Goal: Task Accomplishment & Management: Manage account settings

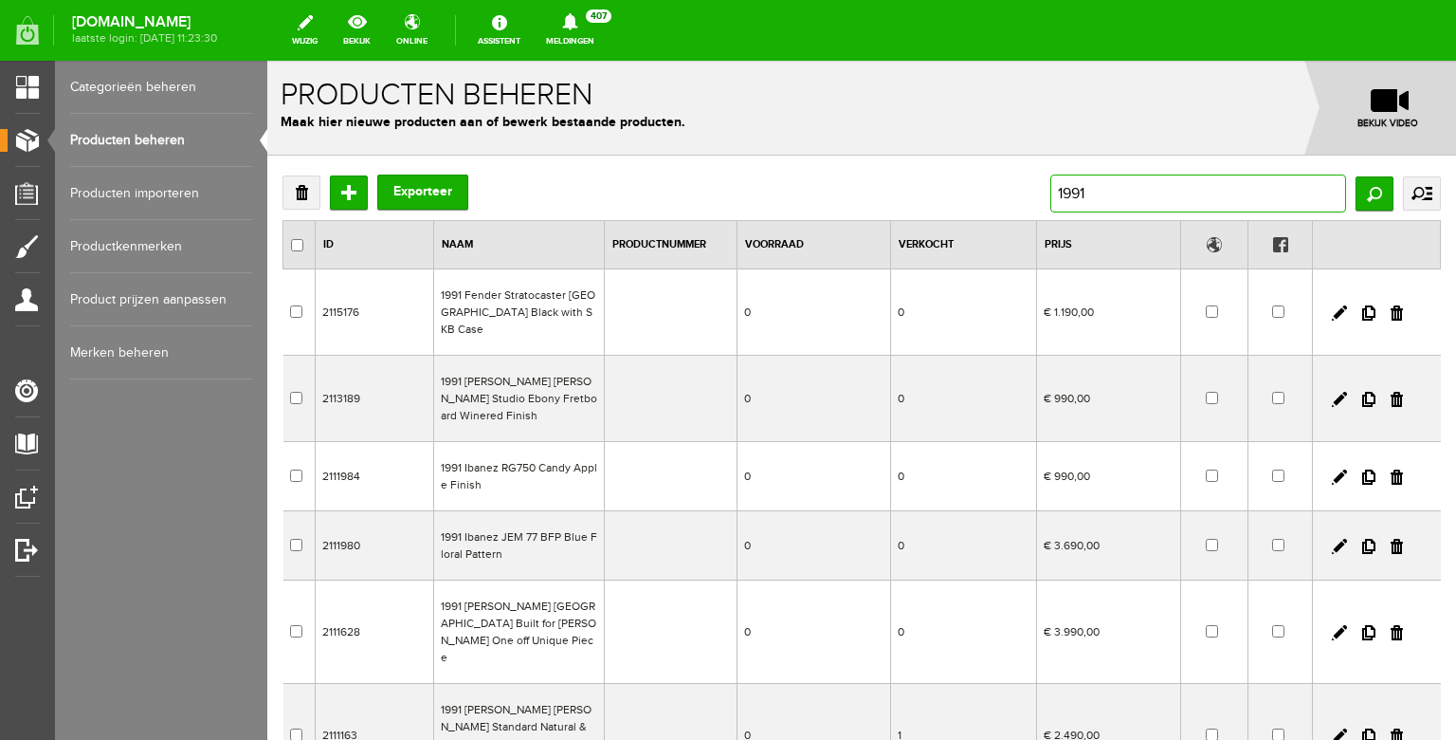
drag, startPoint x: 1123, startPoint y: 192, endPoint x: 1051, endPoint y: 187, distance: 71.3
click at [1051, 191] on div "Verwijderen Toevoegen Exporteer 1991 Zoeken uitgebreid zoeken Categorie Bass gu…" at bounding box center [862, 193] width 1159 height 38
drag, startPoint x: 1107, startPoint y: 194, endPoint x: 1026, endPoint y: 192, distance: 81.6
click at [1051, 192] on input "1991" at bounding box center [1199, 193] width 296 height 38
type input "[PERSON_NAME]"
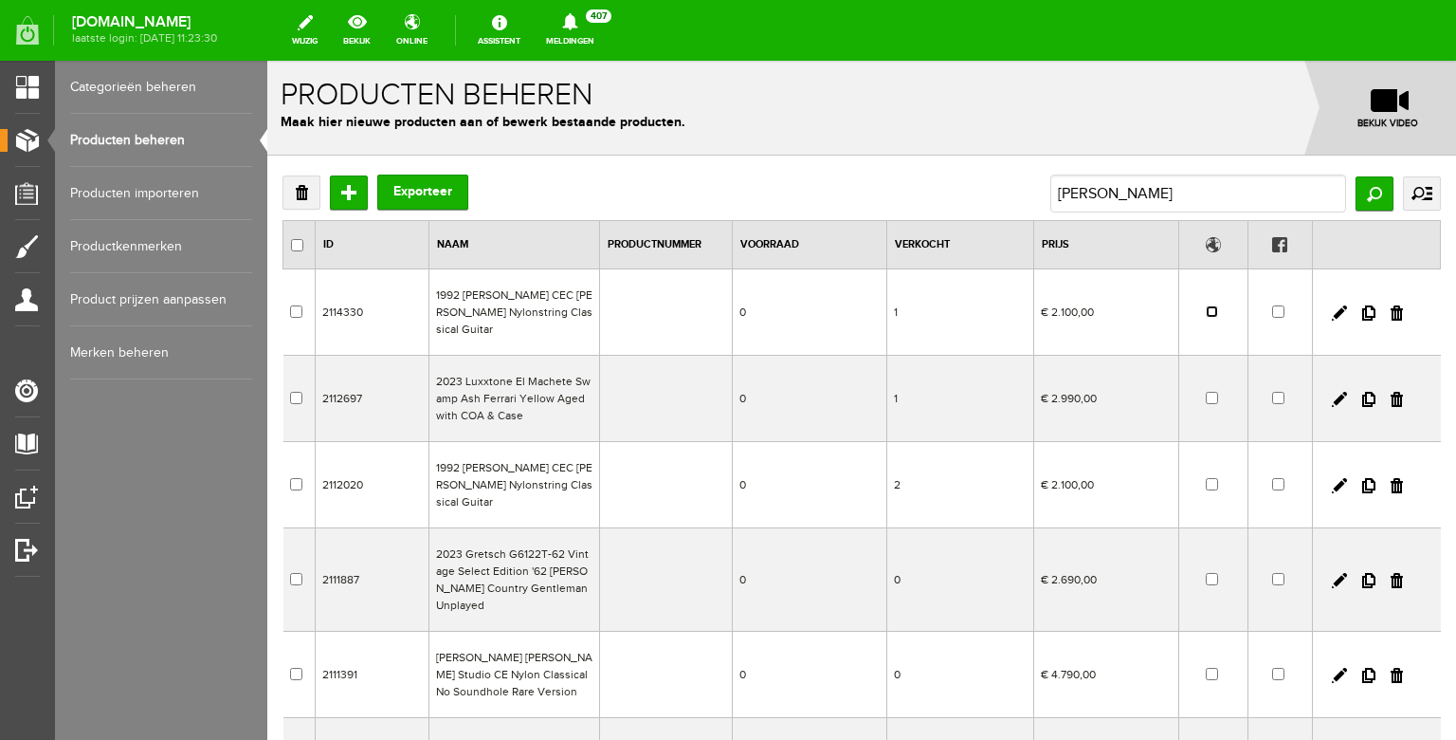
click at [1215, 305] on input "checkbox" at bounding box center [1212, 311] width 12 height 12
checkbox input "true"
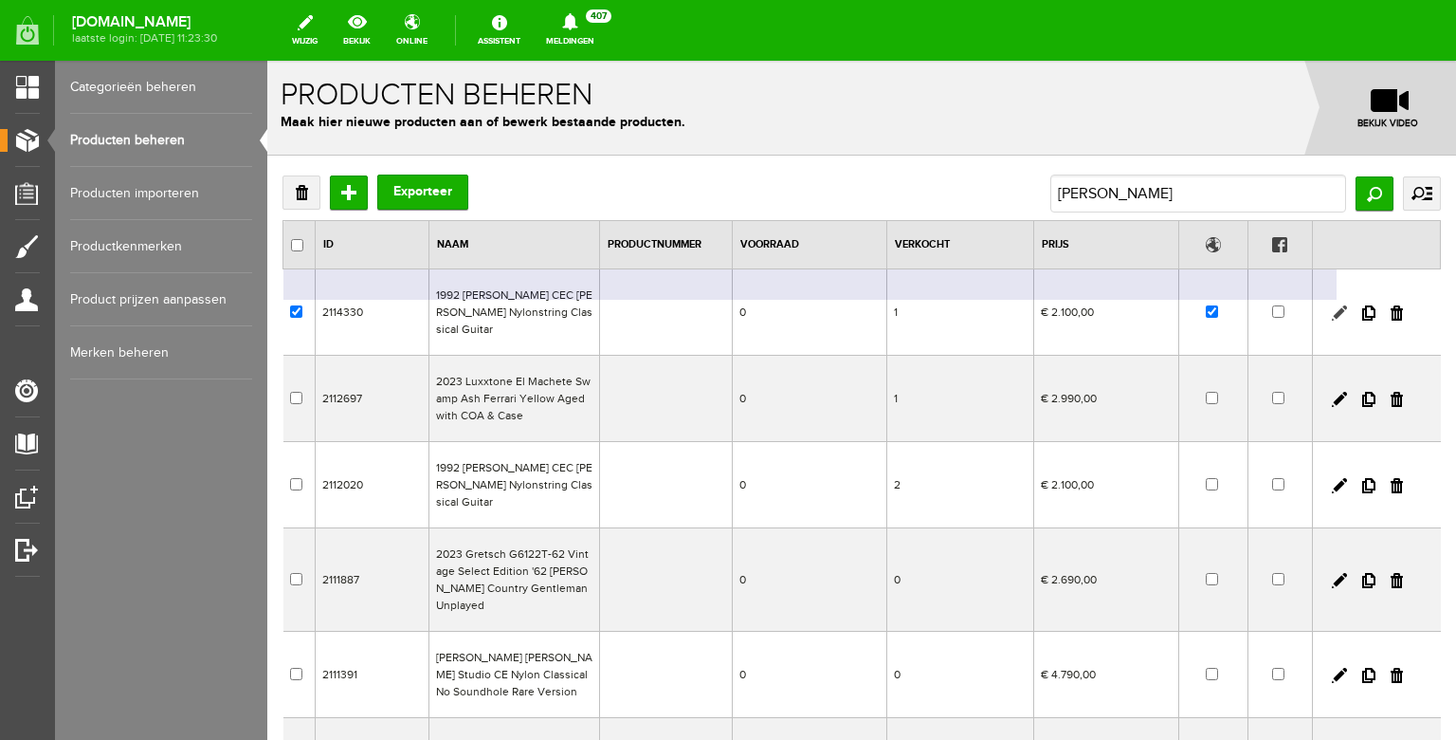
click at [1342, 305] on link at bounding box center [1339, 312] width 15 height 15
checkbox input "true"
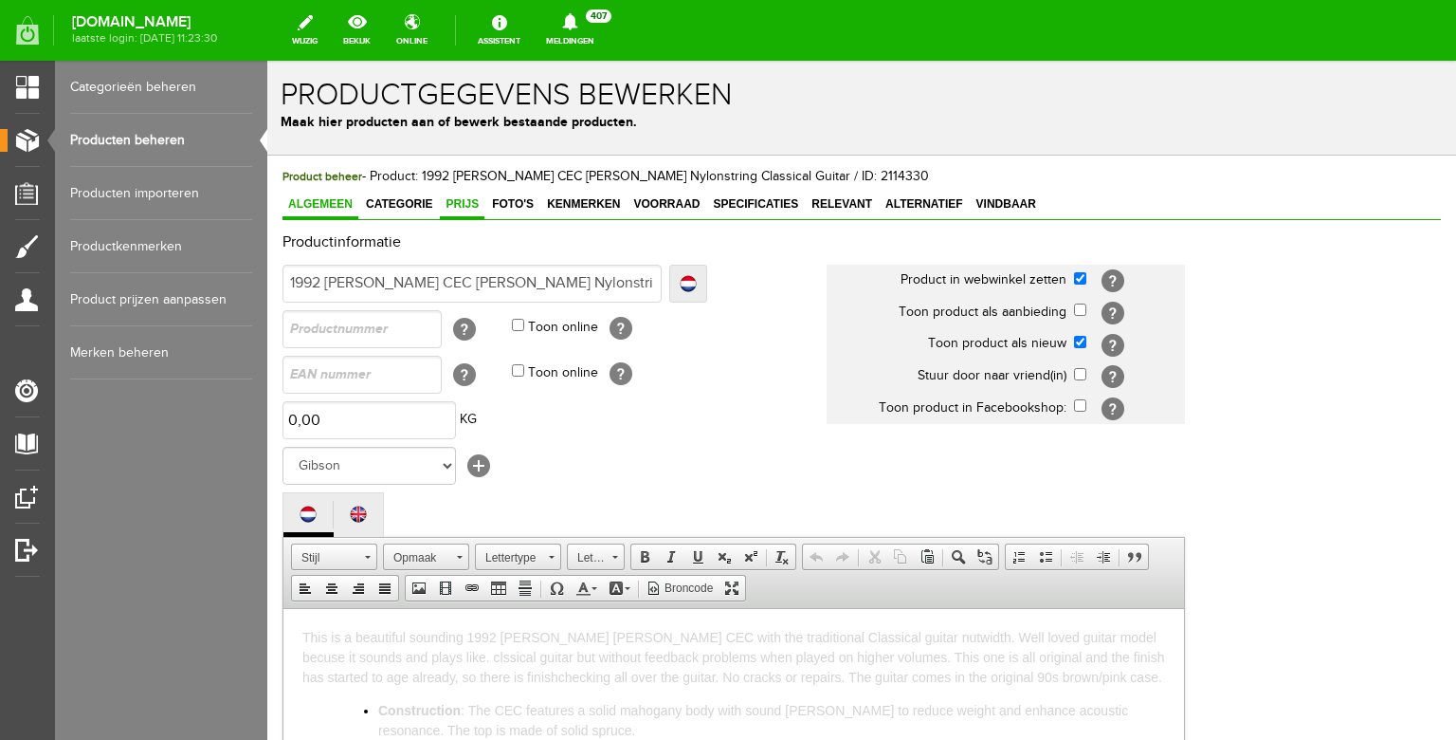
click at [466, 210] on span "Prijs" at bounding box center [462, 203] width 45 height 13
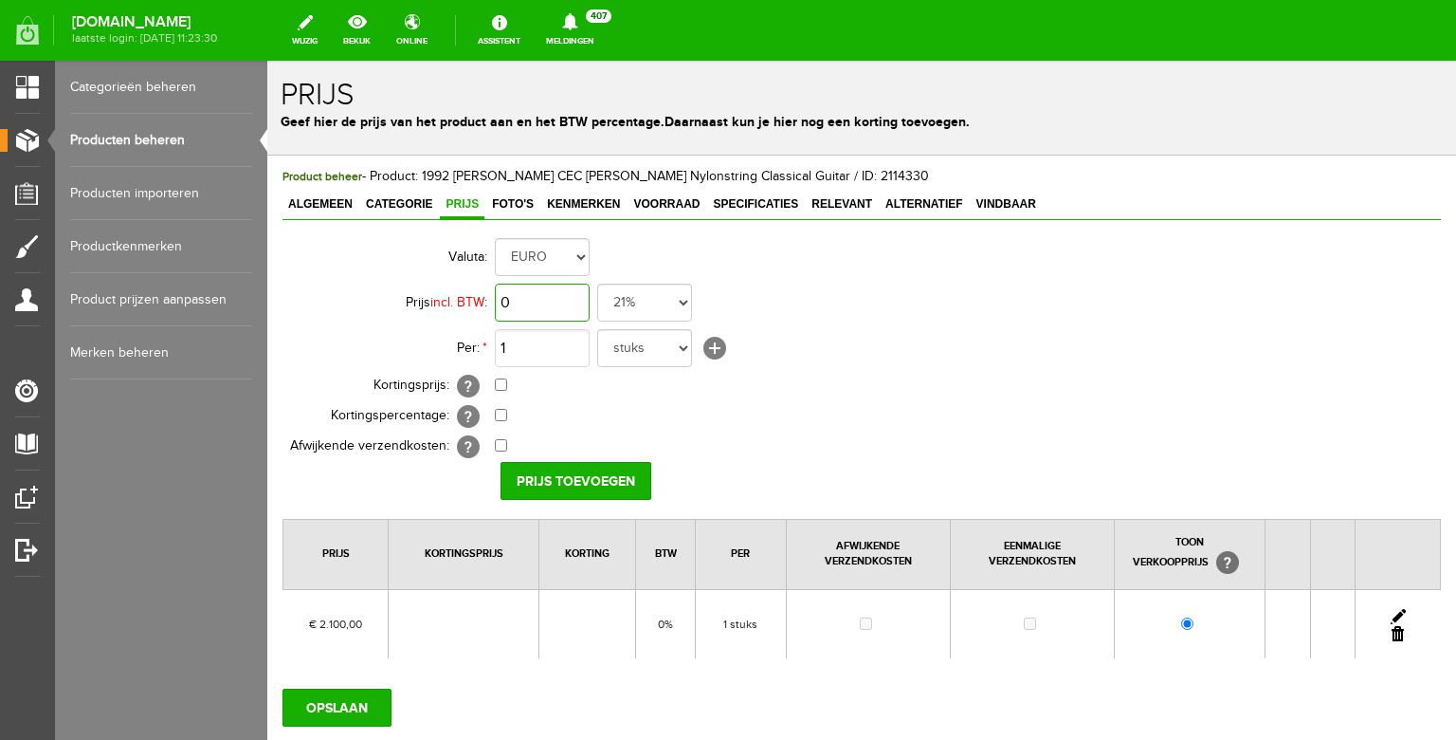
click at [535, 297] on input "0" at bounding box center [542, 302] width 95 height 38
type input "€ 1.990,00"
select select "0,00"
click option "0%" at bounding box center [267, 61] width 0 height 0
click at [630, 402] on td "0,00% (Voorbeeld: - 0,00% )" at bounding box center [844, 416] width 698 height 30
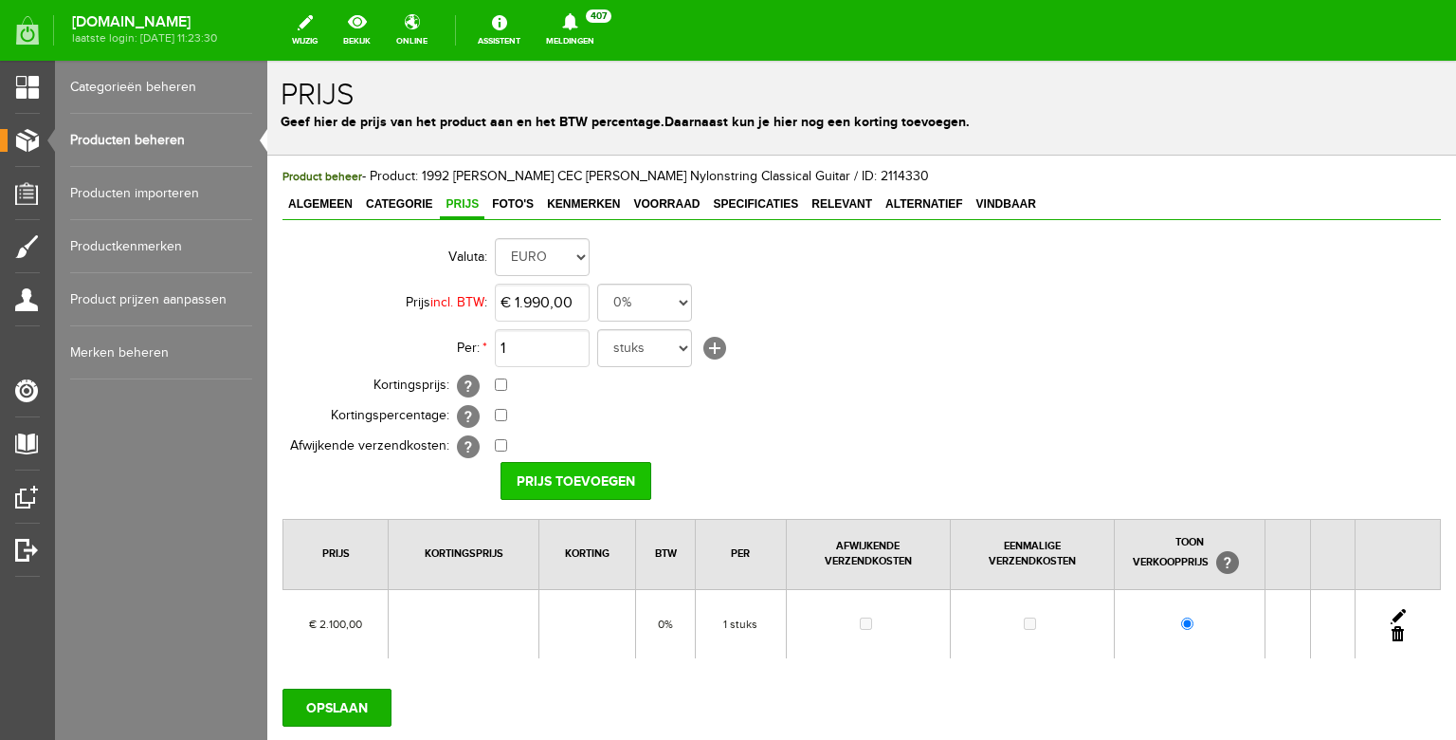
click at [569, 474] on input "Prijs toevoegen" at bounding box center [576, 481] width 151 height 38
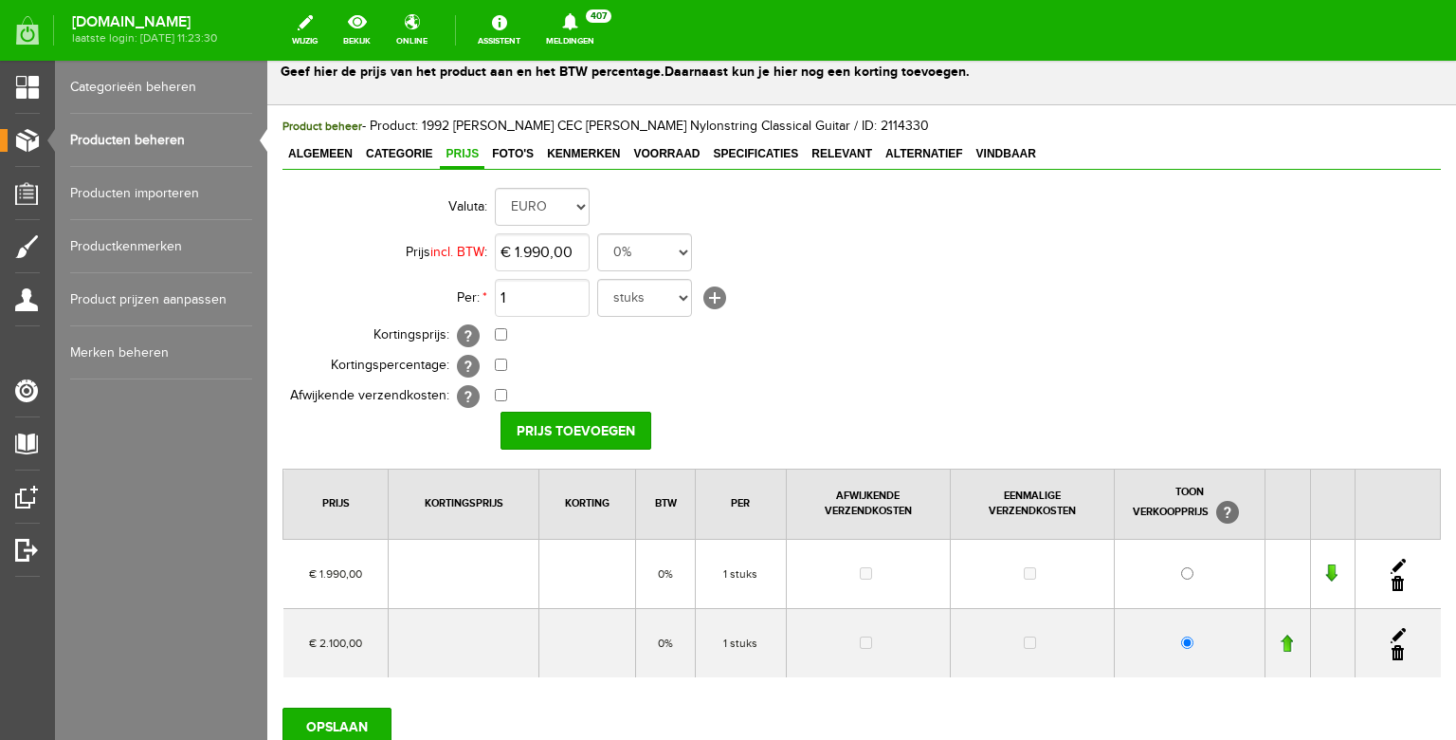
scroll to position [91, 0]
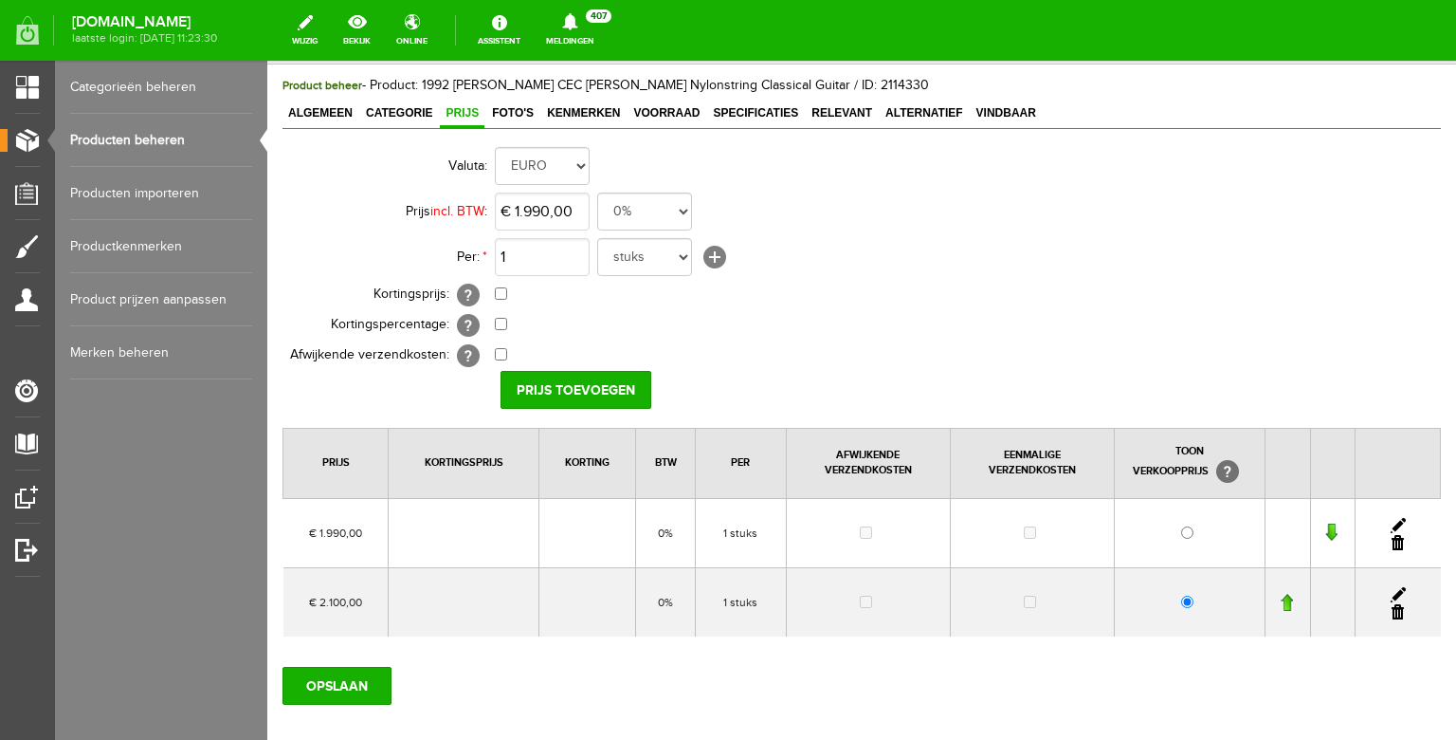
click at [1399, 610] on link at bounding box center [1398, 611] width 12 height 15
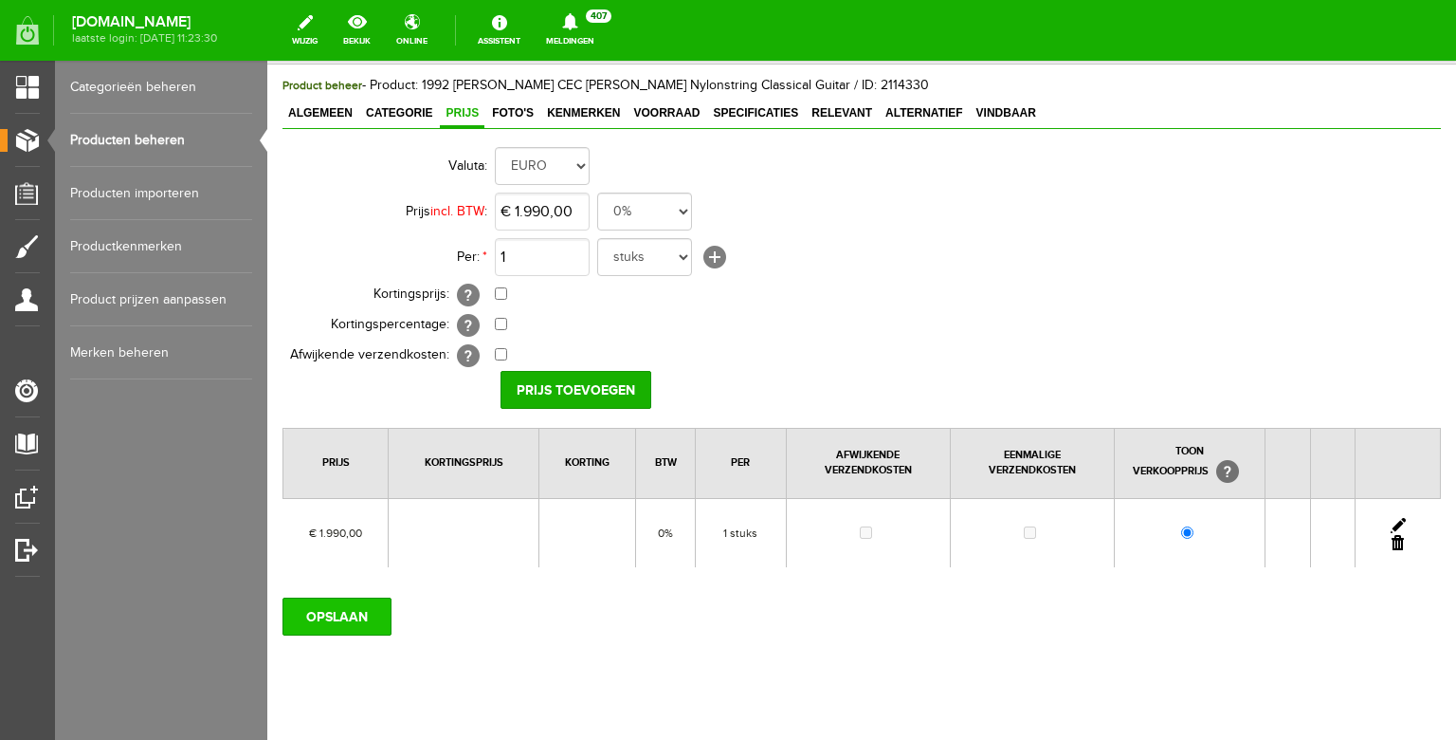
click at [370, 614] on input "OPSLAAN" at bounding box center [337, 616] width 109 height 38
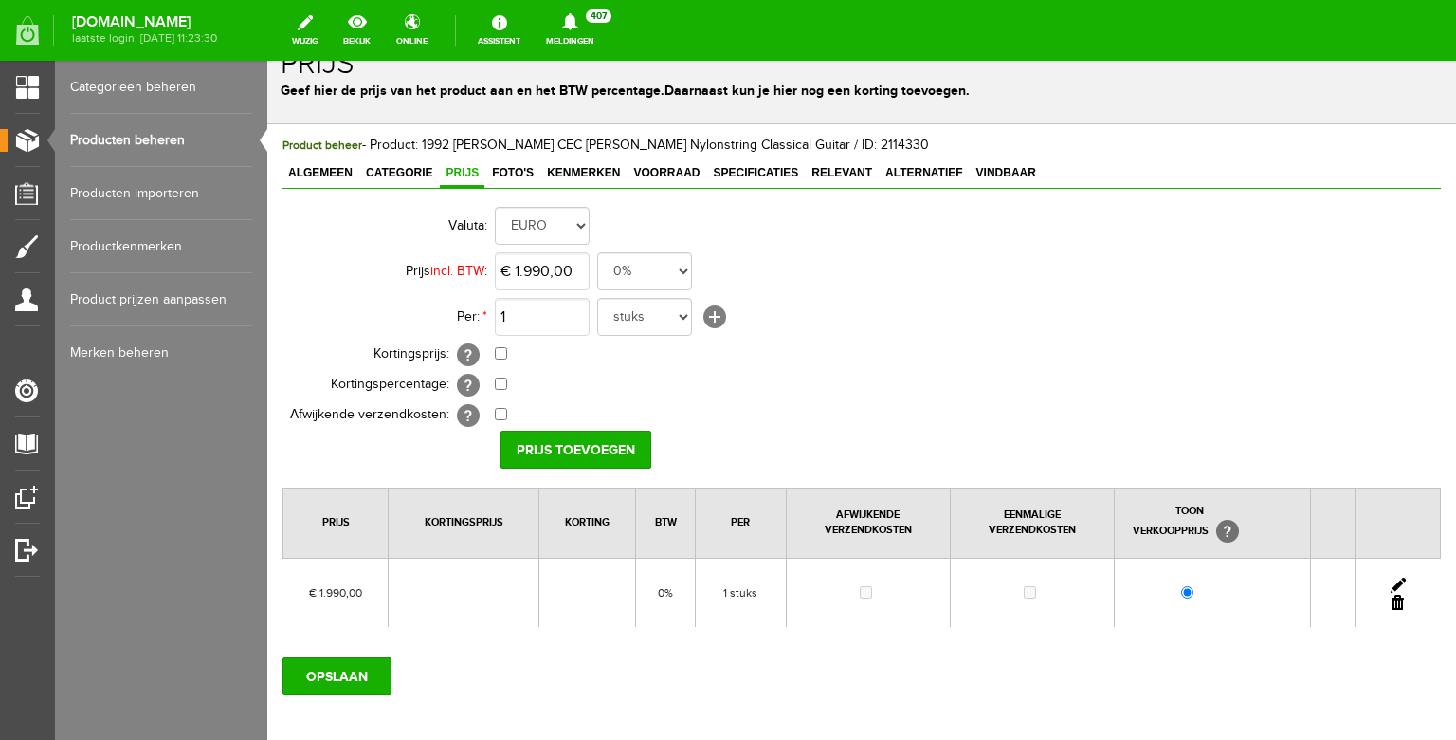
scroll to position [9, 0]
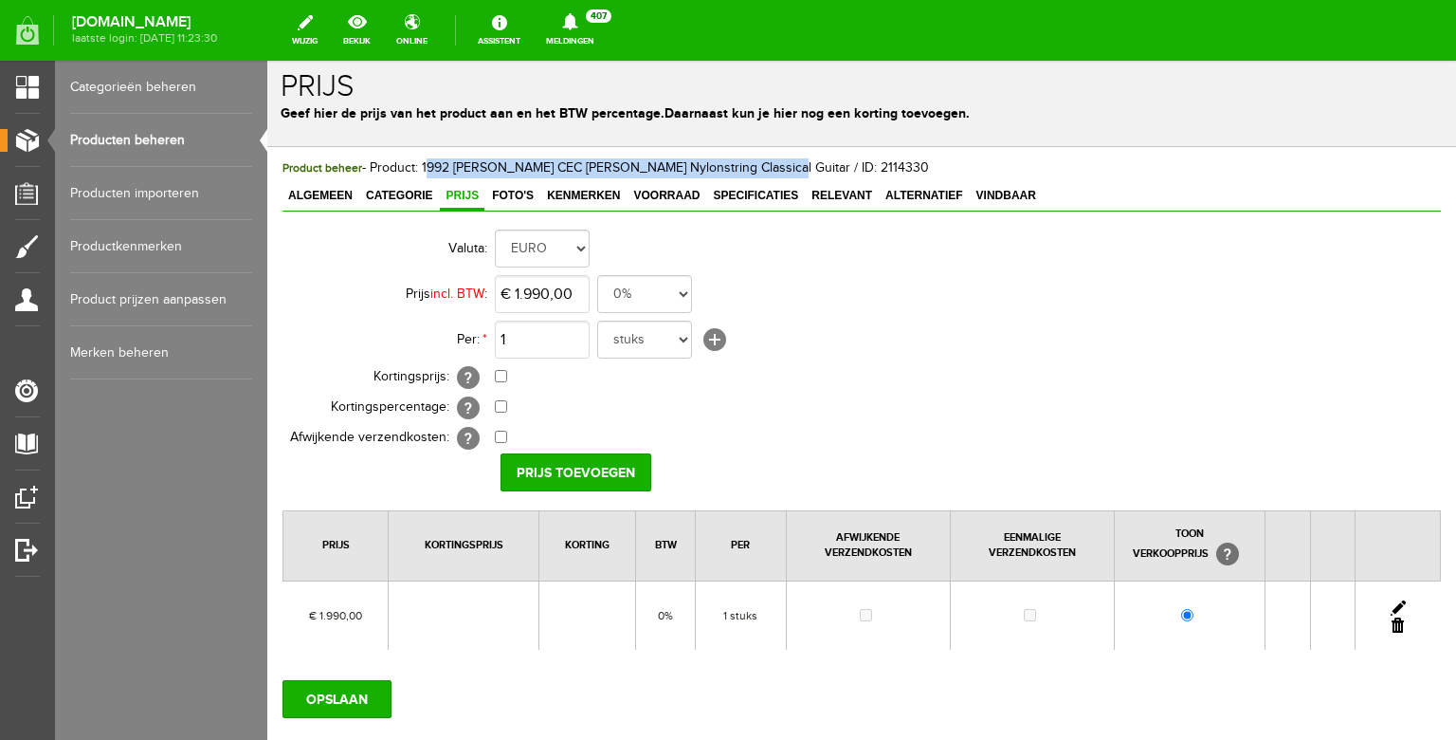
drag, startPoint x: 762, startPoint y: 165, endPoint x: 427, endPoint y: 163, distance: 335.6
click at [427, 163] on span "Product beheer - Product: 1992 [PERSON_NAME] CEC [PERSON_NAME] Nylonstring Clas…" at bounding box center [606, 167] width 647 height 15
copy span "1992 [PERSON_NAME] CEC [PERSON_NAME] Nylonstring Classical Guitar"
click at [177, 142] on link "Producten beheren" at bounding box center [161, 140] width 182 height 53
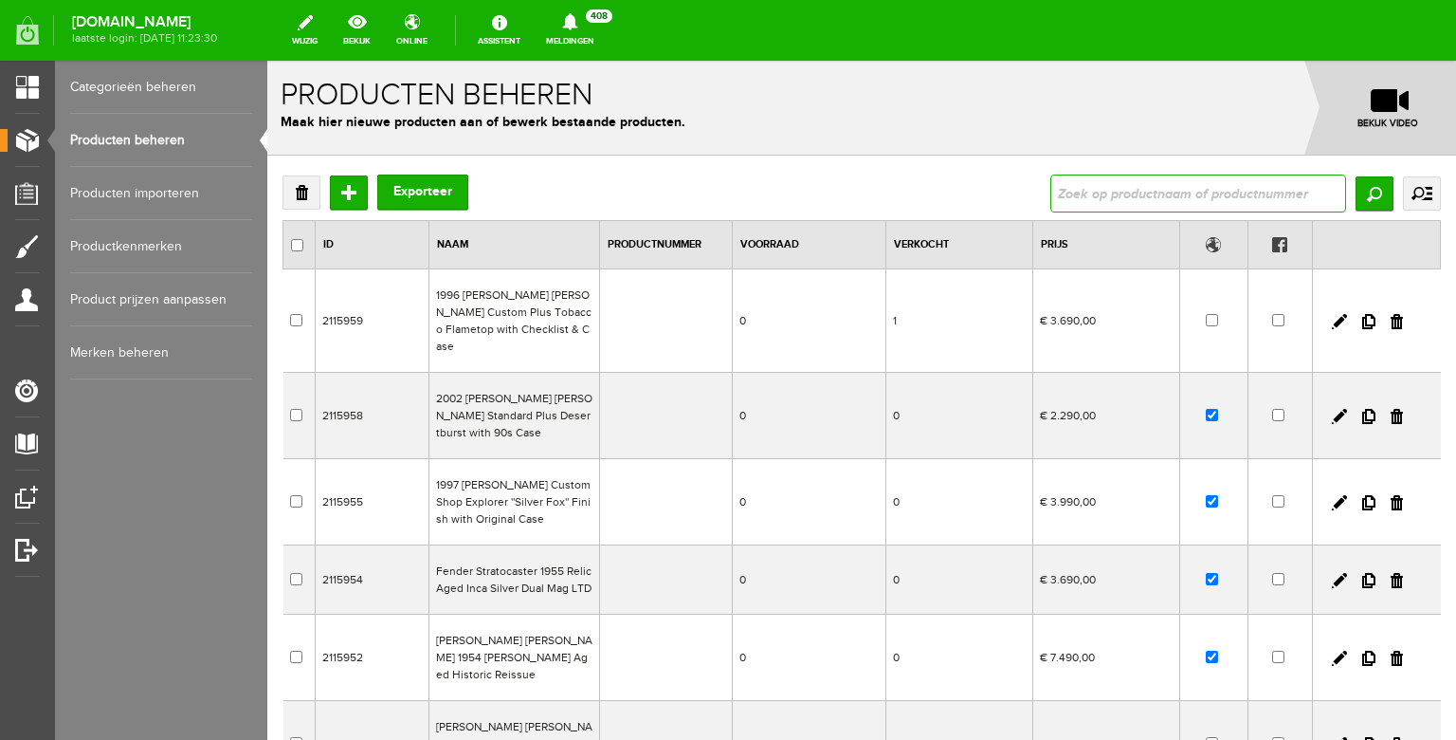
click at [1152, 192] on input "text" at bounding box center [1199, 193] width 296 height 38
type input "premium"
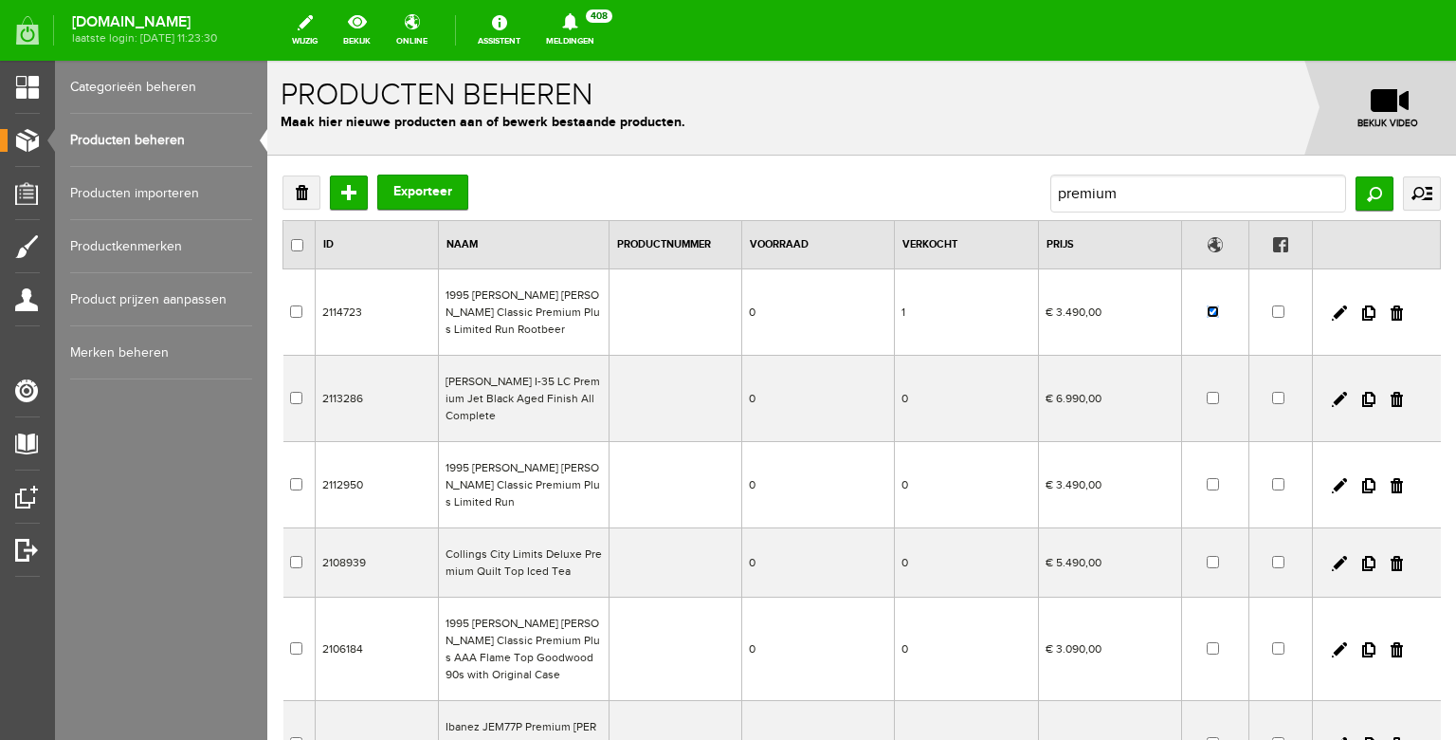
click at [1216, 312] on input "checkbox" at bounding box center [1213, 311] width 12 height 12
checkbox input "false"
drag, startPoint x: 1166, startPoint y: 188, endPoint x: 1032, endPoint y: 187, distance: 134.6
click at [1032, 187] on div "Verwijderen Toevoegen Exporteer premium Zoeken uitgebreid zoeken Categorie Bass…" at bounding box center [862, 193] width 1159 height 38
drag, startPoint x: 1172, startPoint y: 194, endPoint x: 1028, endPoint y: 192, distance: 144.1
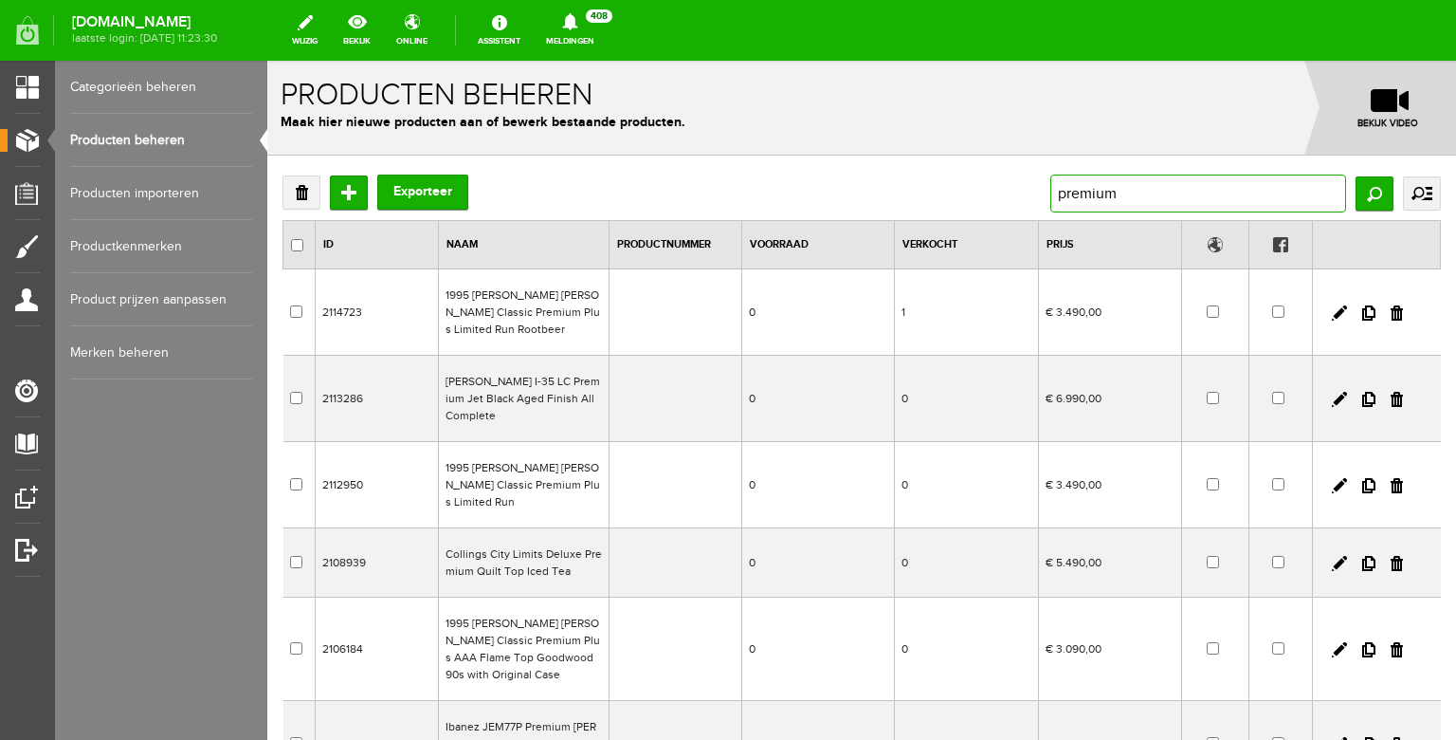
click at [1051, 192] on input "premium" at bounding box center [1199, 193] width 296 height 38
type input "es-335"
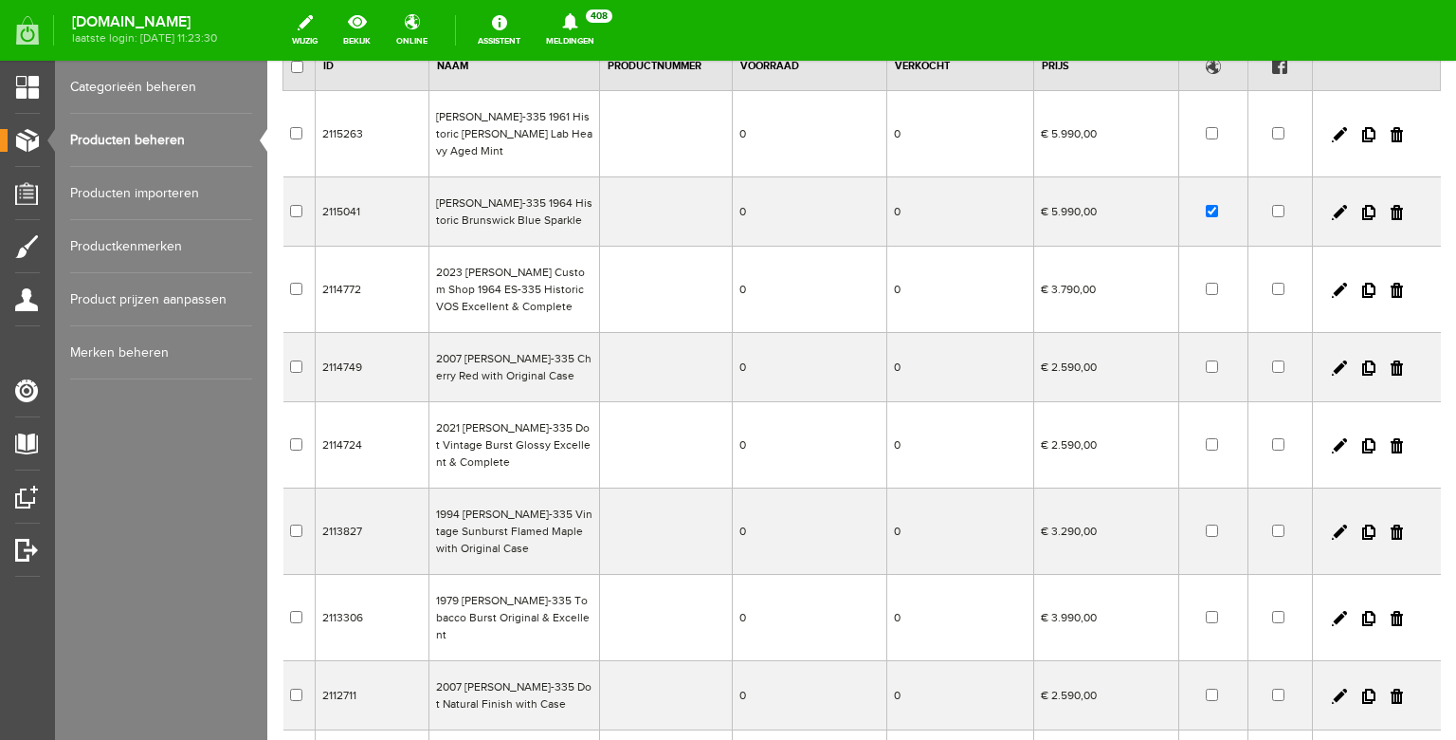
scroll to position [236, 0]
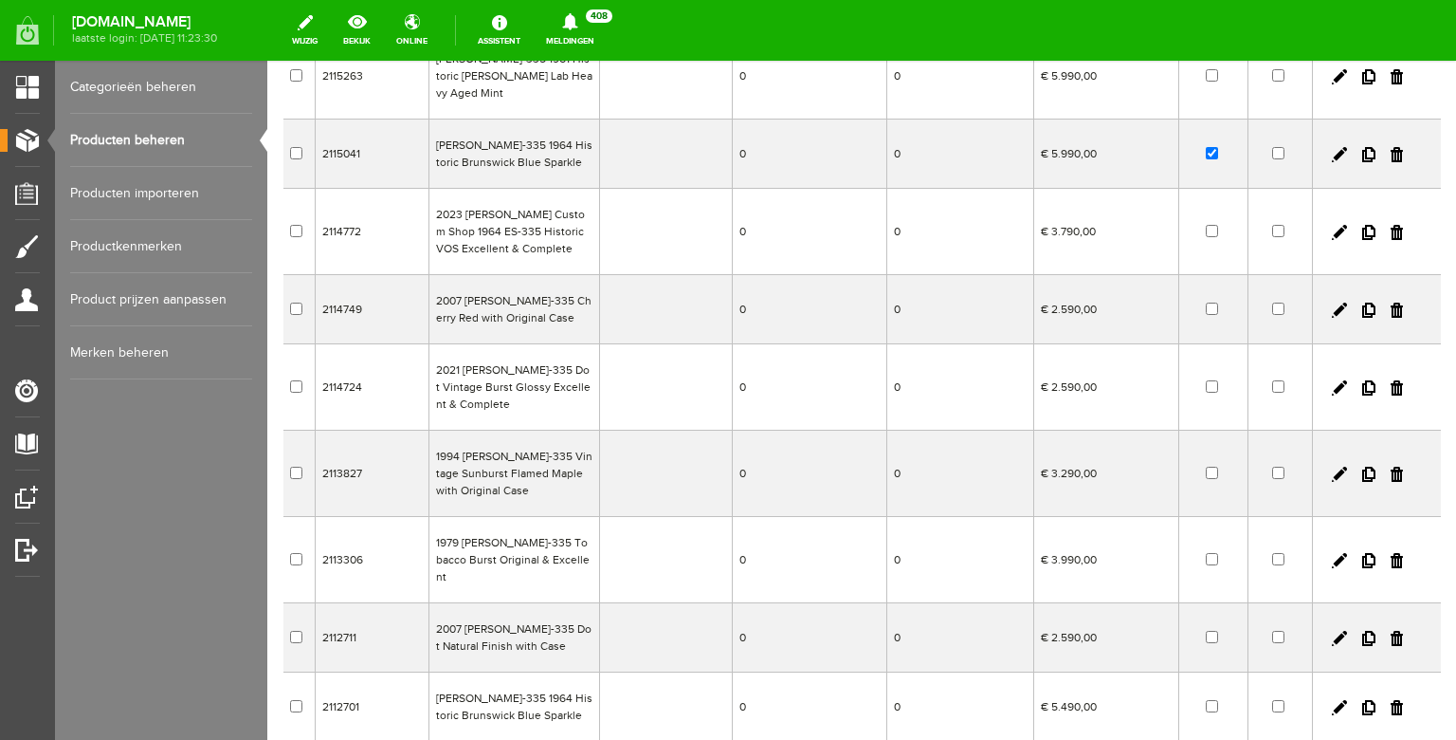
click at [534, 465] on td "1994 [PERSON_NAME]-335 Vintage Sunburst Flamed Maple with Original Case" at bounding box center [514, 473] width 171 height 86
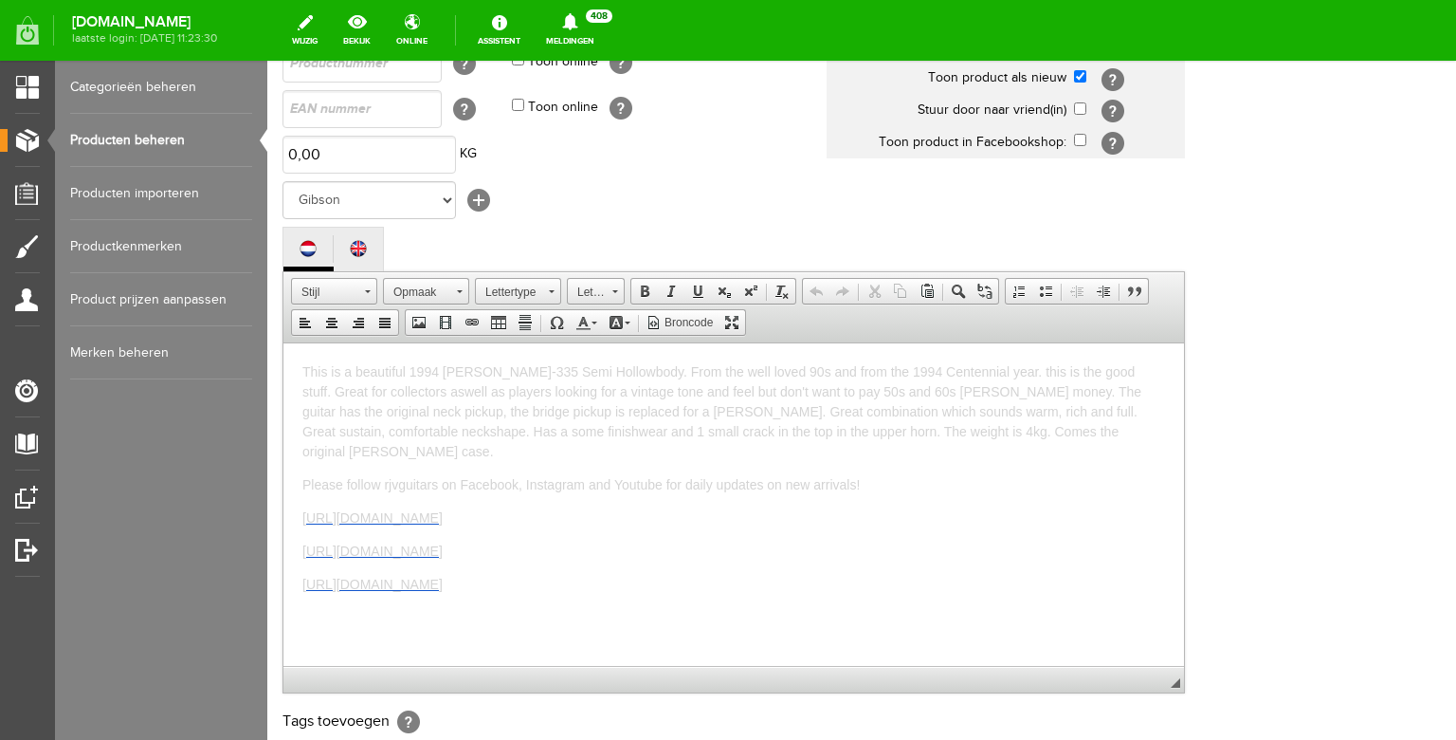
scroll to position [267, 0]
drag, startPoint x: 721, startPoint y: 571, endPoint x: 262, endPoint y: 342, distance: 512.6
click at [283, 342] on html "This is a beautiful 1994 [PERSON_NAME]-335 Semi Hollowbody. From the well loved…" at bounding box center [733, 501] width 901 height 322
copy body "This is a beautiful 1994 [PERSON_NAME]-335 Semi Hollowbody. From the well loved…"
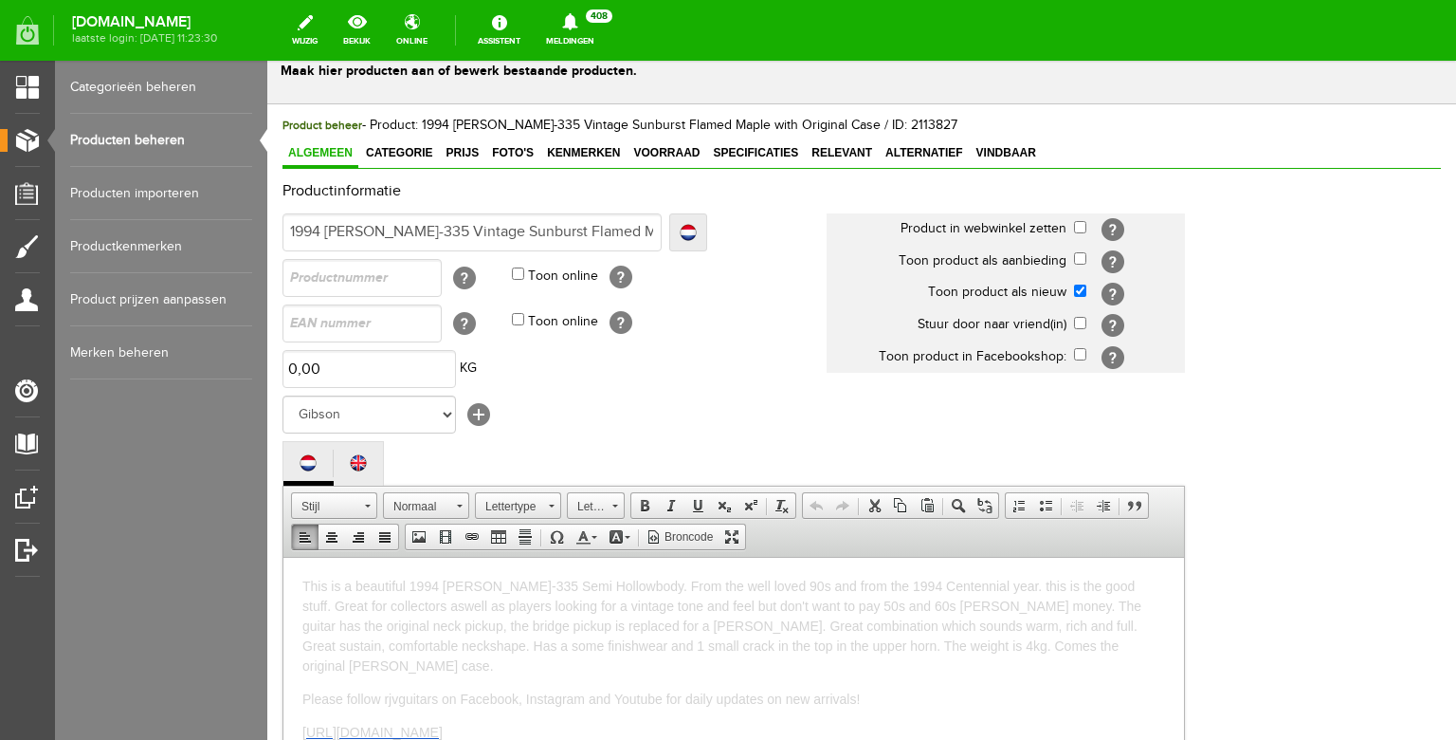
scroll to position [0, 0]
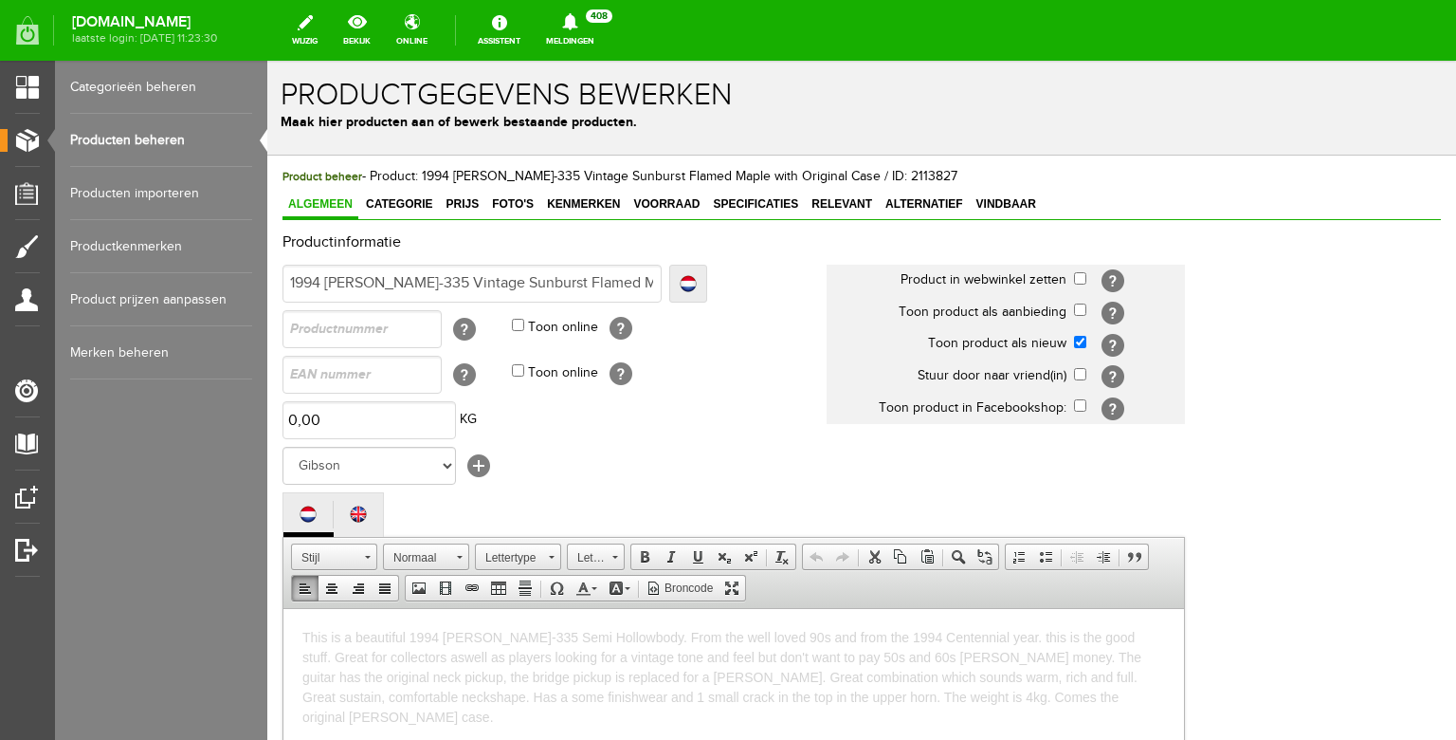
click at [186, 141] on link "Producten beheren" at bounding box center [161, 140] width 182 height 53
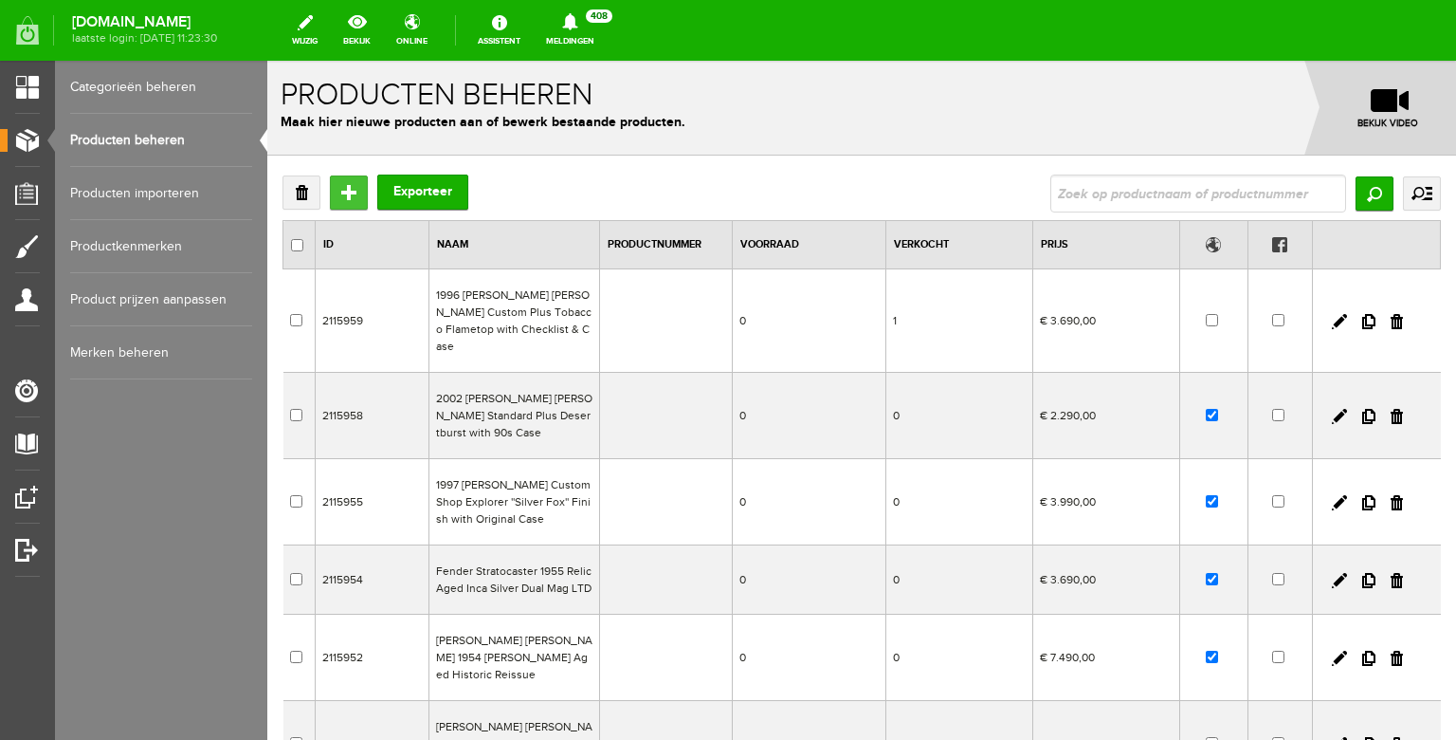
click at [352, 196] on input "Toevoegen" at bounding box center [349, 192] width 38 height 34
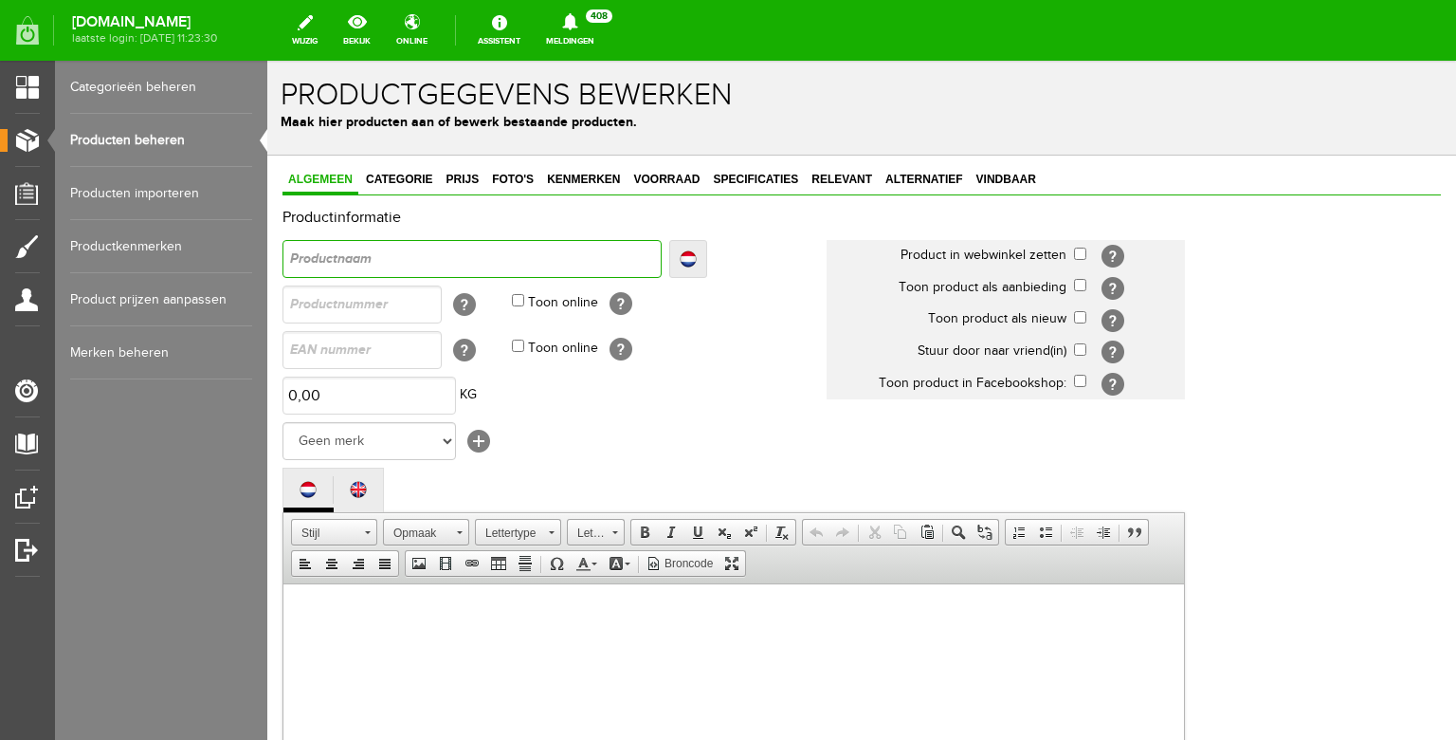
click at [379, 266] on input "text" at bounding box center [472, 259] width 379 height 38
type input "1"
type input "19"
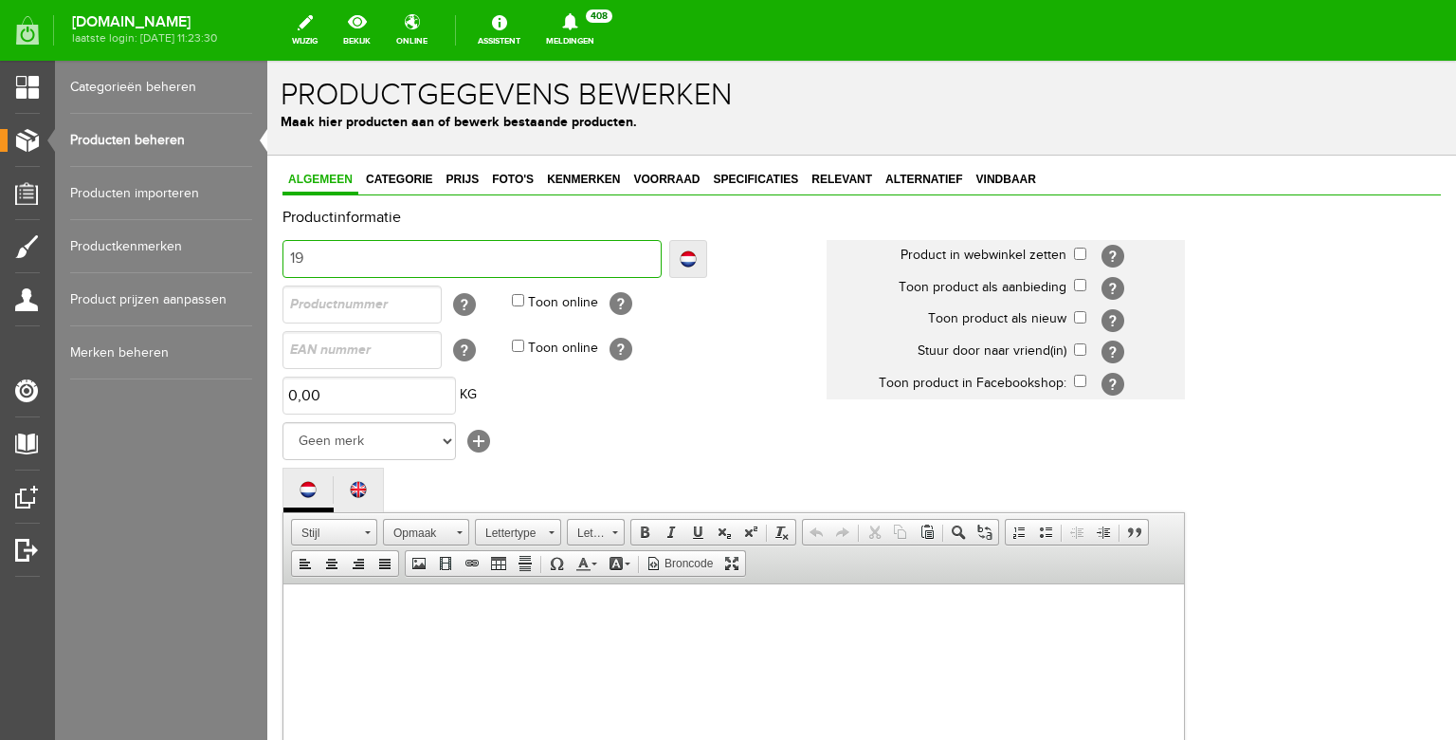
type input "199"
type input "1995"
type input "1995 Gibs"
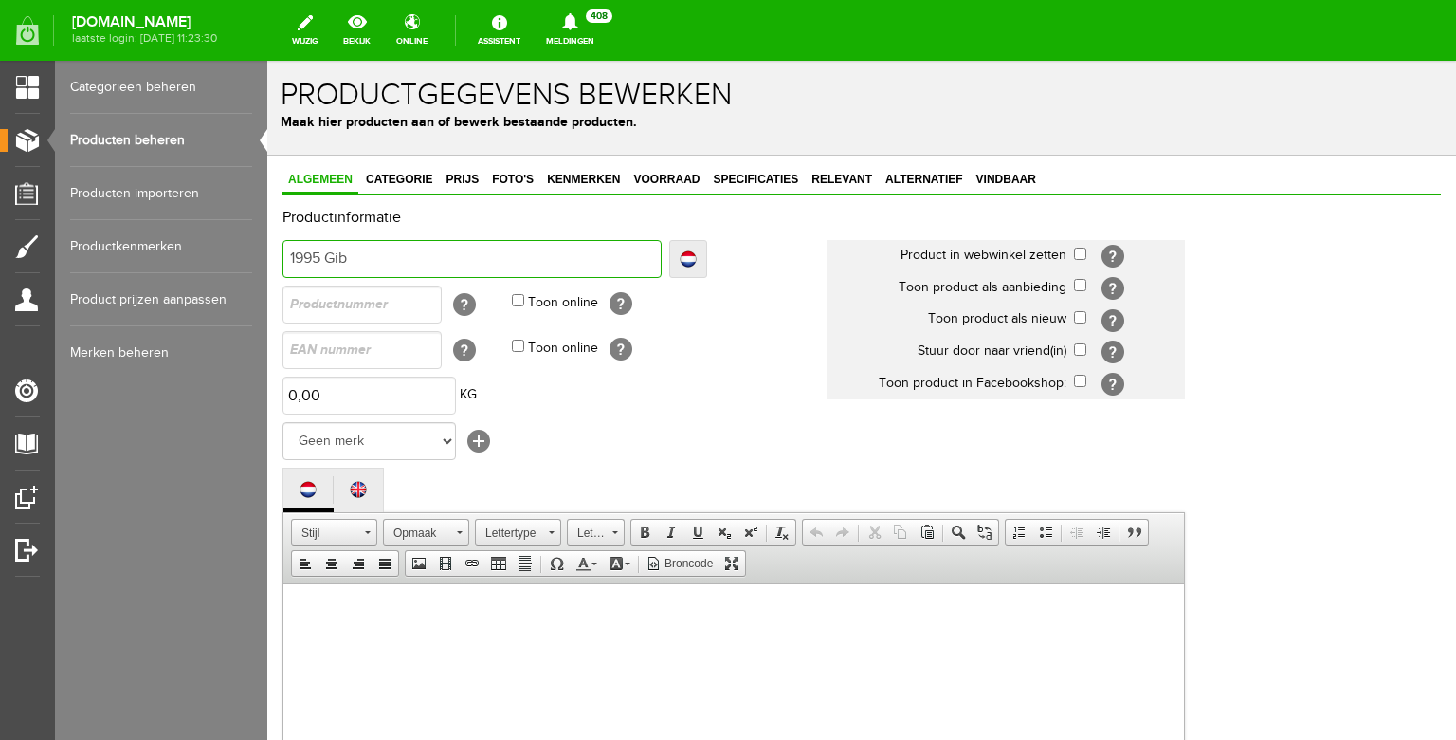
type input "1995 Gibs"
type input "1995 Gibso"
type input "1995 [PERSON_NAME]"
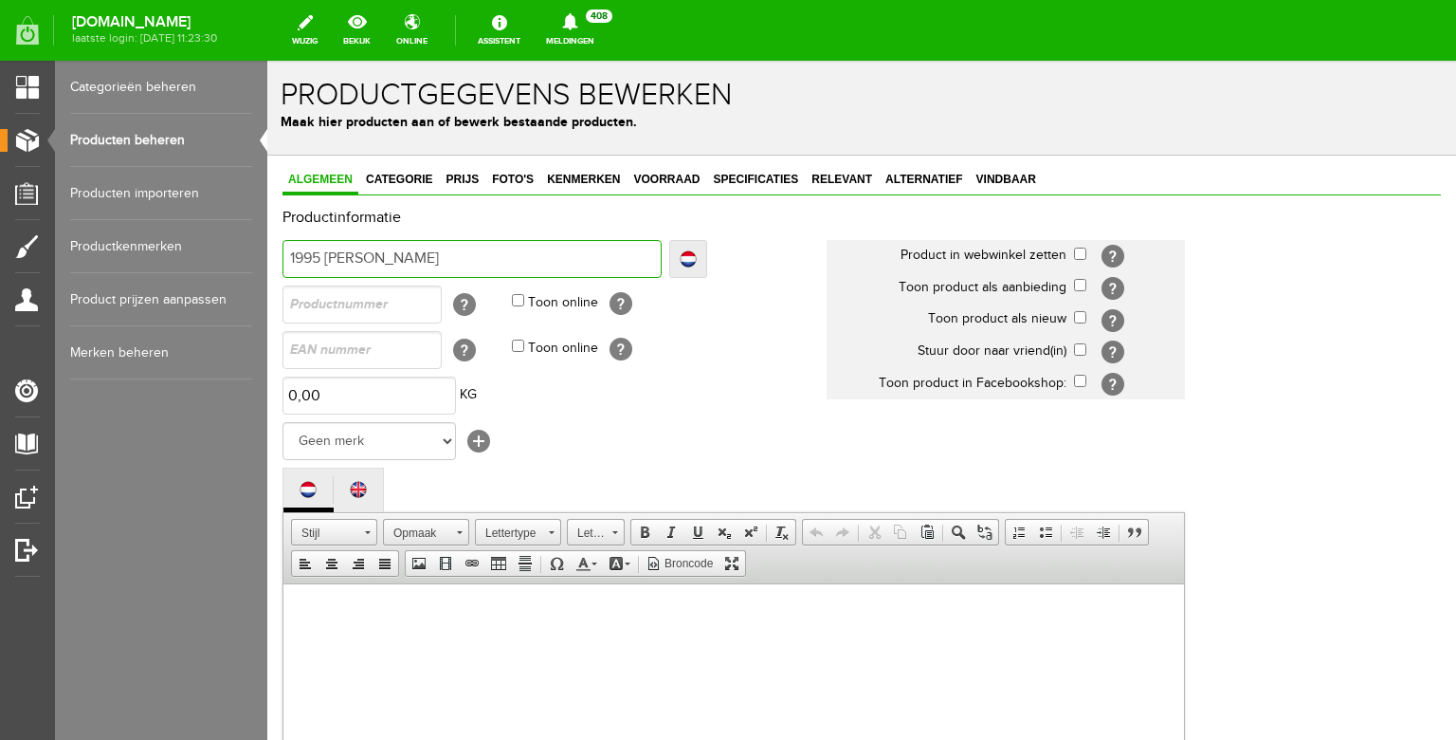
type input "1995 [PERSON_NAME]"
type input "1995 [PERSON_NAME] E"
type input "1995 [PERSON_NAME]"
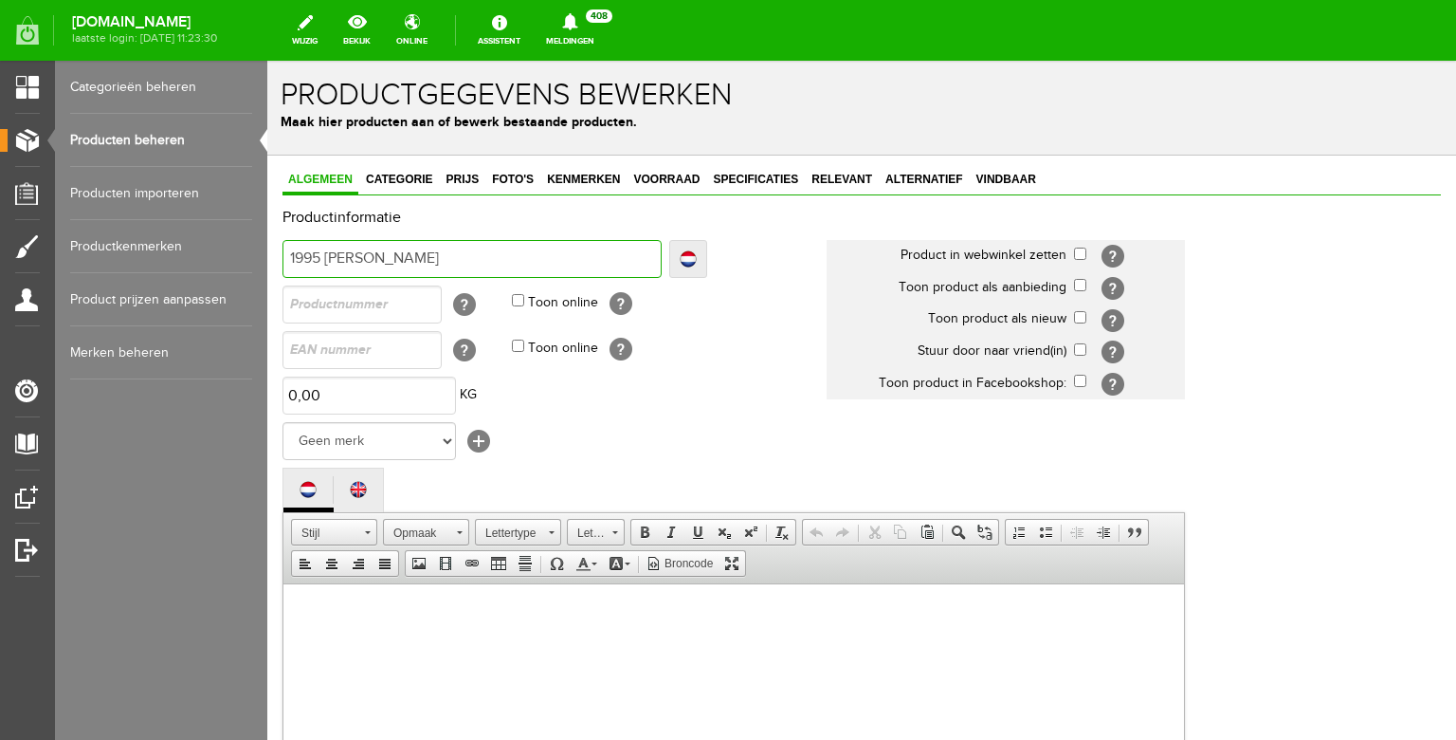
type input "1995 [PERSON_NAME]"
type input "1995 [PERSON_NAME]-"
type input "1995 [PERSON_NAME]-3"
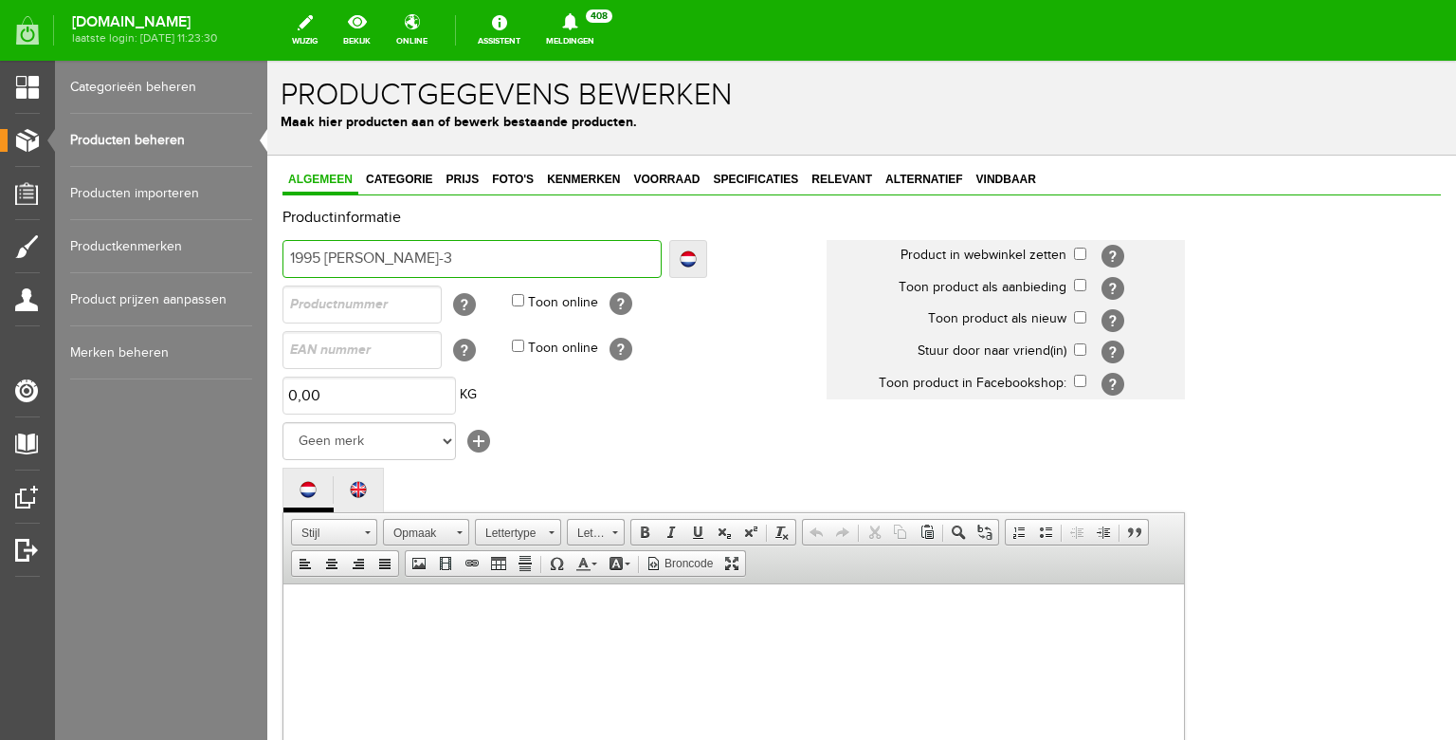
type input "1995 [PERSON_NAME]-33"
type input "1995 [PERSON_NAME]-335"
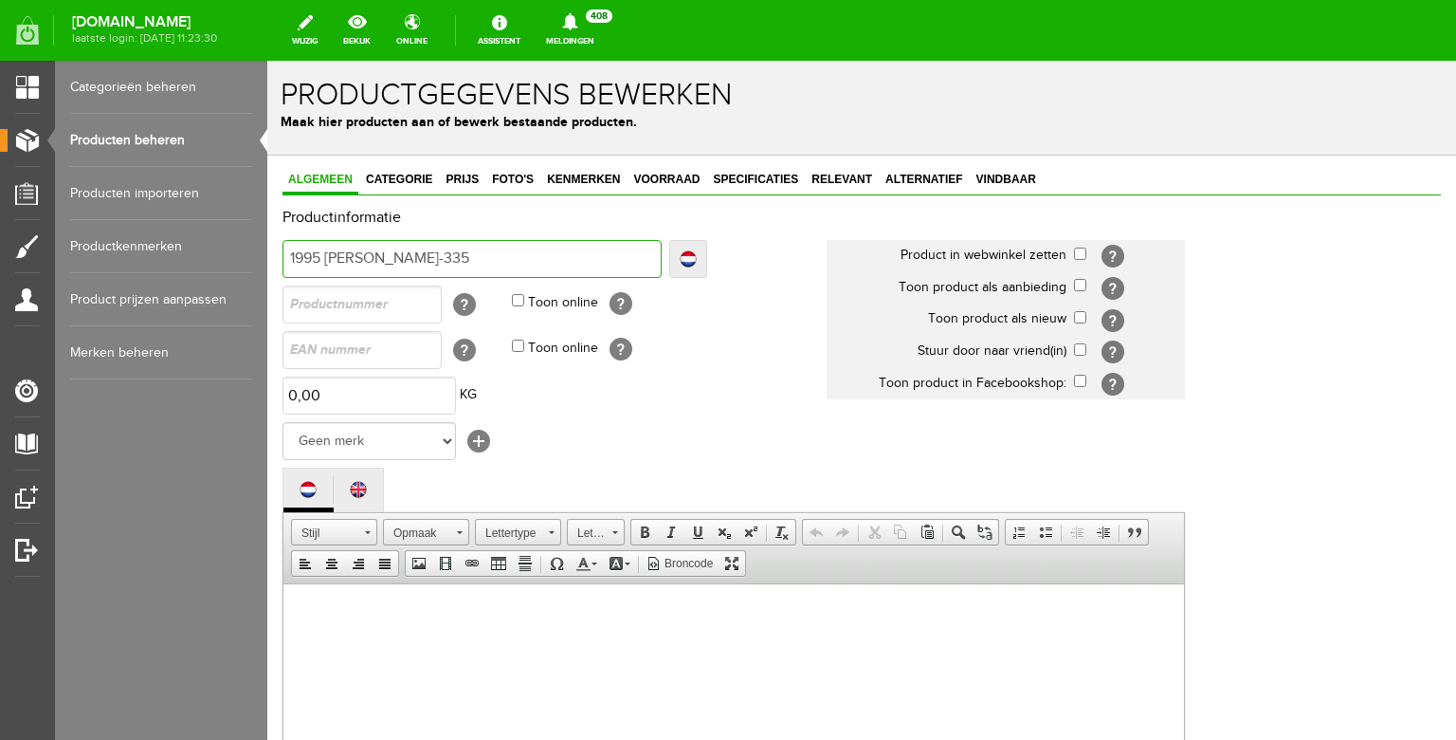
type input "1995 [PERSON_NAME]-335"
type input "1995 [PERSON_NAME]-335 F"
type input "1995 [PERSON_NAME]-335 Fi"
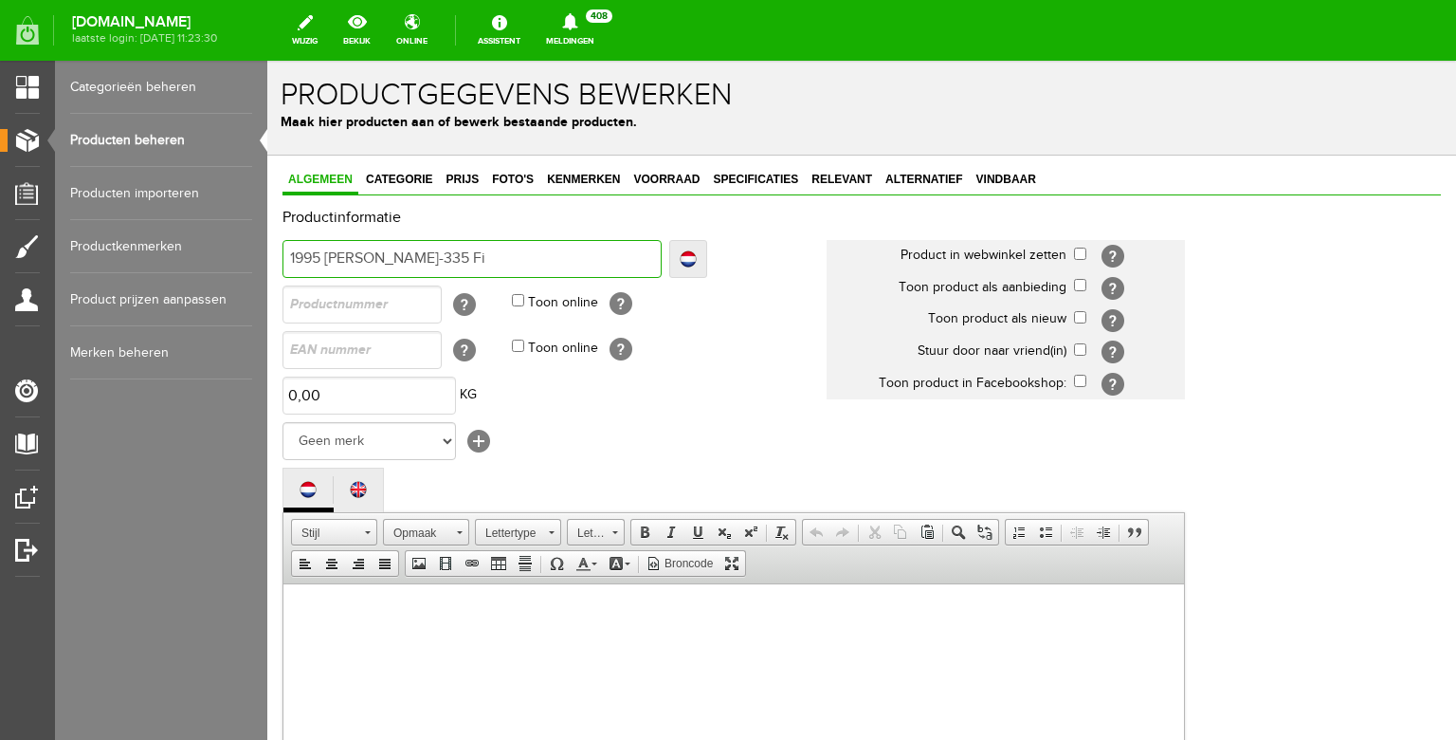
type input "1995 [PERSON_NAME]-335 Fig"
type input "1995 [PERSON_NAME]-335 Figu"
type input "1995 [PERSON_NAME]-335 Figur"
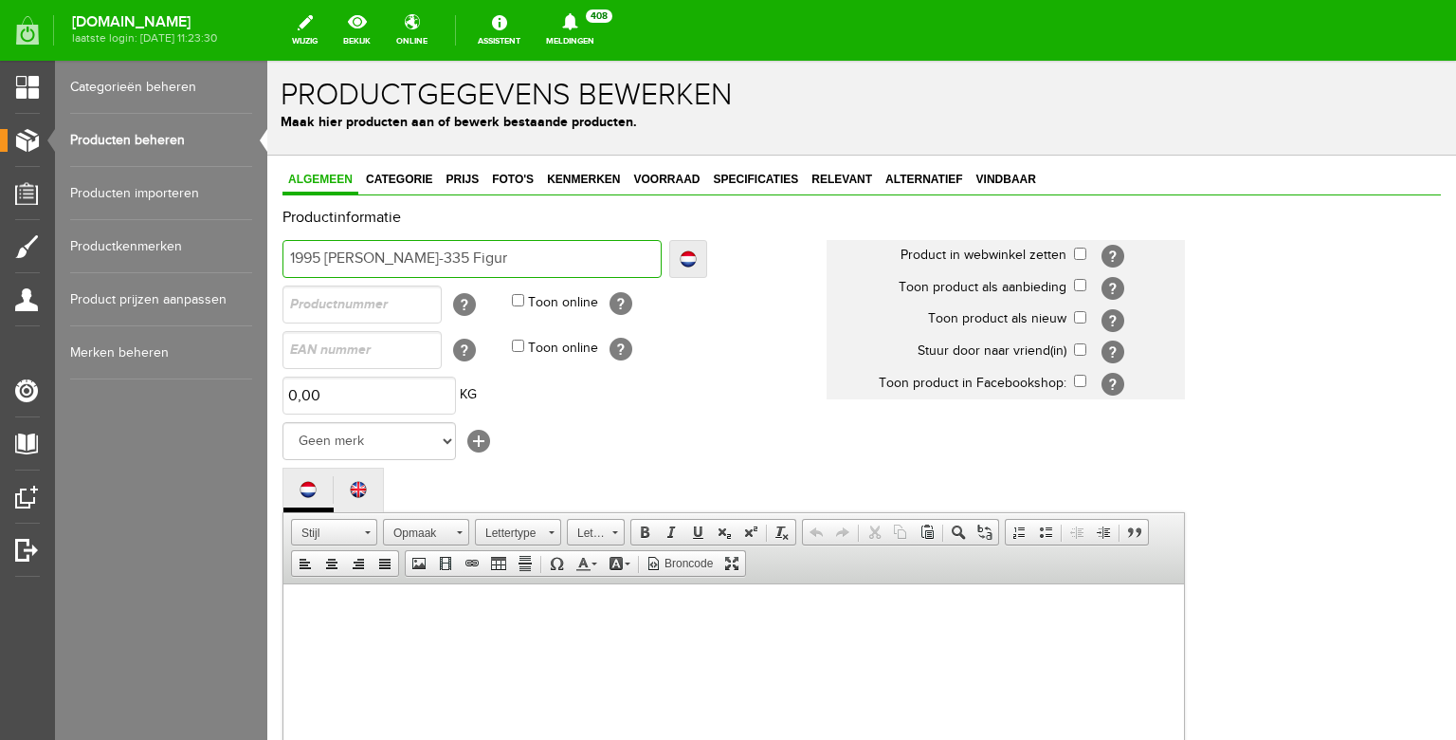
type input "1995 [PERSON_NAME]-335 Figur"
type input "1995 [PERSON_NAME]-335 Figure"
type input "1995 [PERSON_NAME]-335 Figured"
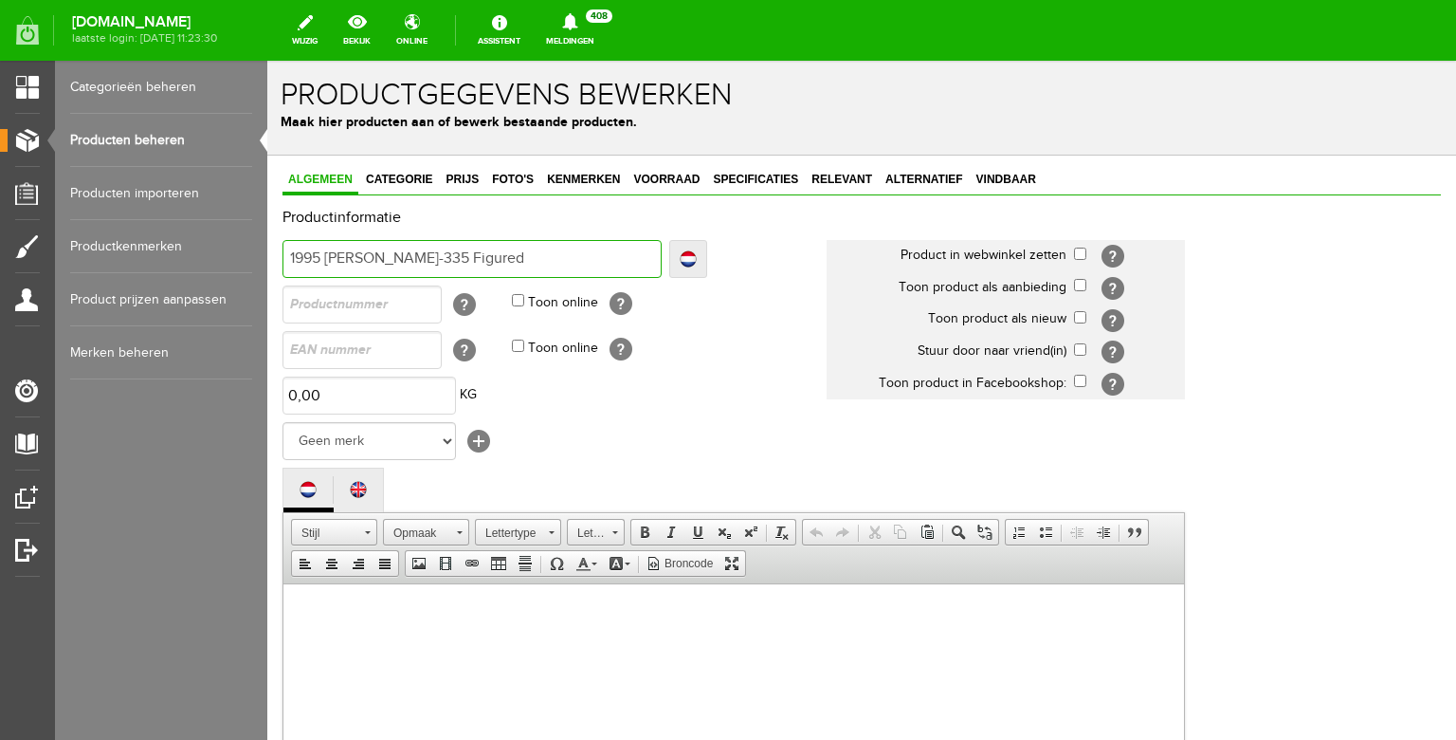
type input "1995 [PERSON_NAME]-335 Figured"
type input "1995 [PERSON_NAME]-335 Figured M"
type input "1995 [PERSON_NAME]-335 Figured Ma"
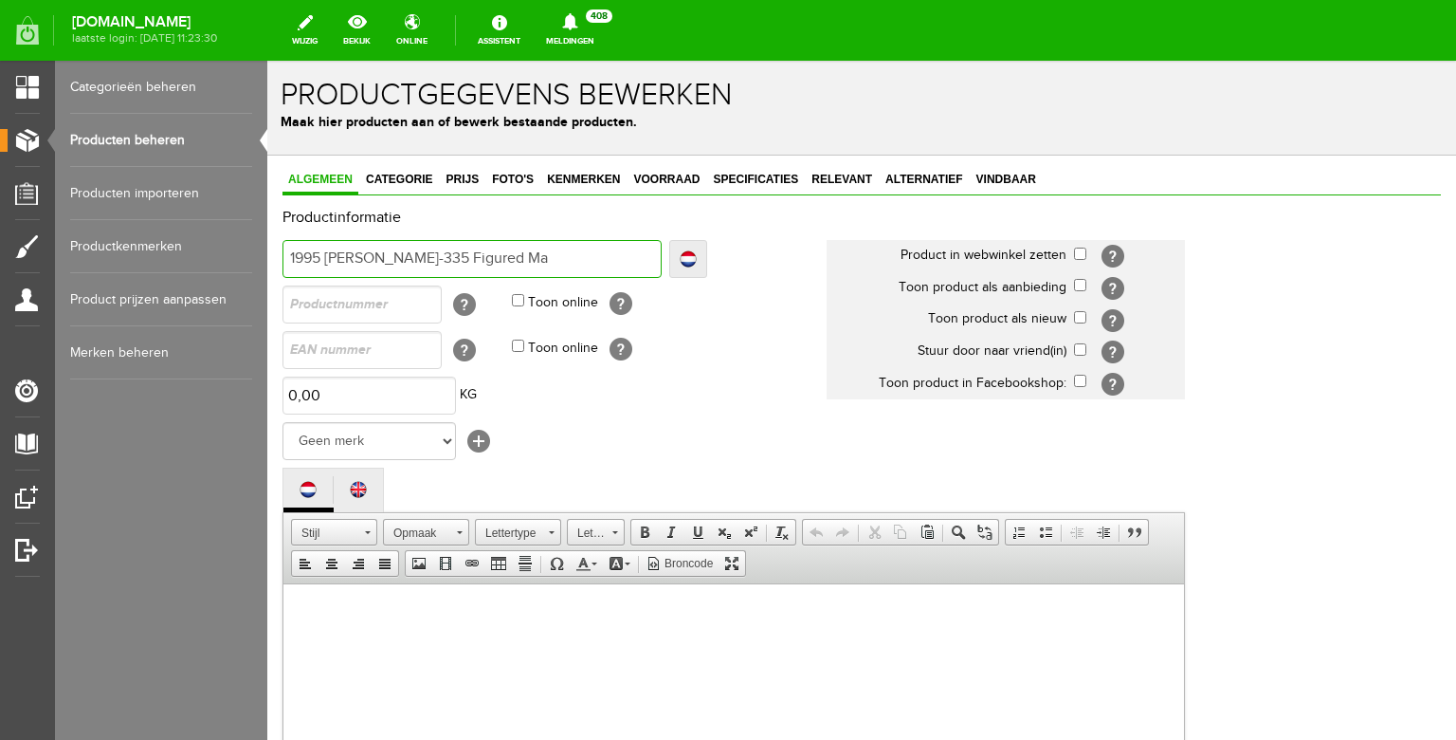
type input "1995 [PERSON_NAME]-335 Figured Ma"
type input "1995 [PERSON_NAME]-335 Figured Map"
type input "1995 [PERSON_NAME]-335 Figured Mapl"
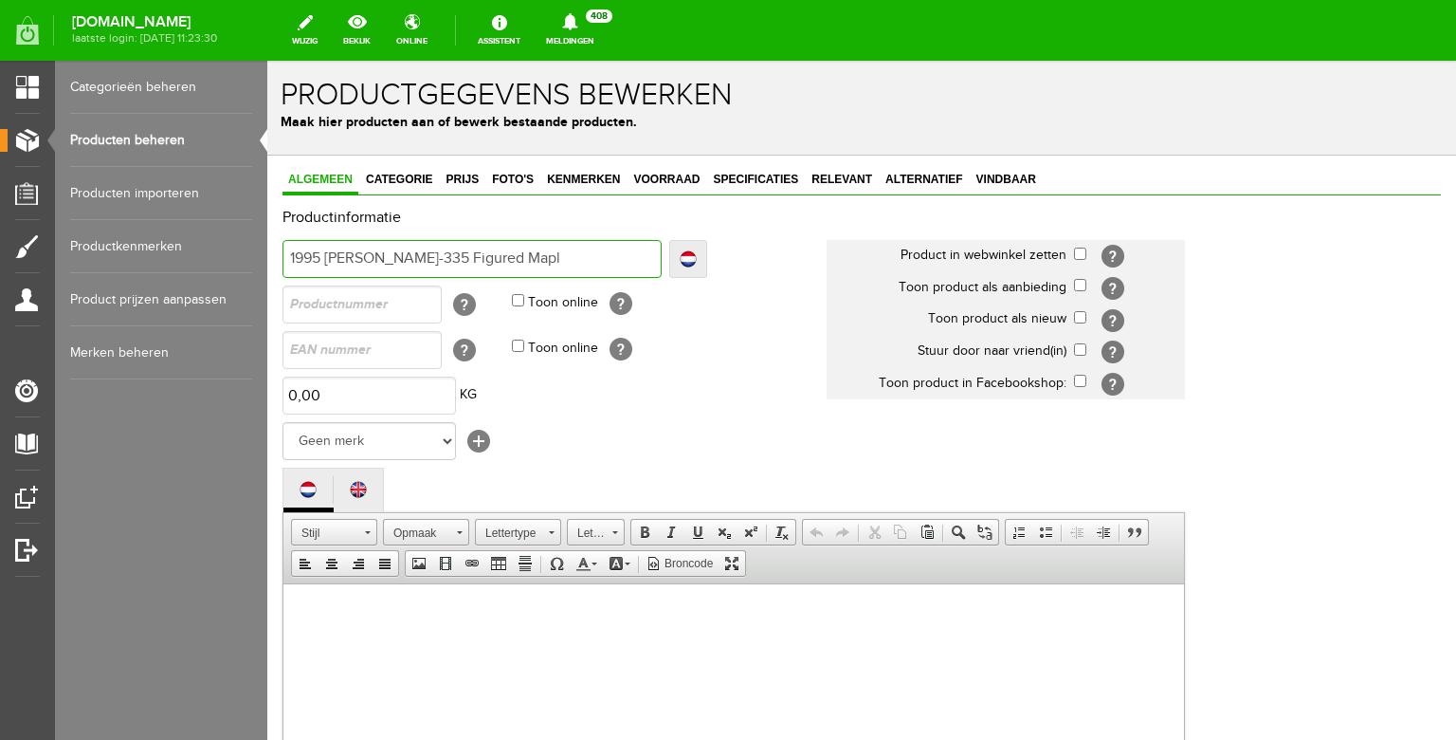
type input "1995 [PERSON_NAME]-335 Figured Maple"
type input "1995 [PERSON_NAME]-335 Figured Maple V"
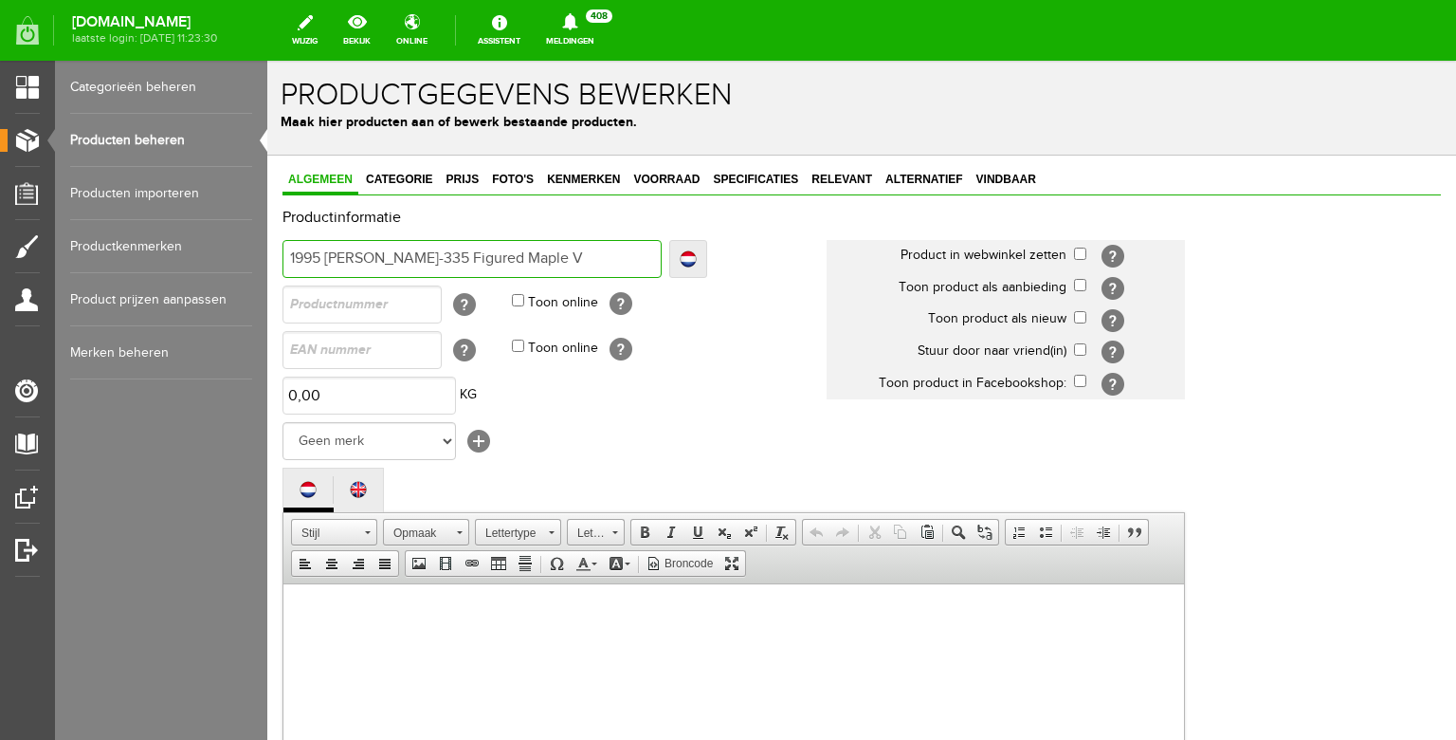
type input "1995 [PERSON_NAME]-335 Figured Maple V"
type input "1995 [PERSON_NAME]-335 Figured Maple Vi"
type input "1995 [PERSON_NAME]-335 Figured Maple Vin"
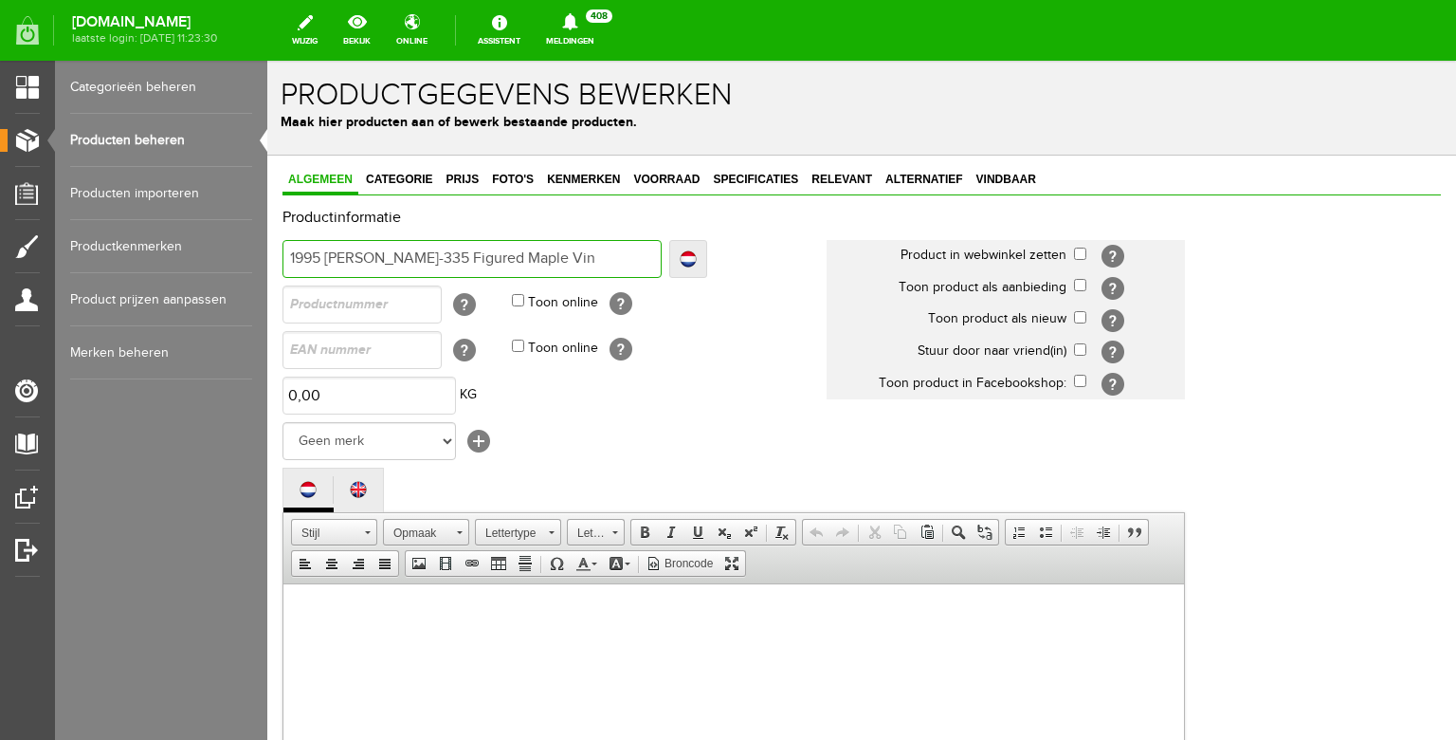
type input "1995 [PERSON_NAME]-335 Figured Maple Vint"
type input "1995 [PERSON_NAME]-335 Figured Maple Vinta"
type input "1995 [PERSON_NAME]-335 Figured Maple Vintag"
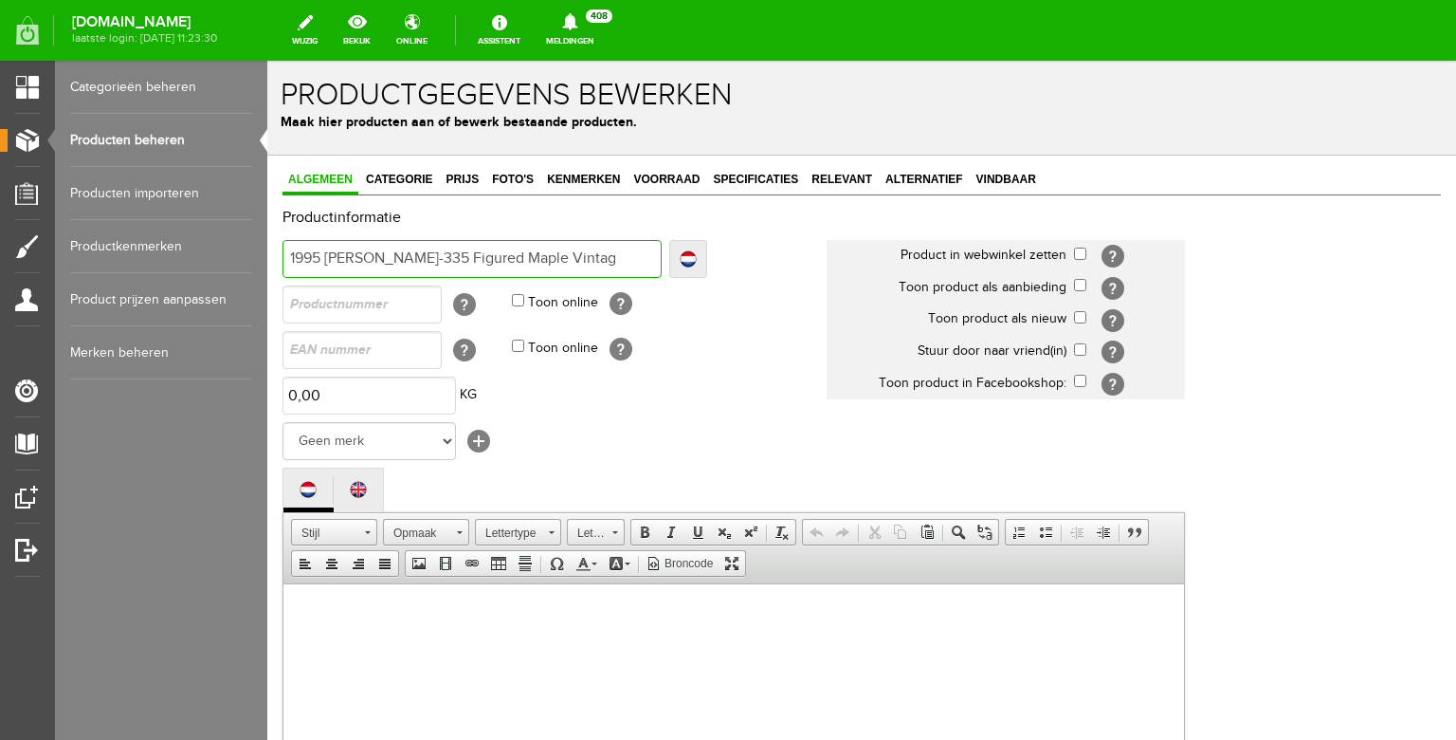
type input "1995 [PERSON_NAME]-335 Figured Maple Vintag"
type input "1995 [PERSON_NAME]-335 Figured Maple Vintage"
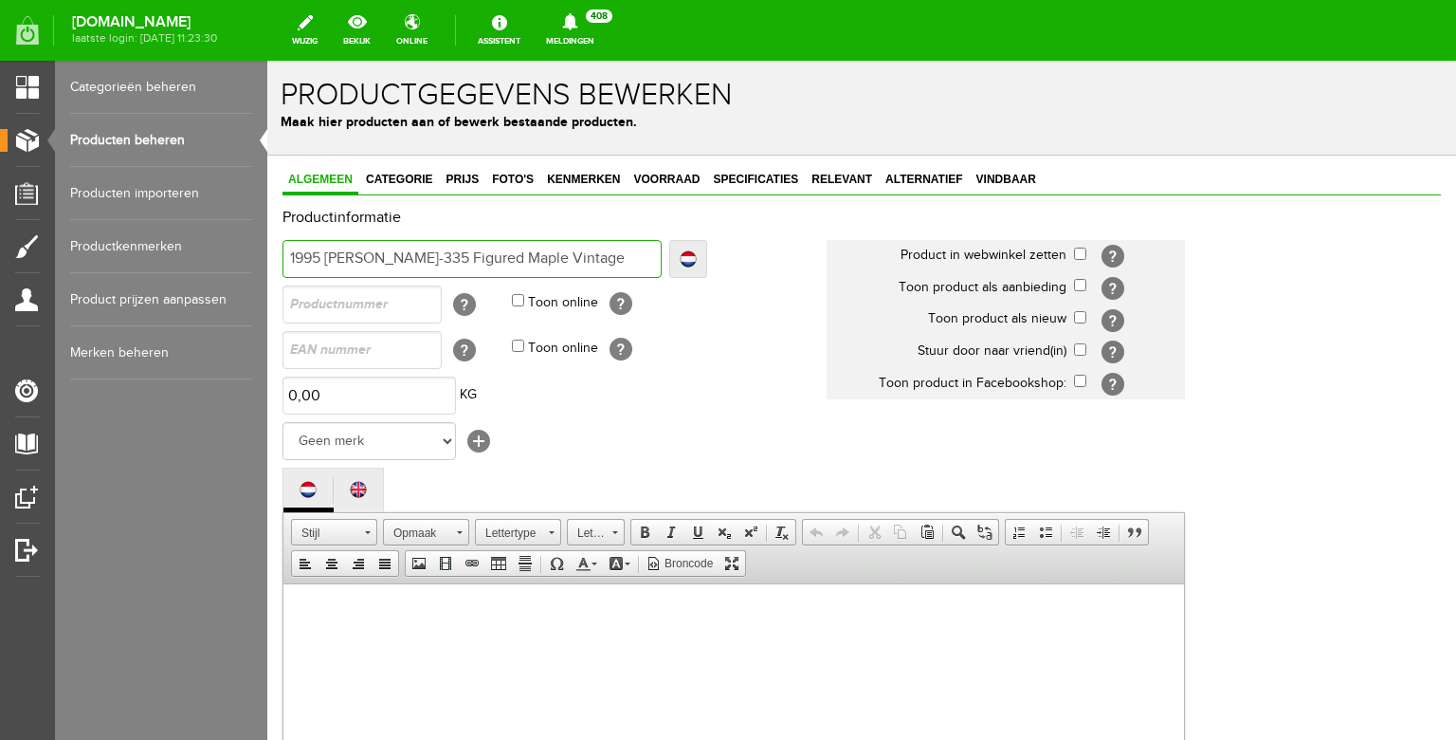
type input "1995 [PERSON_NAME]-335 Figured Maple Vintage S"
type input "1995 [PERSON_NAME]-335 Figured Maple Vintage Su"
type input "1995 [PERSON_NAME]-335 Figured Maple Vintage Sun"
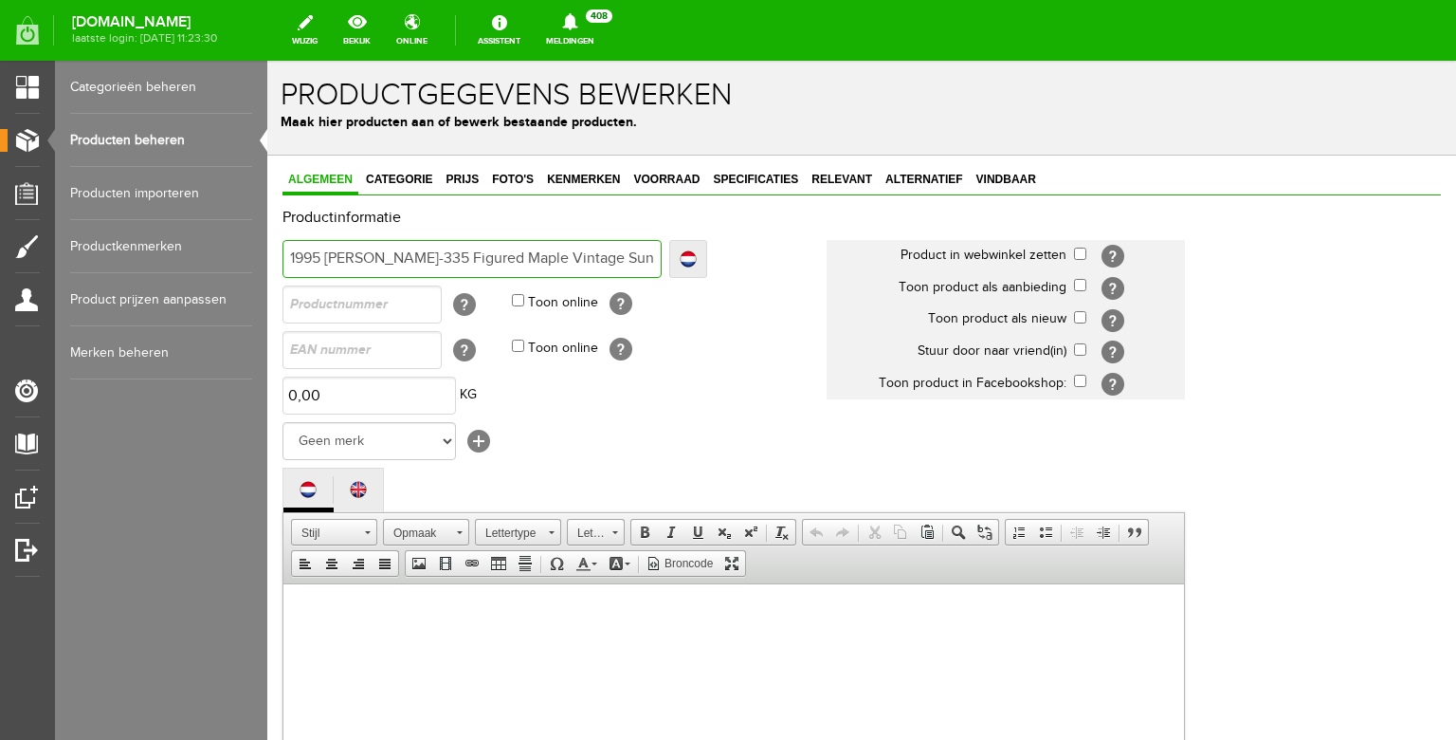
type input "1995 [PERSON_NAME]-335 Figured Maple Vintage Sun"
type input "1995 [PERSON_NAME]-335 Figured Maple Vintage Sunh"
type input "1995 [PERSON_NAME]-335 Figured Maple Vintage Sunhu"
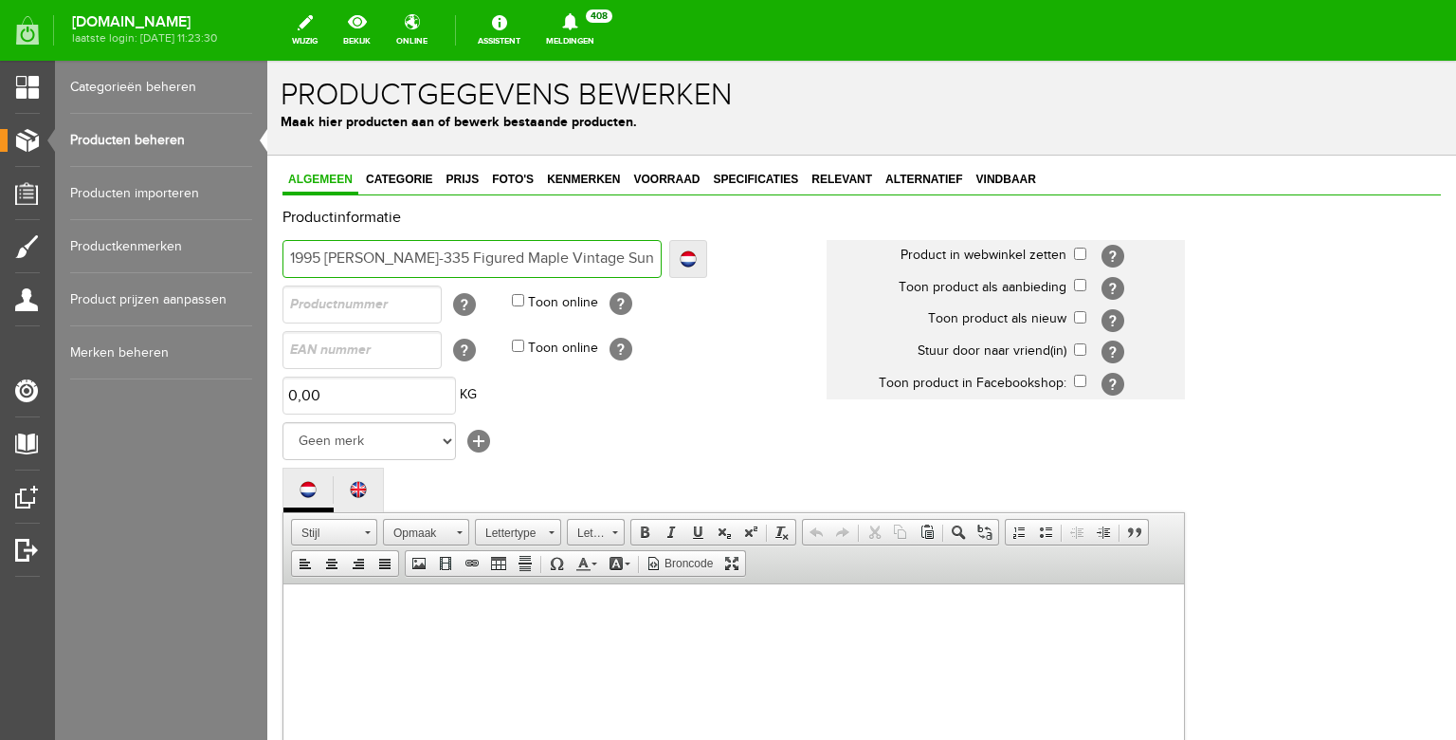
type input "1995 [PERSON_NAME]-335 Figured Maple Vintage Sunh"
type input "1995 [PERSON_NAME]-335 Figured Maple Vintage Sun"
type input "1995 [PERSON_NAME]-335 Figured Maple Vintage Sunb"
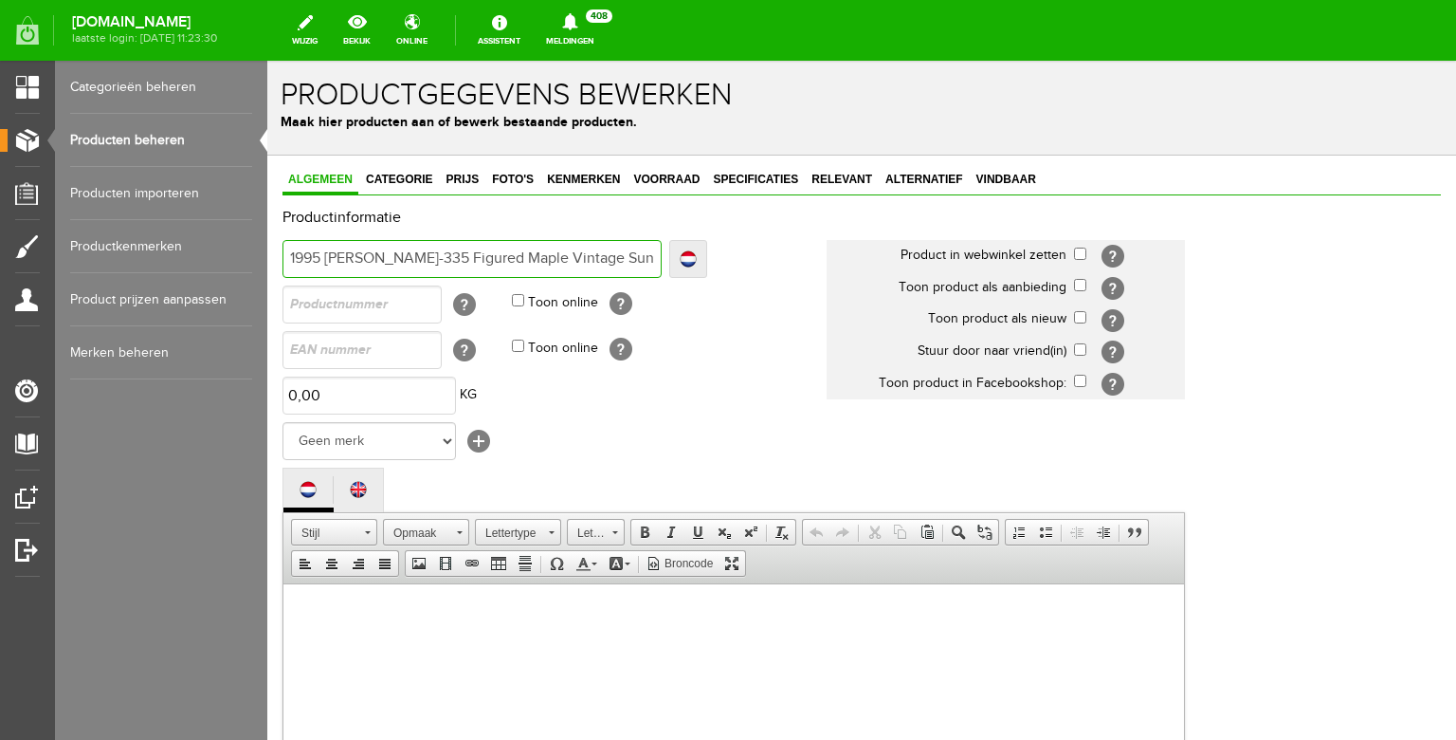
type input "1995 [PERSON_NAME]-335 Figured Maple Vintage Sunb"
type input "1995 [PERSON_NAME]-335 Figured Maple Vintage Sunbu"
type input "1995 [PERSON_NAME]-335 Figured Maple Vintage Sunbur"
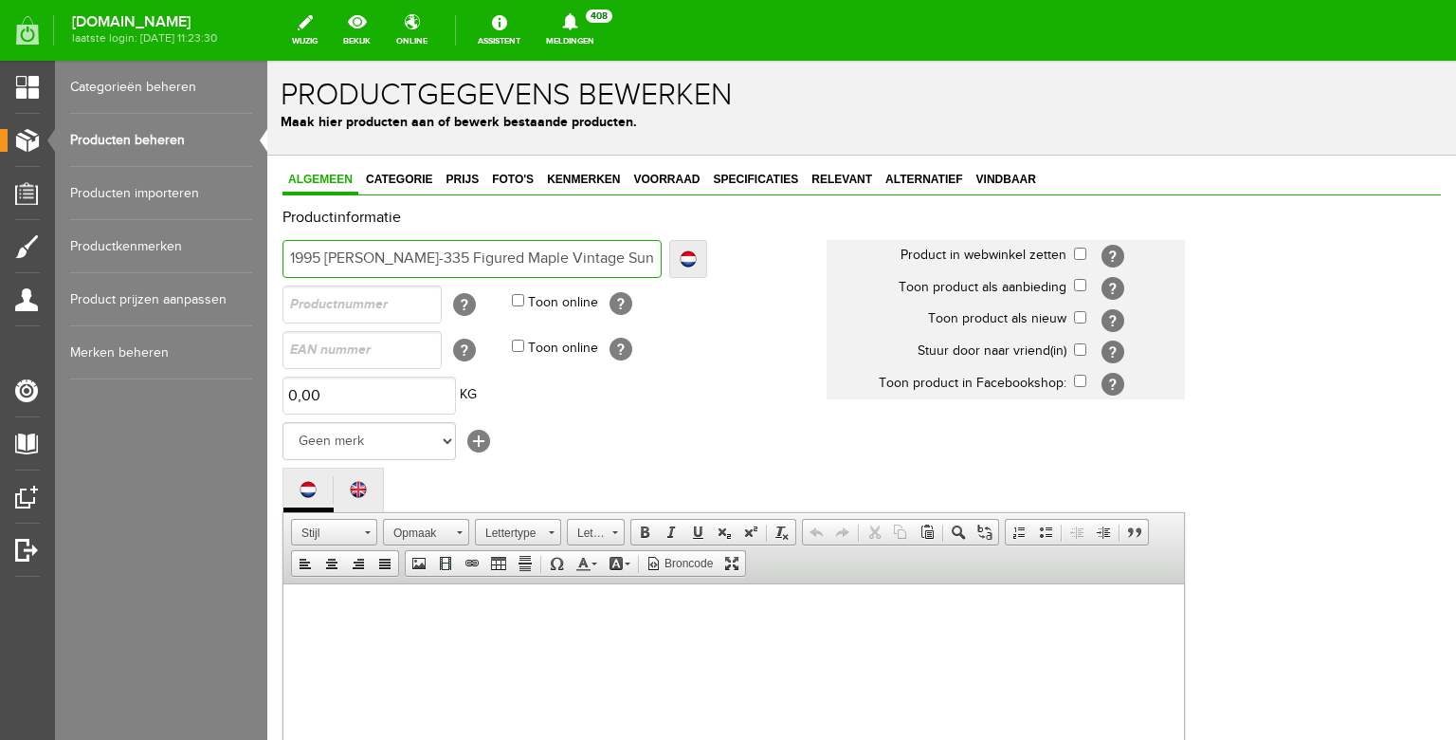
type input "1995 [PERSON_NAME]-335 Figured Maple Vintage Sunburs"
type input "1995 [PERSON_NAME]-335 Figured Maple Vintage Sunburst"
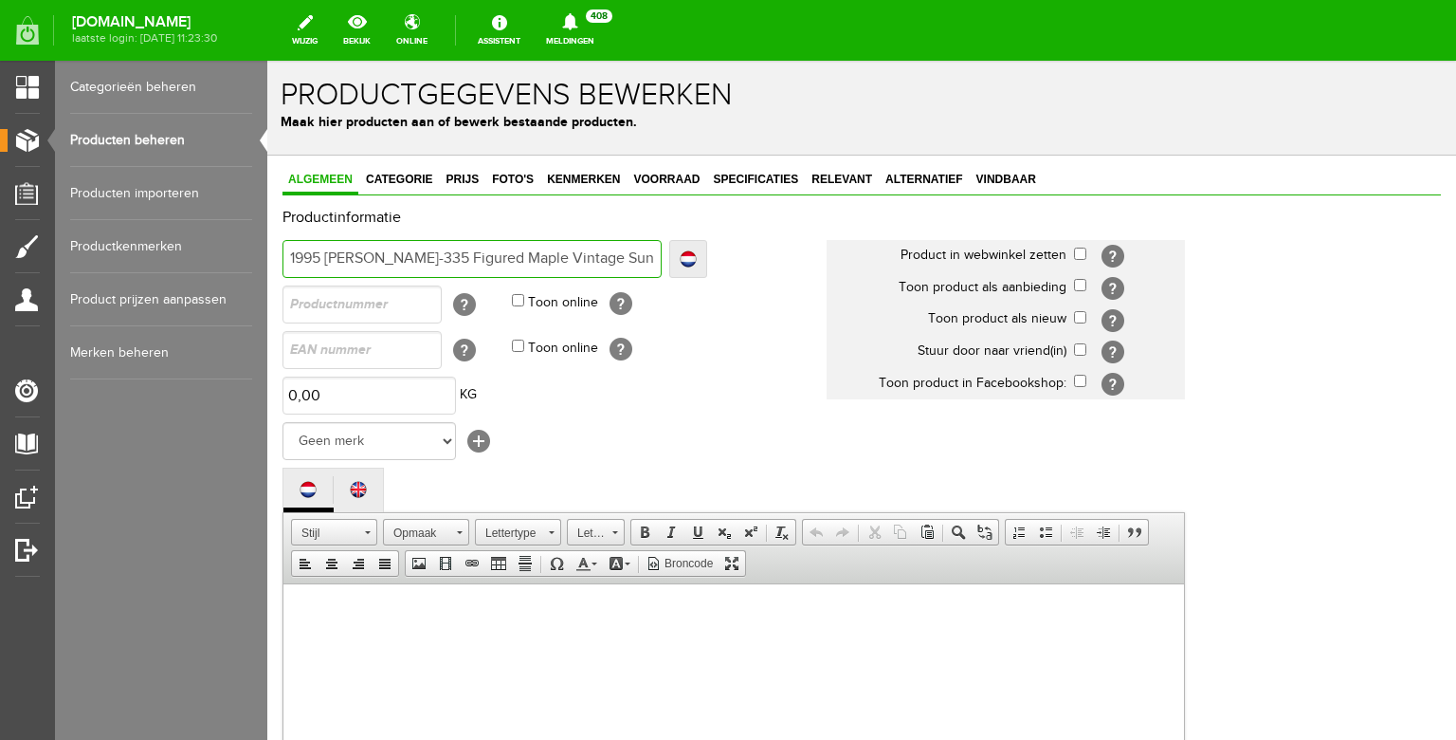
type input "1995 [PERSON_NAME]-335 Figured Maple Vintage Sunburst"
type input "1995 [PERSON_NAME]-335 Figured Maple Vintage Sunburst with"
type input "1995 [PERSON_NAME]-335 Figured Maple Vintage Sunburst with C"
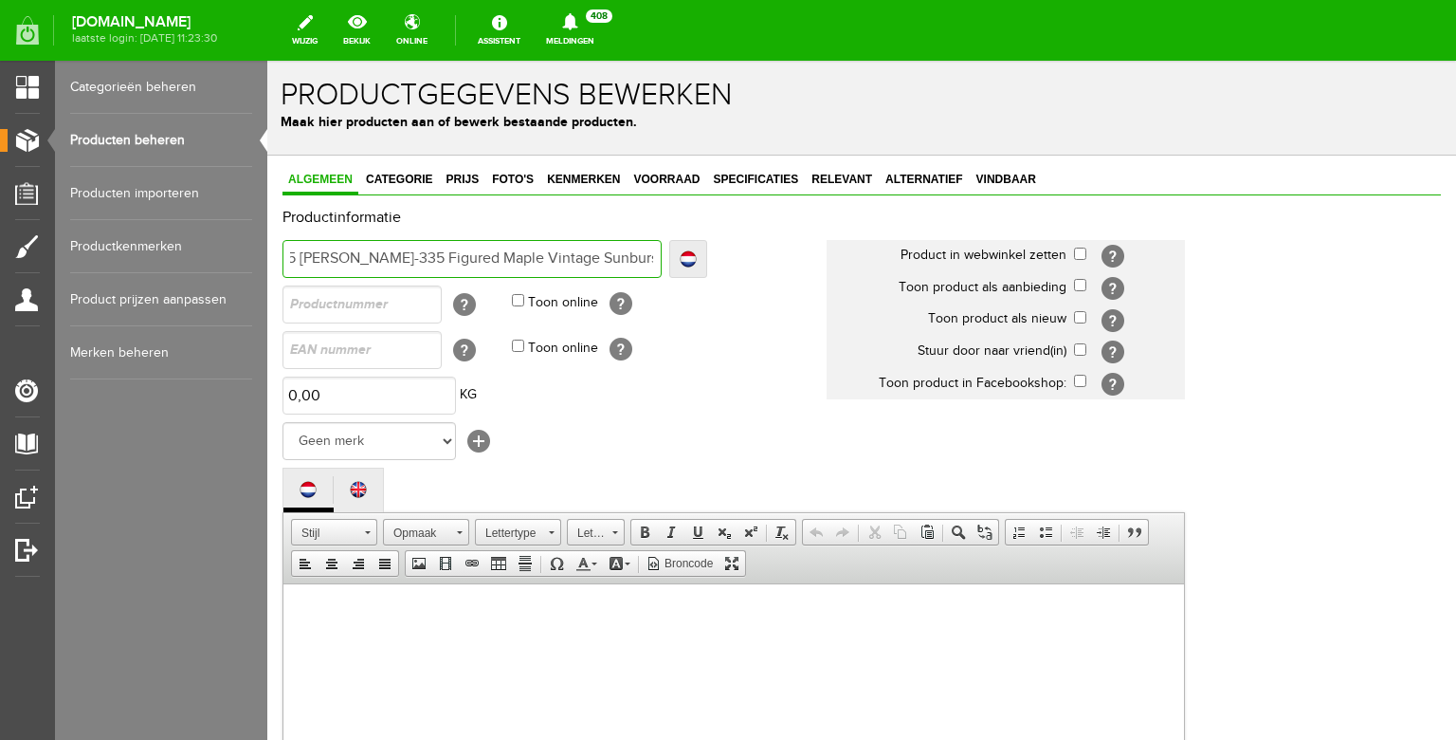
type input "1995 [PERSON_NAME]-335 Figured Maple Vintage Sunburst with C"
type input "1995 [PERSON_NAME]-335 Figured Maple Vintage Sunburst with Ch"
type input "1995 [PERSON_NAME]-335 Figured Maple Vintage Sunburst with Che"
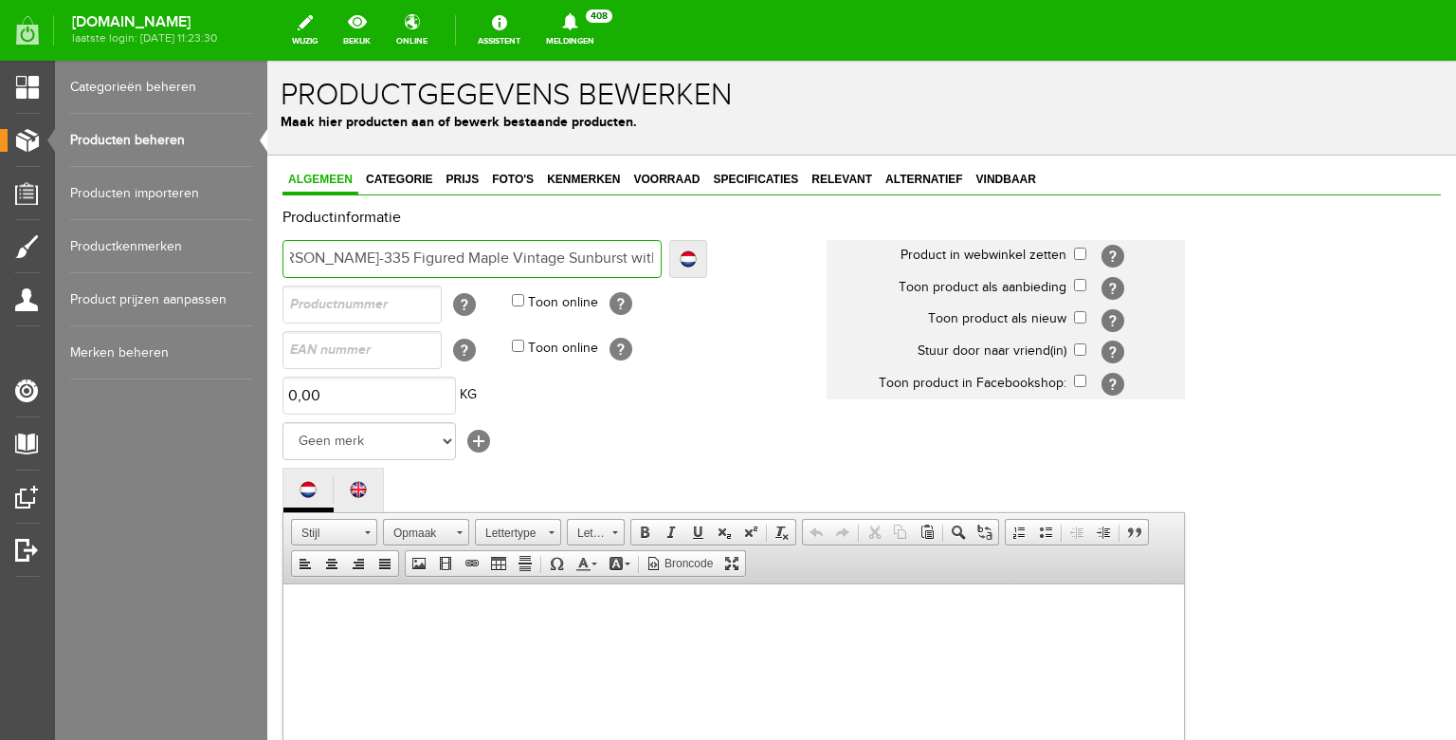
type input "1995 [PERSON_NAME]-335 Figured Maple Vintage Sunburst with Chekl"
type input "1995 [PERSON_NAME]-335 Figured Maple Vintage Sunburst with Chekli"
type input "1995 [PERSON_NAME]-335 Figured Maple Vintage Sunburst with Cheklis"
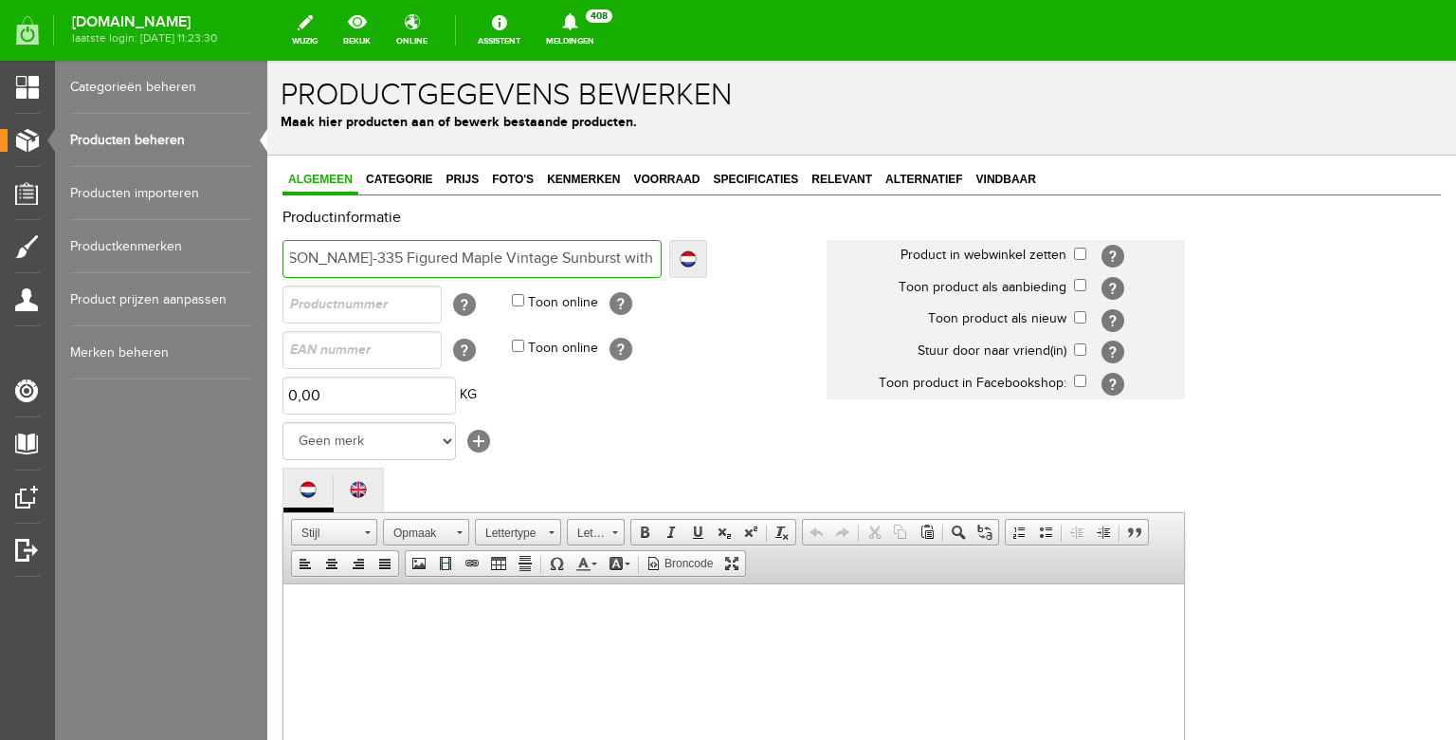
type input "1995 [PERSON_NAME]-335 Figured Maple Vintage Sunburst with Cheklis"
type input "1995 [PERSON_NAME]-335 Figured Maple Vintage Sunburst with Cheklist"
click at [626, 259] on input "1995 [PERSON_NAME]-335 Figured Maple Vintage Sunburst with Cheklist" at bounding box center [472, 259] width 379 height 38
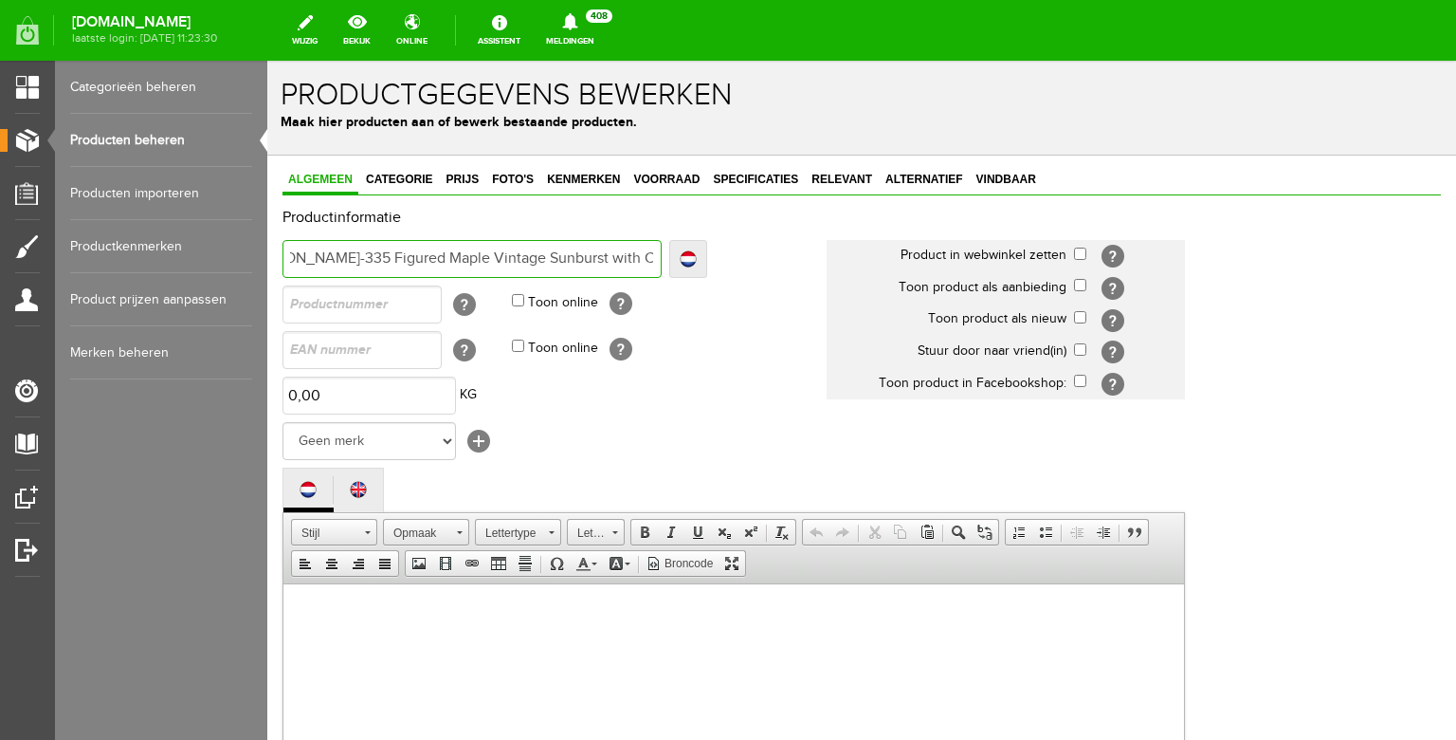
type input "1995 [PERSON_NAME]-335 Figured Maple Vintage Sunburst with Checklist"
click at [1078, 257] on input "checkbox" at bounding box center [1080, 253] width 12 height 12
checkbox input "true"
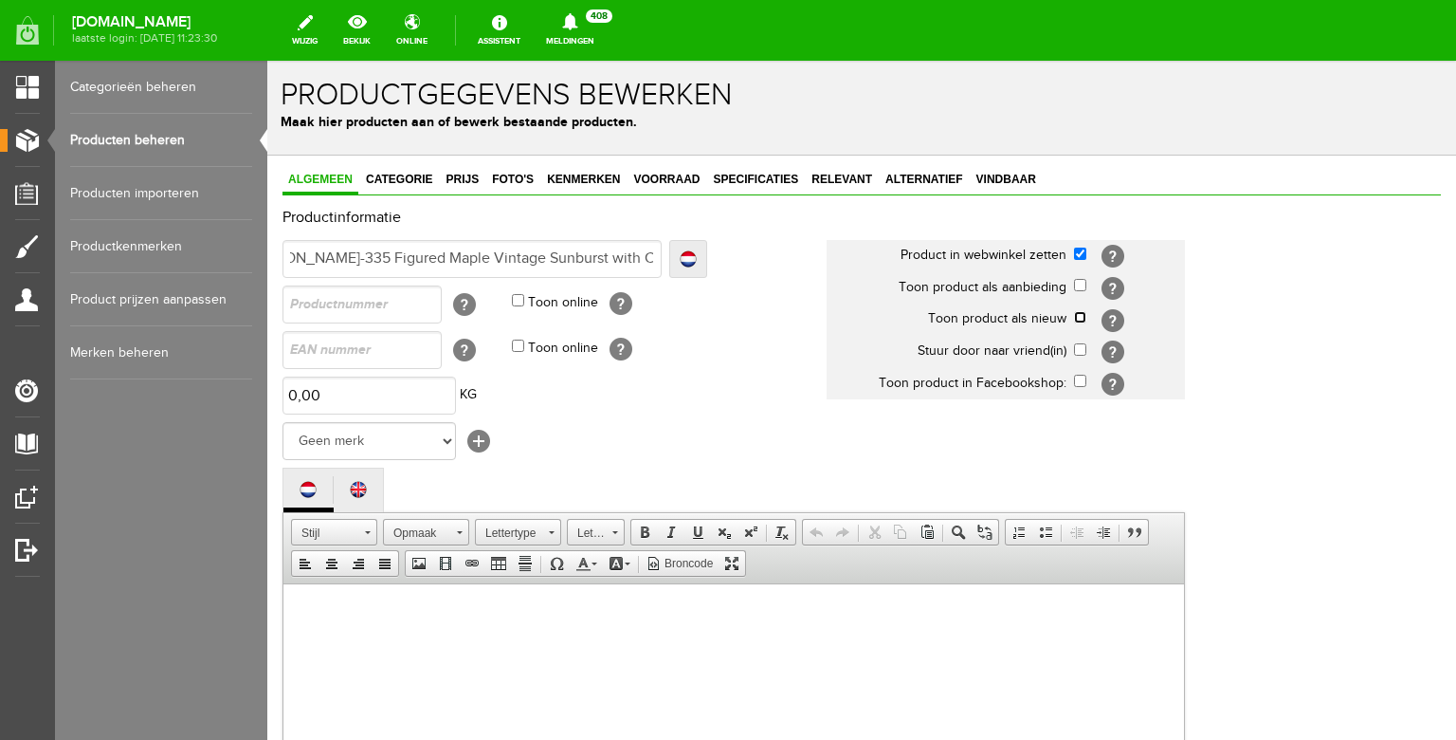
click at [1080, 314] on input "checkbox" at bounding box center [1080, 317] width 12 height 12
checkbox input "true"
click at [283, 422] on select "Geen merk Hymn Peavey Vox Rickenbacker [PERSON_NAME] [PERSON_NAME] [PERSON_NAME…" at bounding box center [370, 441] width 174 height 38
select select "124515"
click option "Gibson" at bounding box center [267, 61] width 0 height 0
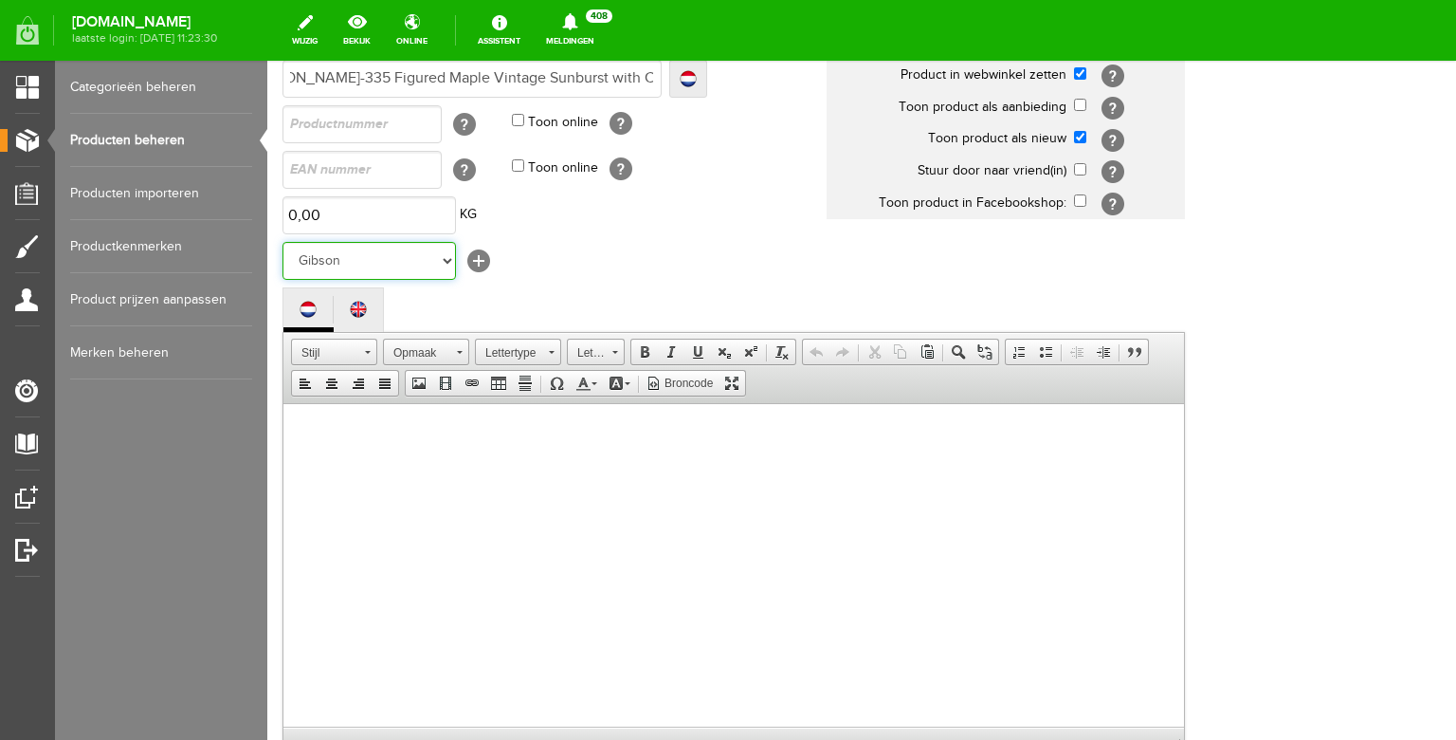
scroll to position [194, 0]
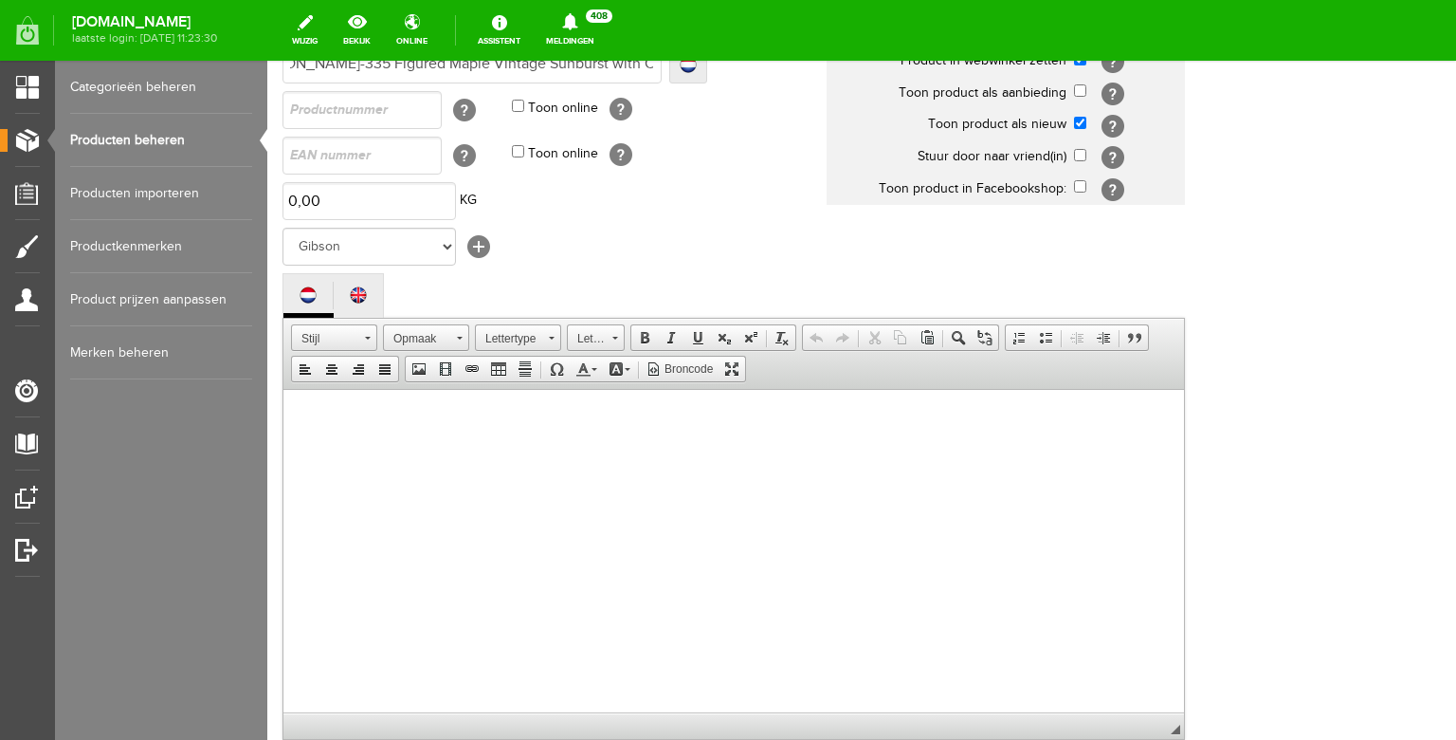
click at [508, 449] on body at bounding box center [733, 569] width 863 height 322
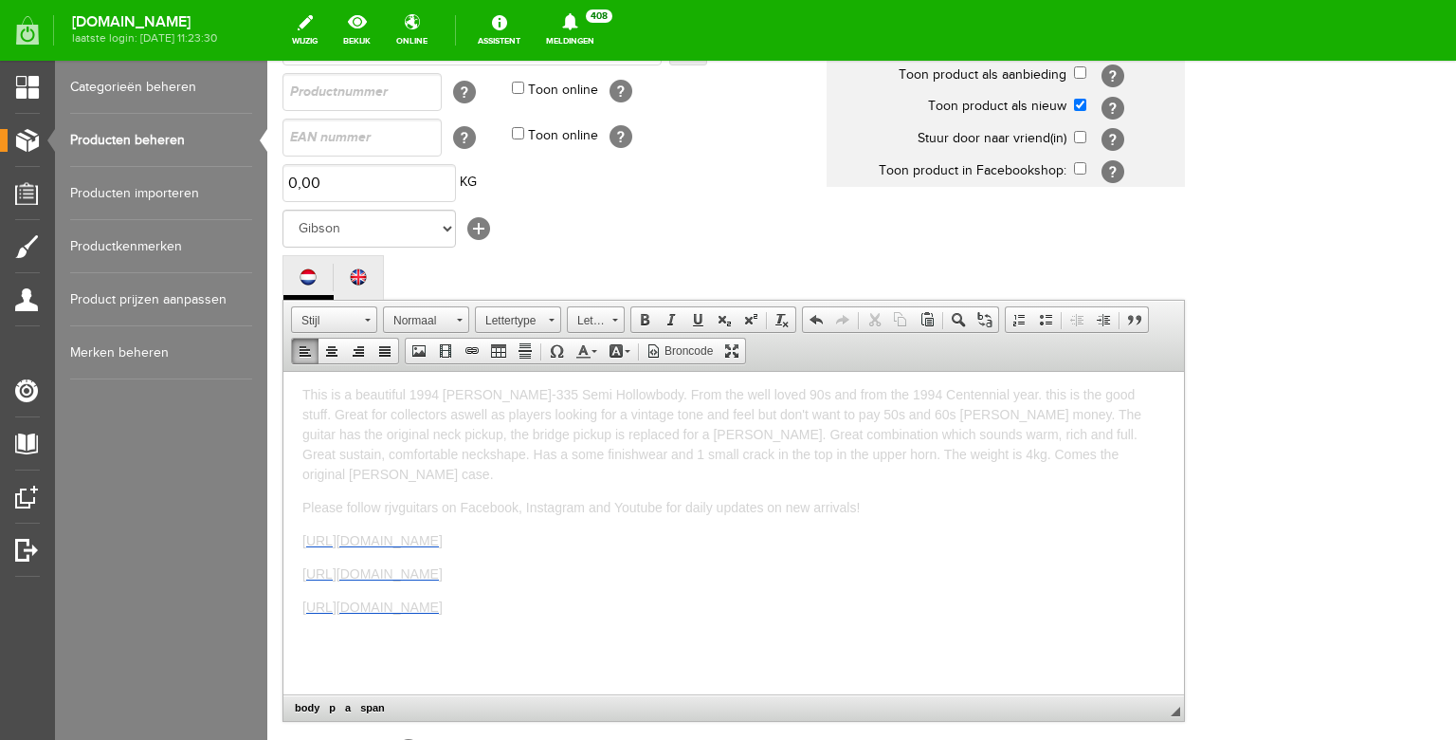
click at [438, 392] on span "This is a beautiful 1994 [PERSON_NAME]-335 Semi Hollowbody. From the well loved…" at bounding box center [721, 433] width 839 height 95
drag, startPoint x: 1124, startPoint y: 390, endPoint x: 794, endPoint y: 392, distance: 330.0
click at [794, 392] on span "This is a beautiful 1995 [PERSON_NAME]-335 Semi Hollowbody. From the well loved…" at bounding box center [721, 433] width 839 height 95
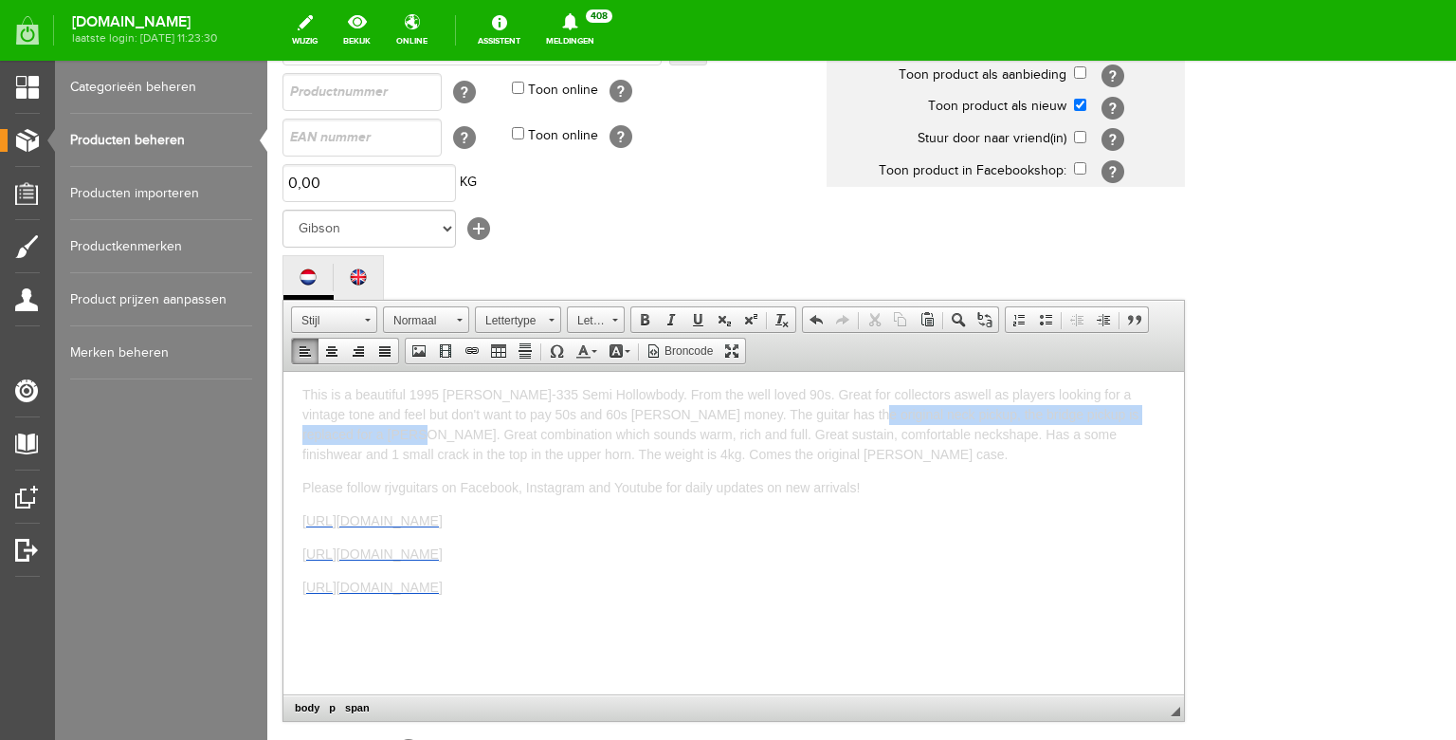
drag, startPoint x: 355, startPoint y: 435, endPoint x: 806, endPoint y: 406, distance: 452.3
click at [806, 406] on p "This is a beautiful 1995 [PERSON_NAME]-335 Semi Hollowbody. From the well loved…" at bounding box center [733, 424] width 863 height 80
drag, startPoint x: 958, startPoint y: 416, endPoint x: 854, endPoint y: 407, distance: 103.8
click at [854, 408] on span "This is a beautiful 1995 [PERSON_NAME]-335 Semi Hollowbody. From the well loved…" at bounding box center [720, 423] width 836 height 75
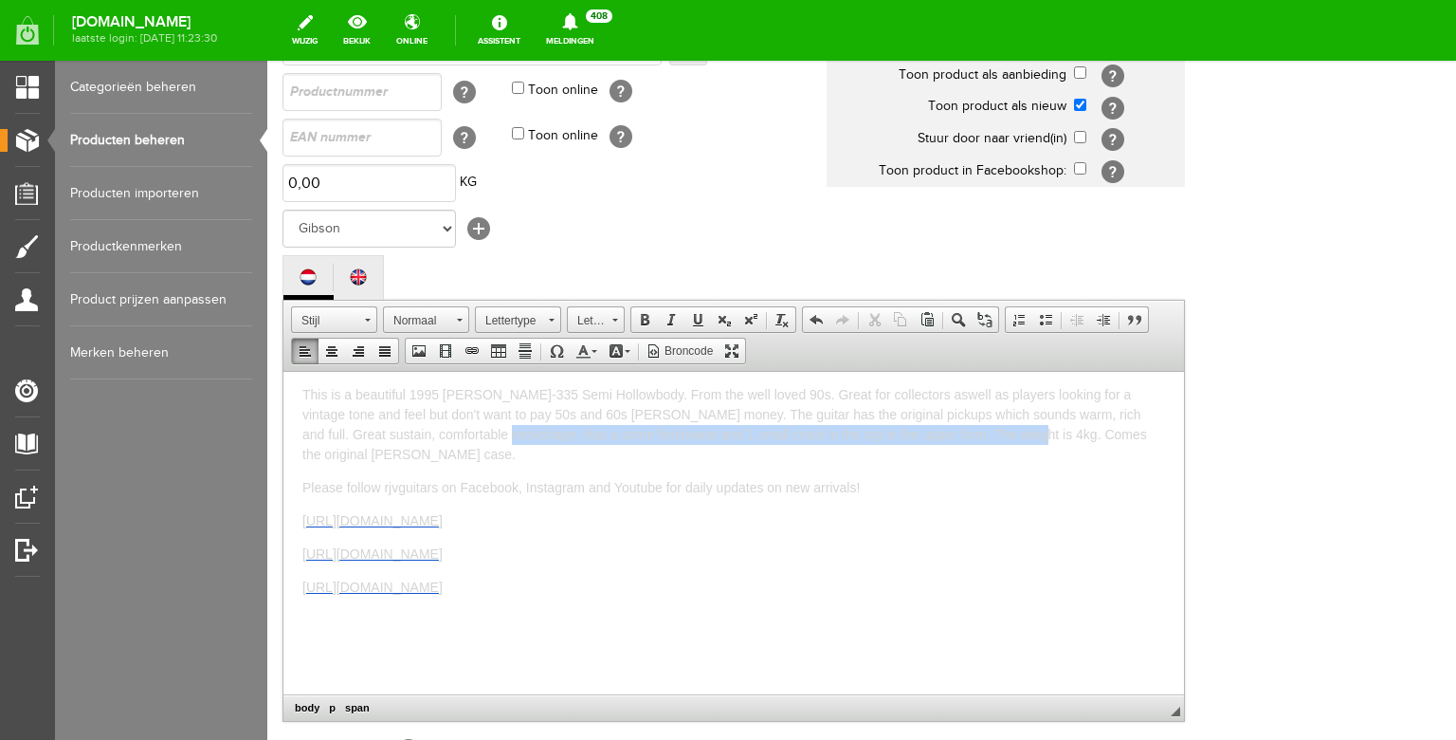
drag, startPoint x: 971, startPoint y: 432, endPoint x: 449, endPoint y: 432, distance: 521.5
click at [449, 432] on span "This is a beautiful 1995 [PERSON_NAME]-335 Semi Hollowbody. From the well loved…" at bounding box center [724, 423] width 845 height 75
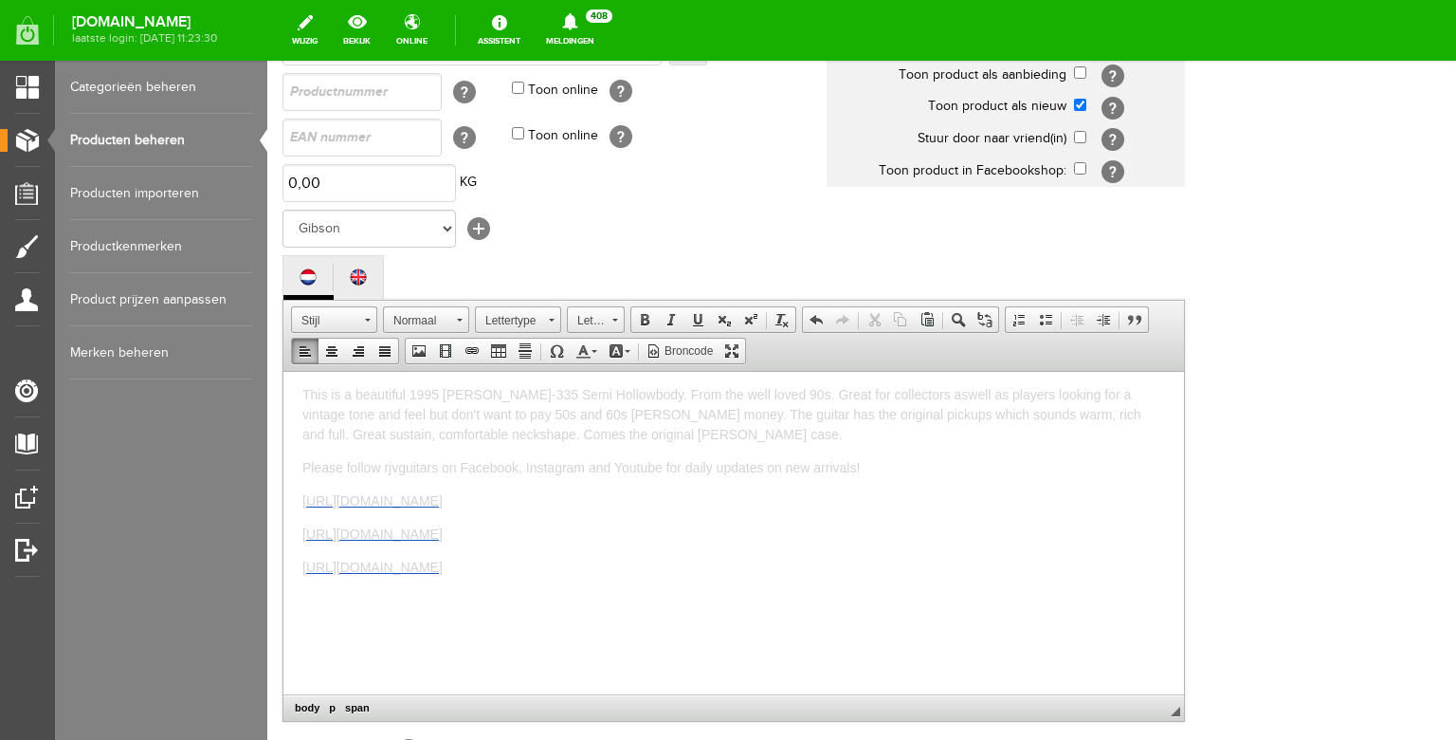
click at [490, 434] on span "This is a beautiful 1995 [PERSON_NAME]-335 Semi Hollowbody. From the well loved…" at bounding box center [721, 413] width 839 height 55
drag, startPoint x: 543, startPoint y: 458, endPoint x: 388, endPoint y: 454, distance: 155.5
click at [388, 454] on p "This is a beautiful 1995 [PERSON_NAME]-335 Semi Hollowbody. From the well loved…" at bounding box center [733, 424] width 863 height 80
click at [637, 397] on span "This is a beautiful 1995 [PERSON_NAME]-335 Semi Hollowbody. From the well loved…" at bounding box center [730, 423] width 856 height 75
click at [669, 393] on span "This is a beautiful 1995 [PERSON_NAME]-335 Semi Hollowbody with figured maple b…" at bounding box center [729, 423] width 855 height 75
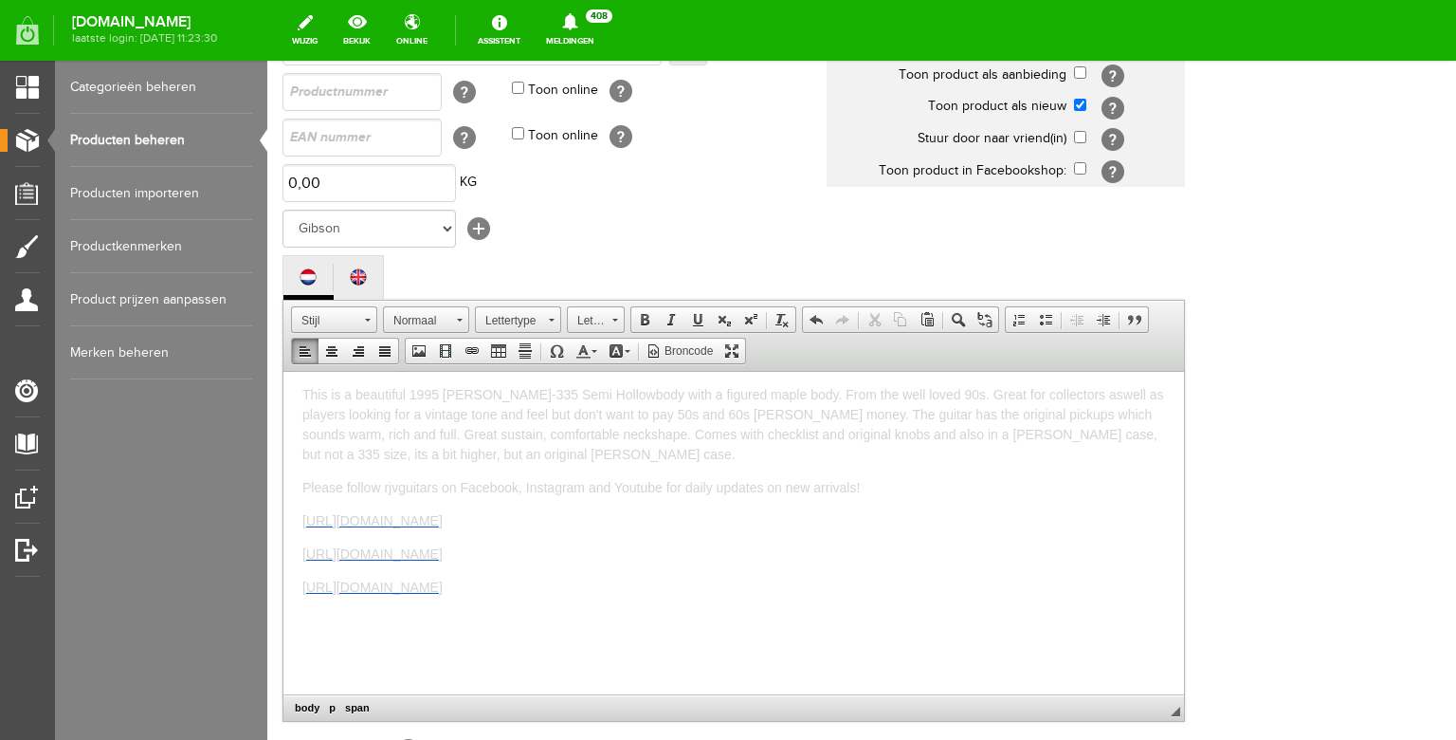
click at [539, 392] on span "This is a beautiful 1995 [PERSON_NAME]-335 Semi Hollowbody with a figured maple…" at bounding box center [733, 423] width 862 height 75
click at [1130, 413] on span "This is a beautiful 1995 [PERSON_NAME]-335 Dot Semi Hollowbody with a figured m…" at bounding box center [716, 423] width 828 height 75
click at [707, 449] on p "This is a beautiful 1995 [PERSON_NAME]-335 Dot Semi Hollowbody with a figured m…" at bounding box center [733, 424] width 863 height 80
click at [540, 429] on span "This is a beautiful 1995 [PERSON_NAME]-335 Dot Semi Hollowbody with a figured m…" at bounding box center [716, 423] width 828 height 75
click at [652, 453] on p "This is a beautiful 1995 [PERSON_NAME]-335 Dot Semi Hollowbody with a figured m…" at bounding box center [733, 424] width 863 height 80
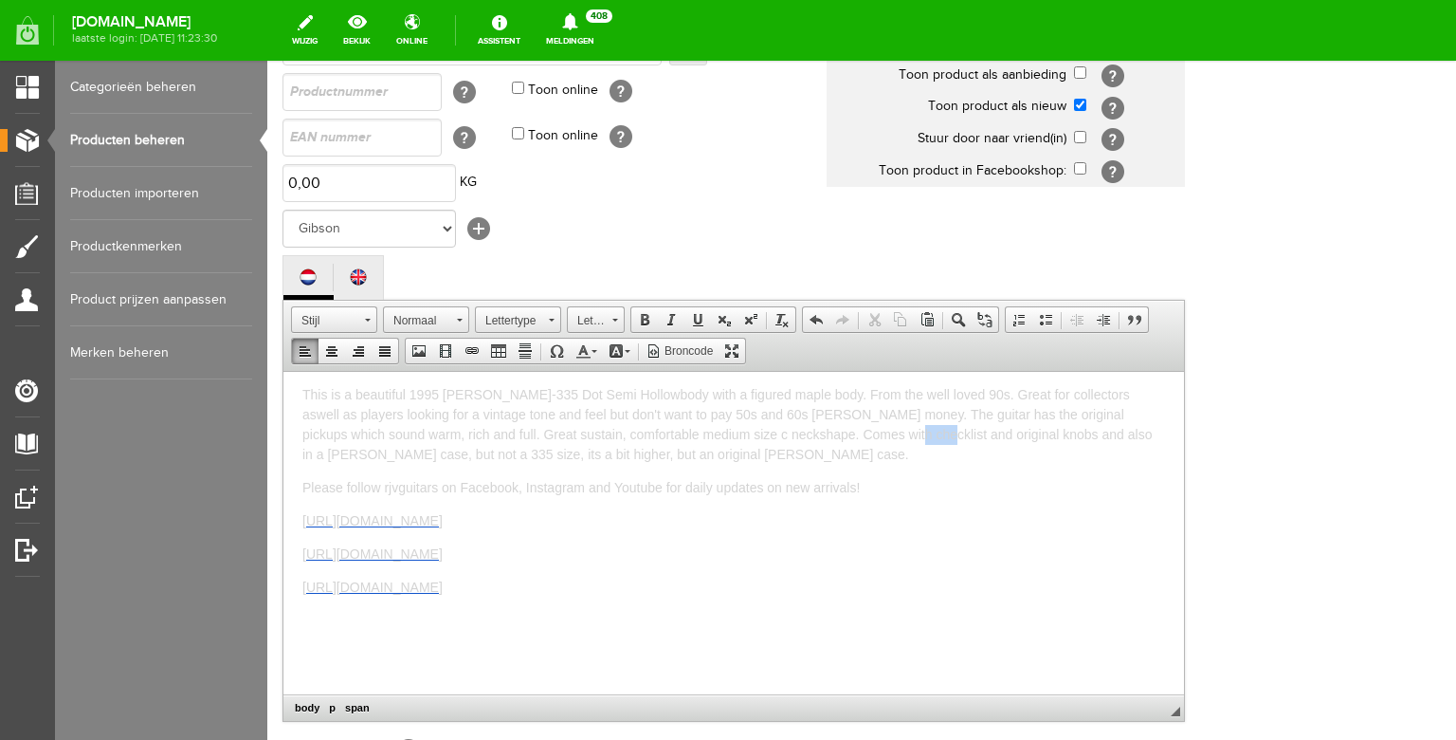
drag, startPoint x: 852, startPoint y: 440, endPoint x: 822, endPoint y: 432, distance: 31.3
click at [822, 432] on span "This is a beautiful 1995 [PERSON_NAME]-335 Dot Semi Hollowbody with a figured m…" at bounding box center [727, 423] width 850 height 75
click at [981, 433] on span "This is a beautiful 1995 [PERSON_NAME]-335 Dot Semi Hollowbody with a figured m…" at bounding box center [728, 423] width 853 height 75
click at [687, 457] on p "This is a beautiful 1995 [PERSON_NAME]-335 Dot Semi Hollowbody with a figured m…" at bounding box center [733, 424] width 863 height 80
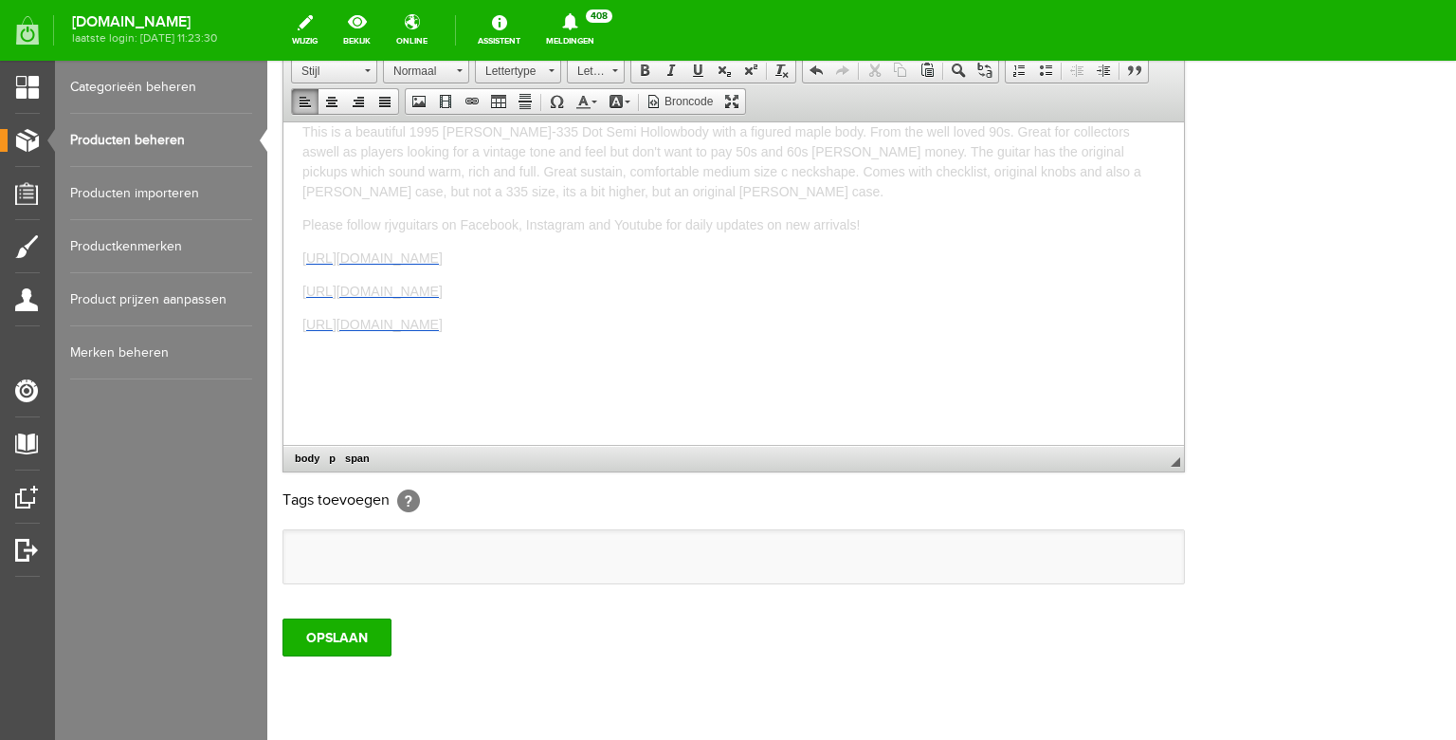
scroll to position [513, 0]
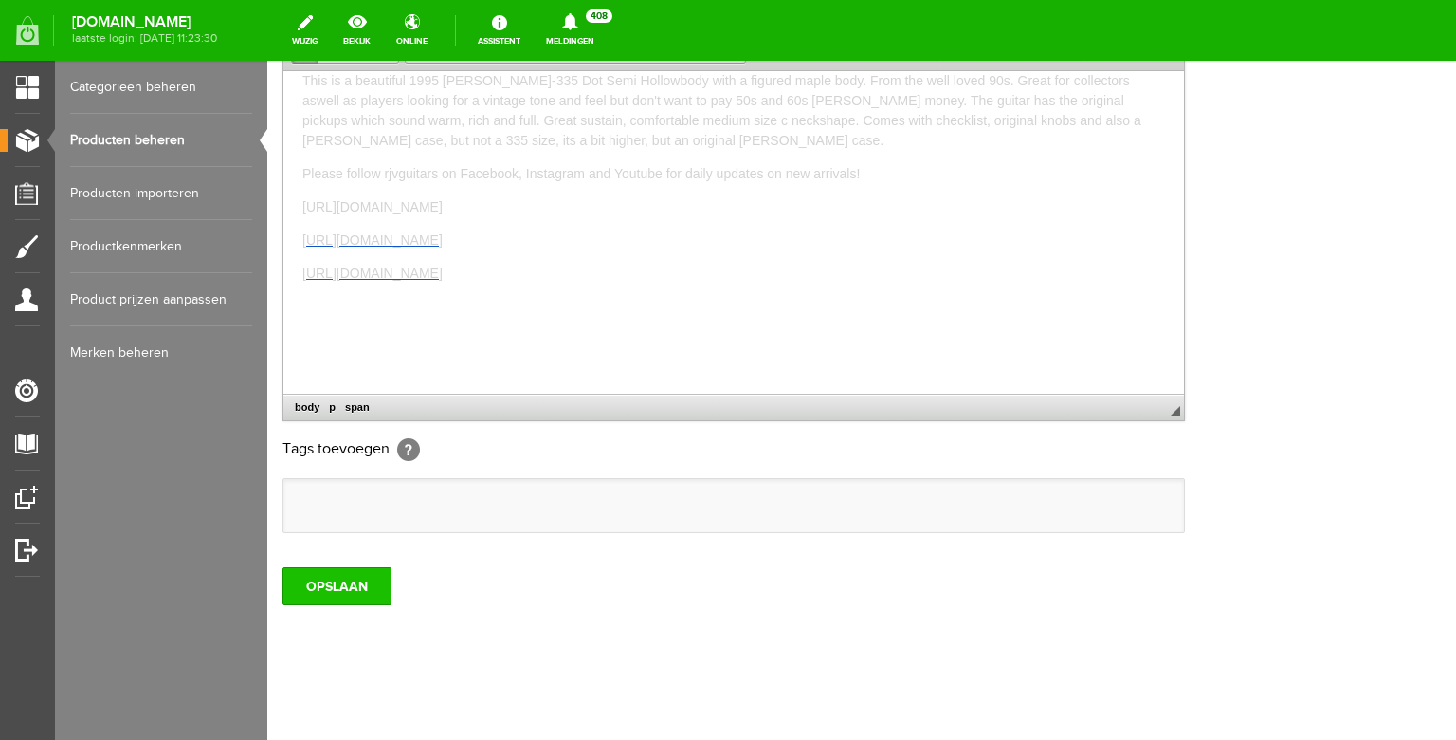
click at [352, 605] on input "OPSLAAN" at bounding box center [337, 586] width 109 height 38
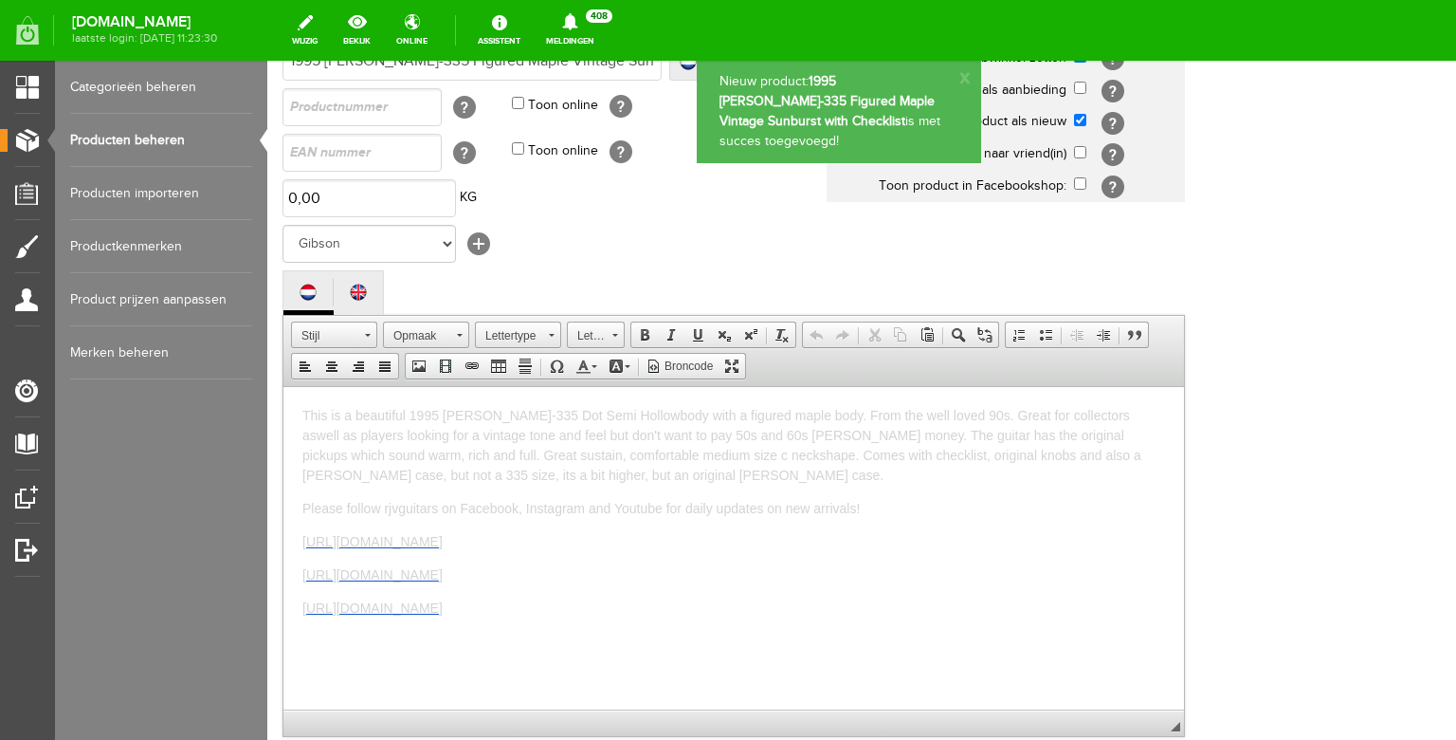
scroll to position [0, 0]
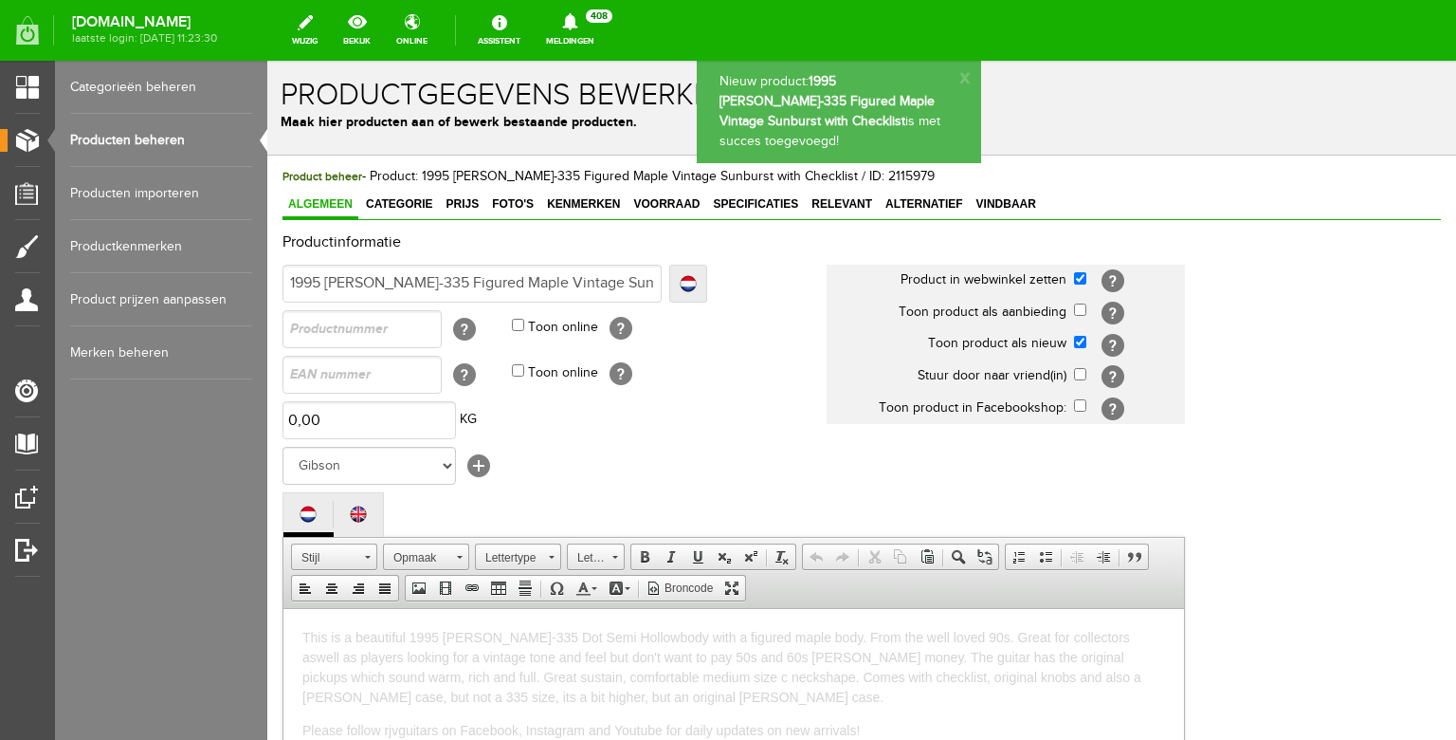
click at [399, 201] on span "Categorie" at bounding box center [399, 203] width 78 height 13
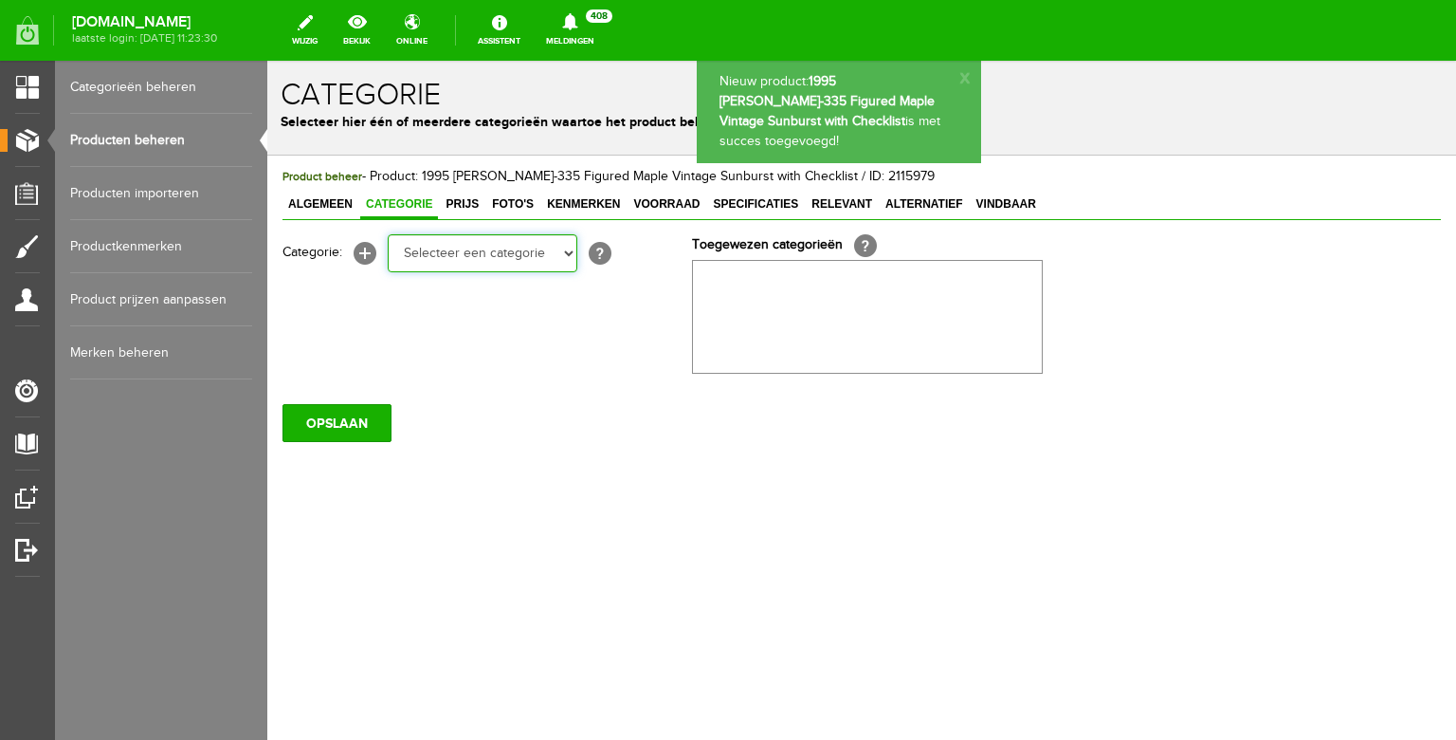
select select "87687"
click option "Electric guitars" at bounding box center [267, 61] width 0 height 0
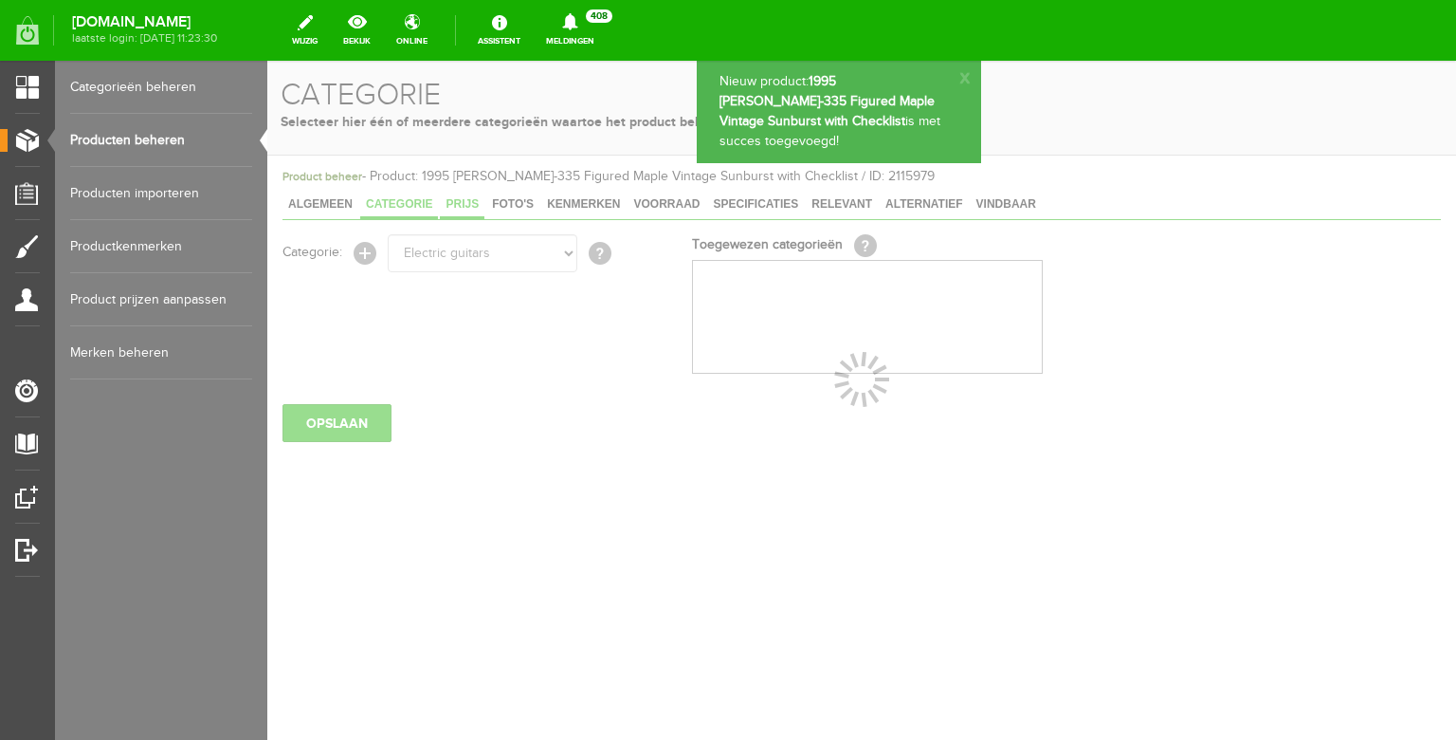
click at [465, 202] on span "Prijs" at bounding box center [462, 203] width 45 height 13
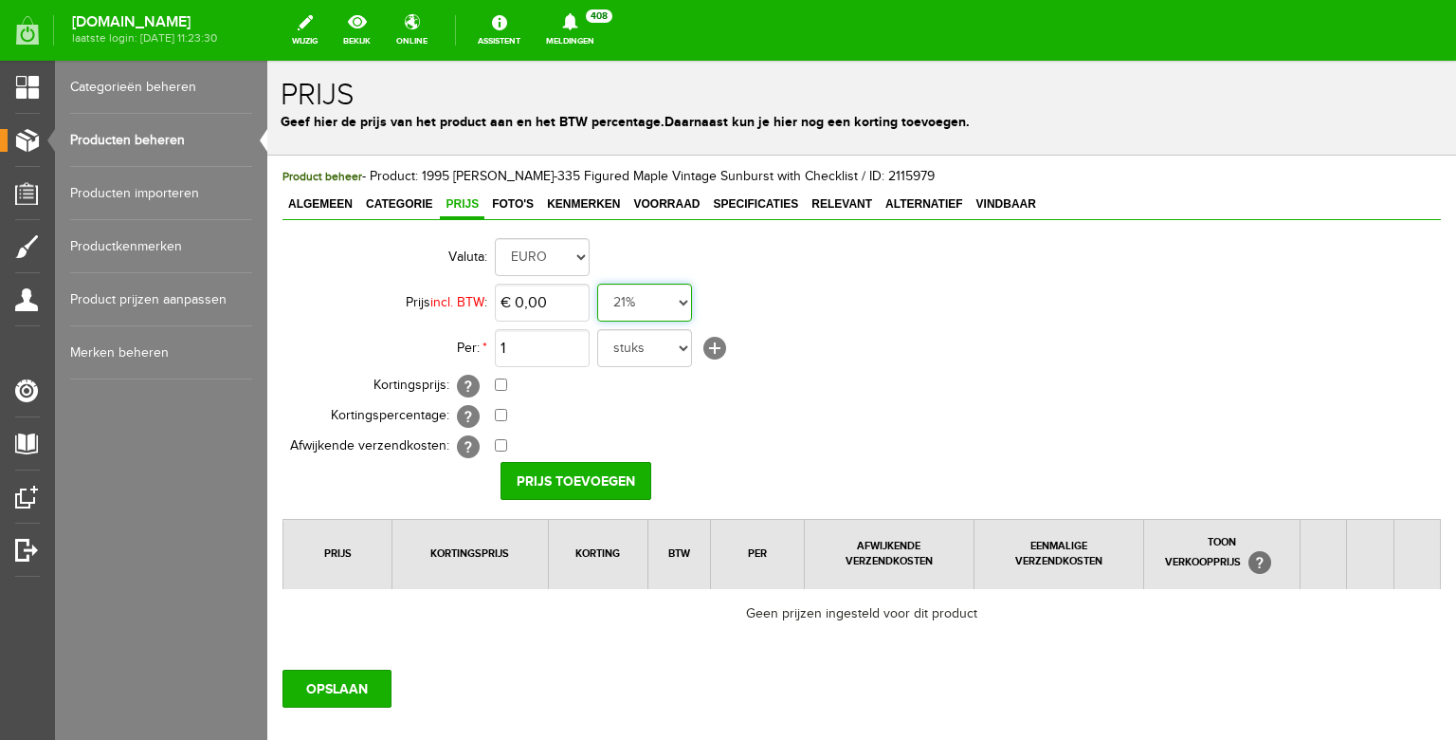
select select "0,00"
click option "0%" at bounding box center [267, 61] width 0 height 0
click at [537, 300] on input "0" at bounding box center [542, 302] width 95 height 38
type input "€ 2.990,00"
click at [555, 481] on input "Prijs toevoegen" at bounding box center [576, 481] width 151 height 38
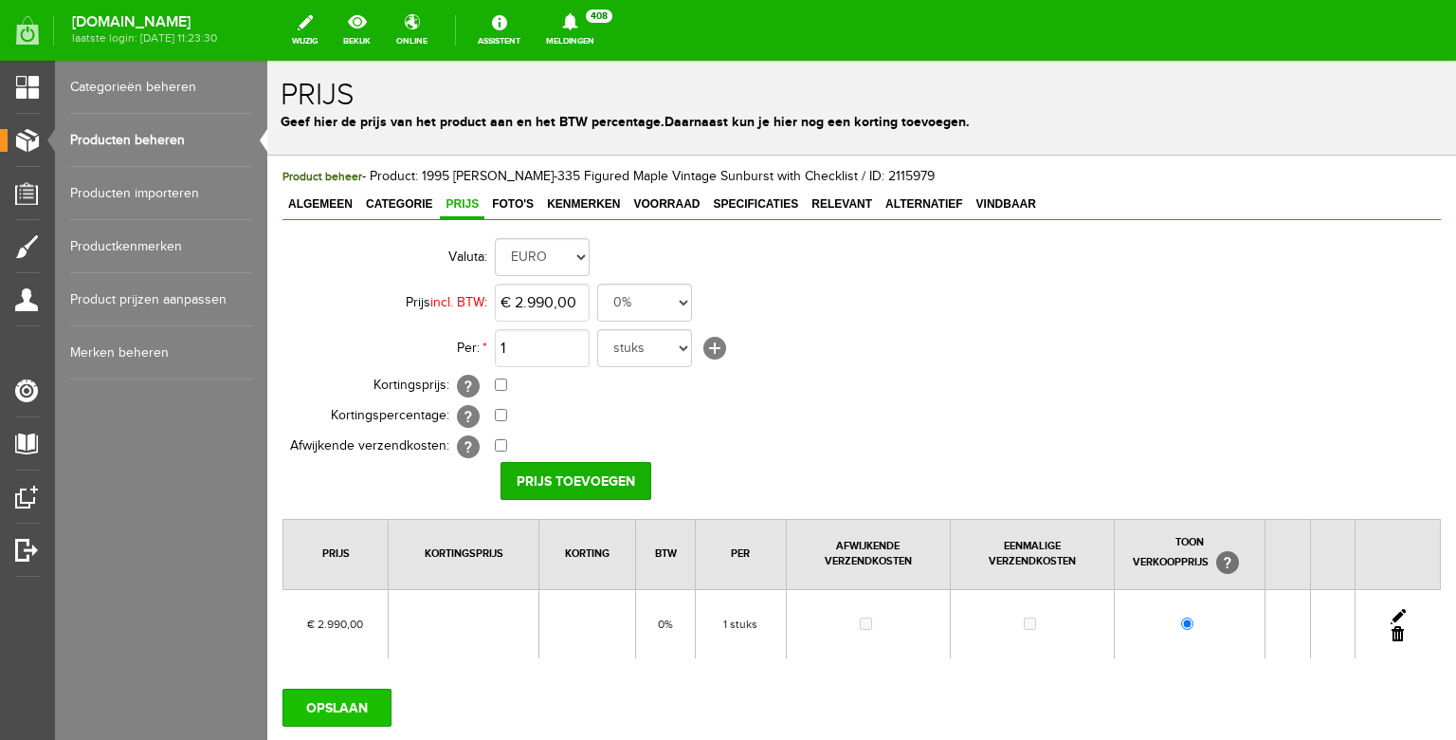
click at [310, 714] on input "OPSLAAN" at bounding box center [337, 707] width 109 height 38
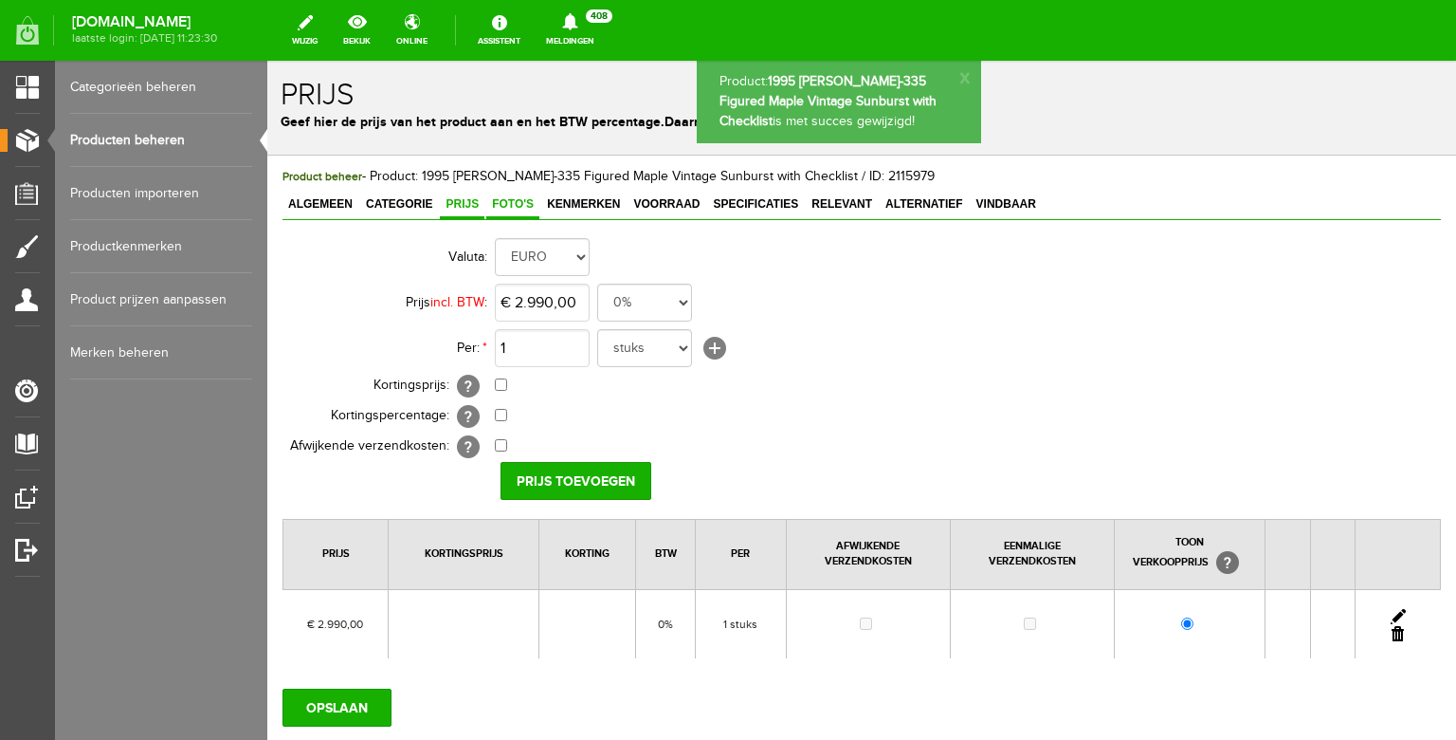
click at [519, 209] on span "Foto's" at bounding box center [512, 203] width 53 height 13
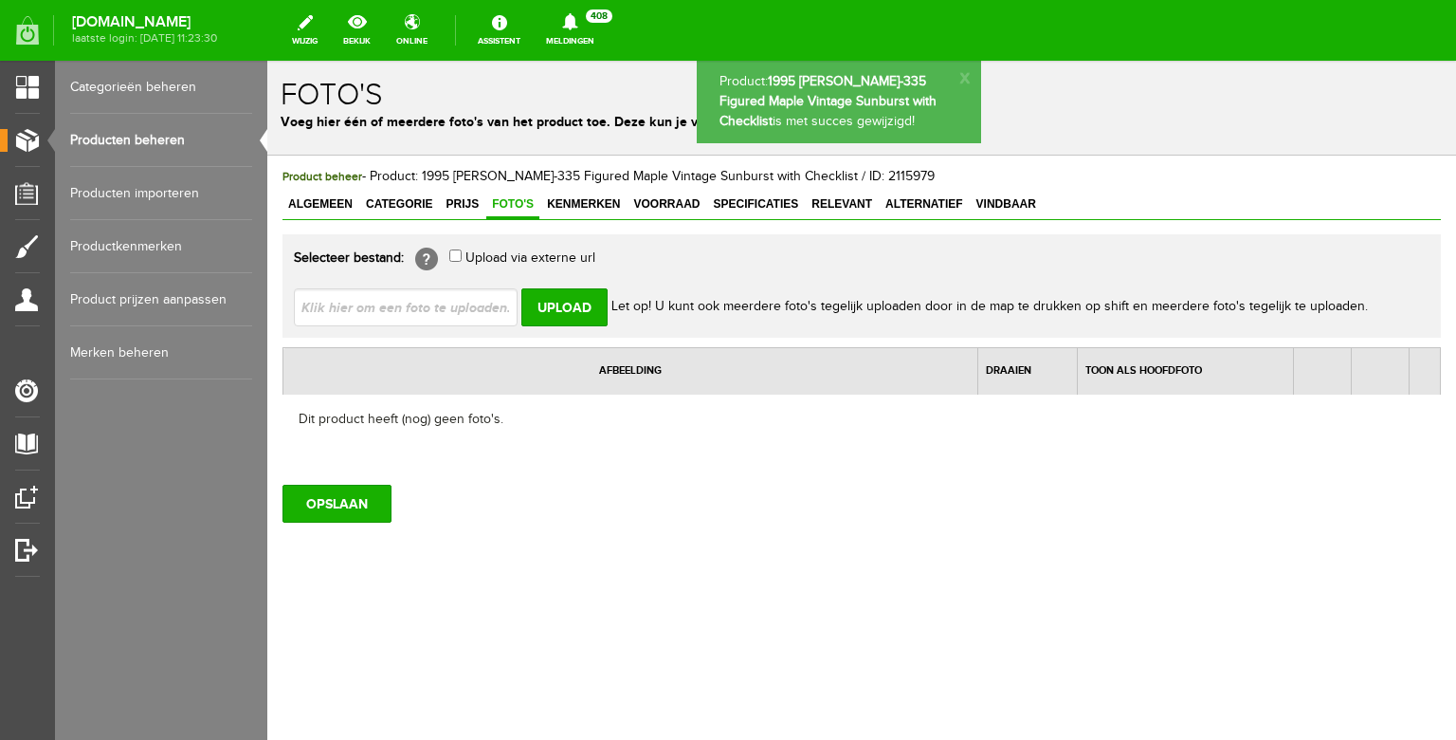
click at [476, 301] on input "file" at bounding box center [413, 306] width 239 height 36
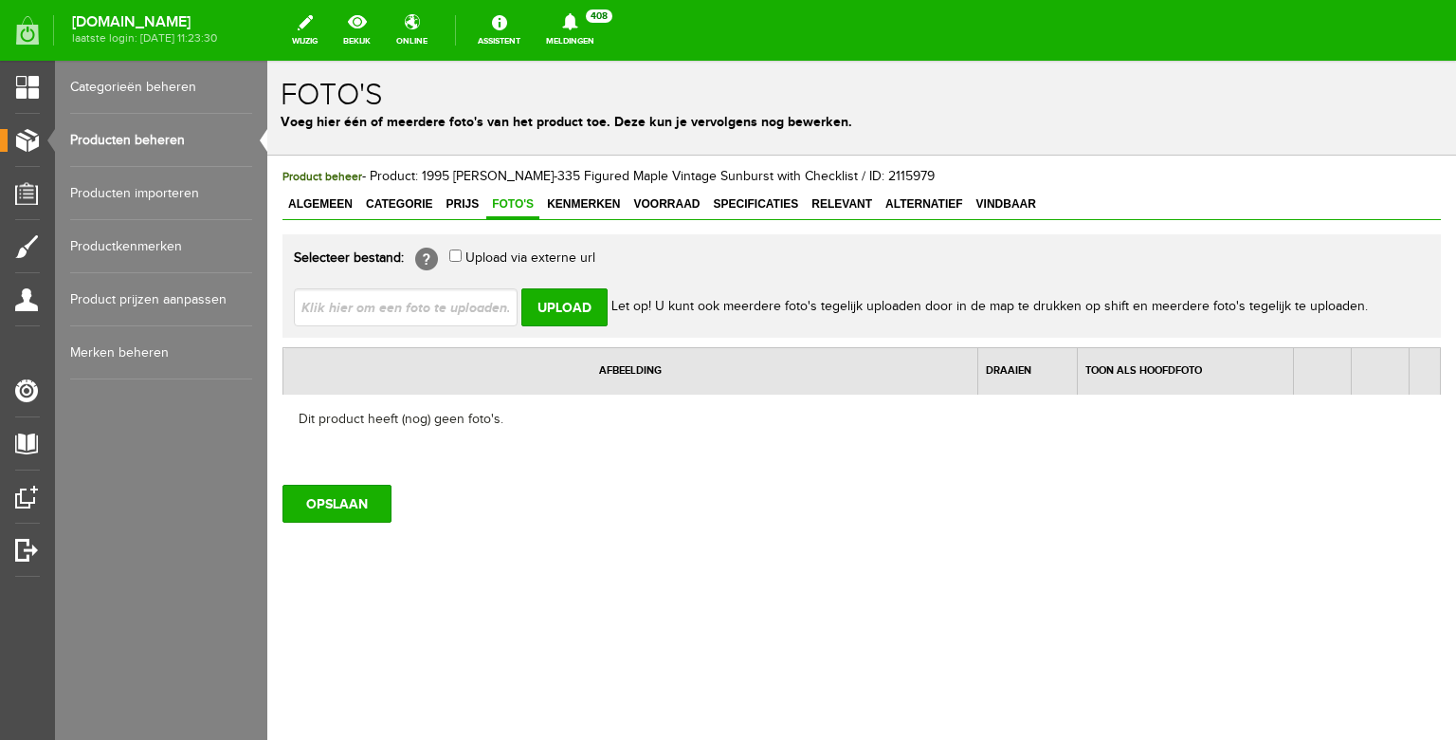
type input "C:\fakepath\WhatsApp Image [DATE] 14.49.32(12).jpeg"
type input "WhatsApp Image [DATE] 14.49.32(12).jpeg; WhatsApp Image [DATE] 14.49.32(15).jpe…"
click at [574, 297] on input "Upload" at bounding box center [564, 307] width 86 height 38
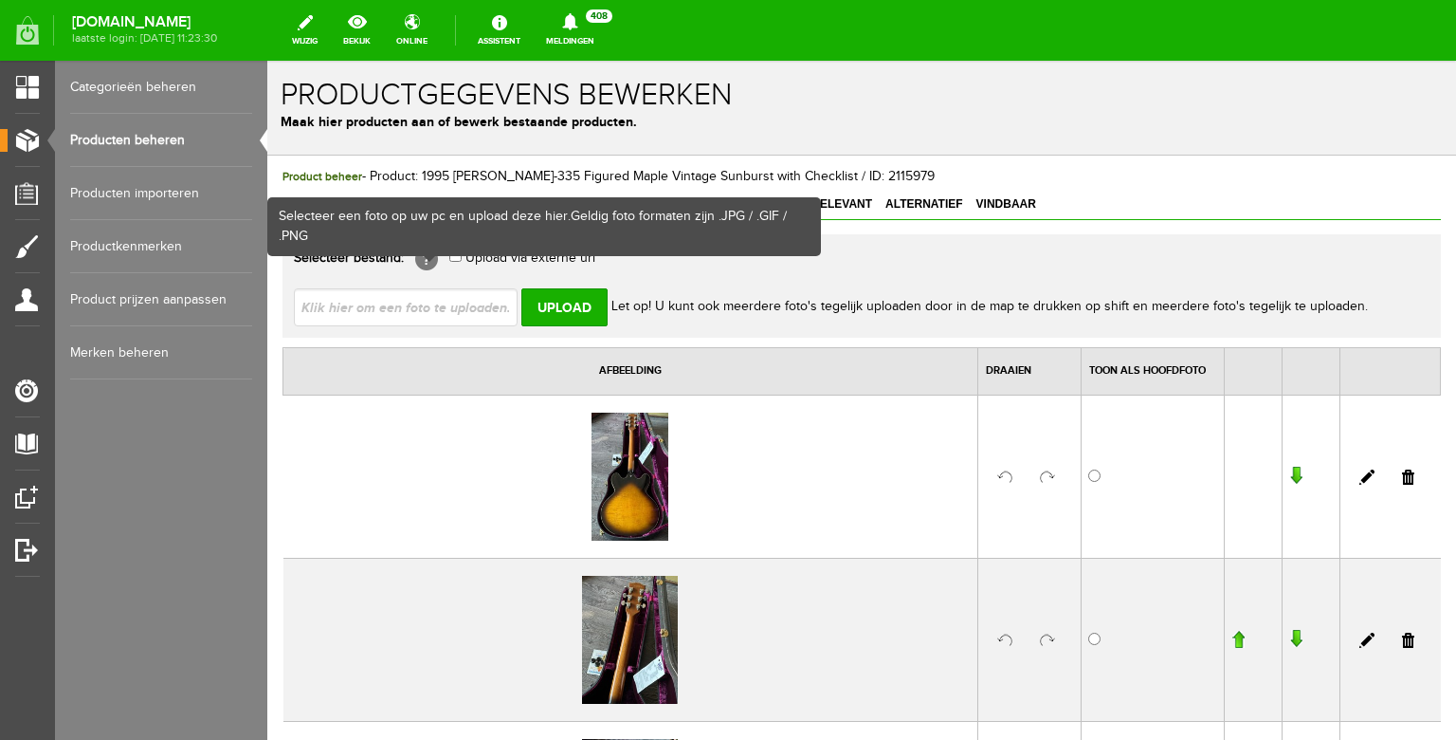
click at [418, 312] on input "file" at bounding box center [413, 306] width 239 height 36
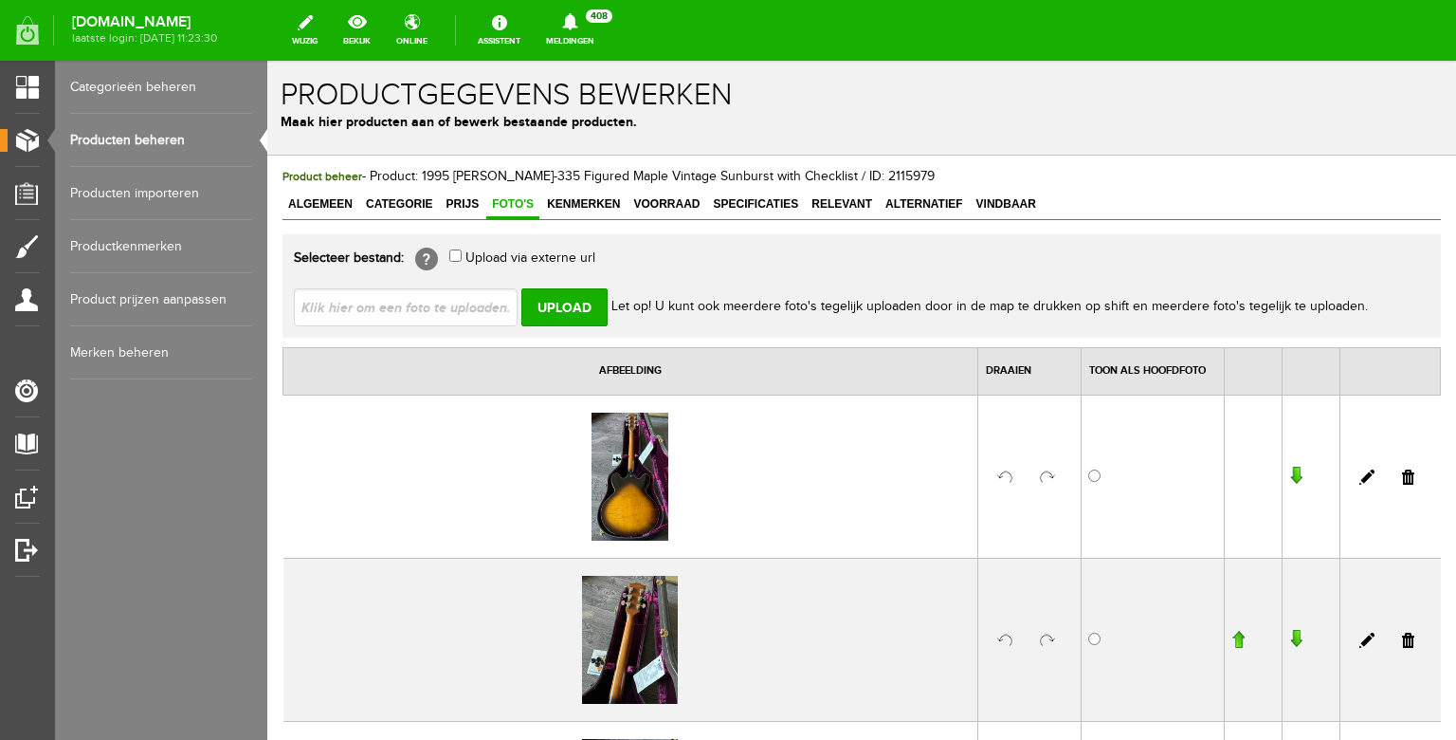
type input "C:\fakepath\WhatsApp Image [DATE] 14.49.32(11).jpeg"
type input "WhatsApp Image [DATE] 14.49.32(11).jpeg; WhatsApp Image [DATE] 14.49.32(6).jpeg…"
click at [554, 306] on input "Upload" at bounding box center [564, 307] width 86 height 38
